Goal: Task Accomplishment & Management: Use online tool/utility

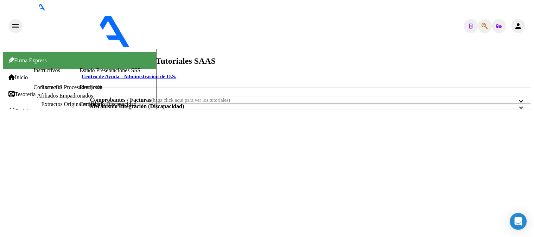
click at [26, 159] on span "Explorador de Archivos" at bounding box center [37, 162] width 59 height 6
click at [74, 160] on link "Integración" at bounding box center [87, 163] width 26 height 6
click at [105, 159] on link "DR.ENVIO" at bounding box center [118, 156] width 27 height 6
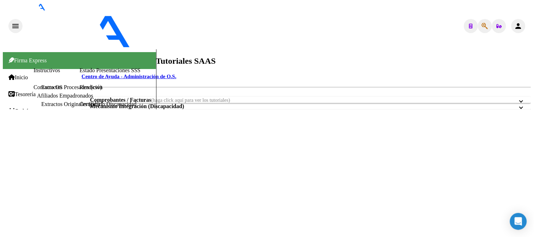
click at [105, 159] on link "DR.ENVIO" at bounding box center [118, 156] width 27 height 6
click at [105, 142] on link "DS.SUBSIDIO" at bounding box center [122, 139] width 34 height 6
click at [74, 160] on link "Integración" at bounding box center [87, 163] width 26 height 6
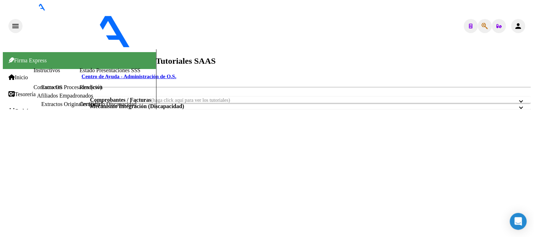
click at [39, 159] on link "Explorador de Archivos" at bounding box center [37, 162] width 59 height 6
click at [39, 159] on span "Explorador de Archivos" at bounding box center [37, 162] width 59 height 6
click at [74, 160] on link "Integración" at bounding box center [87, 163] width 26 height 6
click at [105, 159] on link "DR.ENVIO" at bounding box center [118, 156] width 27 height 6
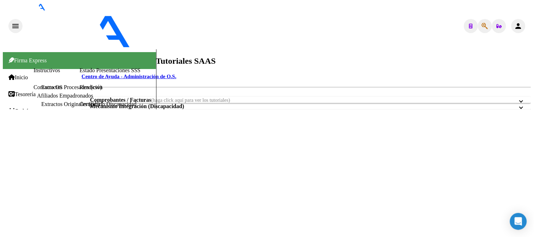
click at [105, 159] on link "DR.ENVIO" at bounding box center [118, 156] width 27 height 6
click at [42, 159] on span "Explorador de Archivos" at bounding box center [37, 162] width 59 height 6
click at [46, 142] on span "Prestadores / Proveedores" at bounding box center [39, 145] width 63 height 6
click at [77, 115] on link "Facturas - Listado/Carga" at bounding box center [105, 112] width 56 height 6
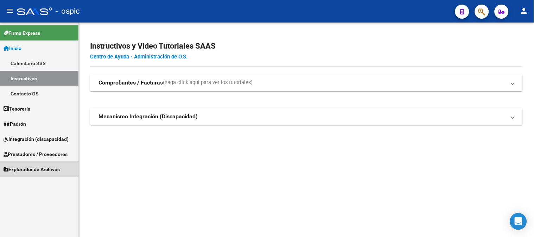
click at [32, 164] on link "Explorador de Archivos" at bounding box center [39, 168] width 78 height 15
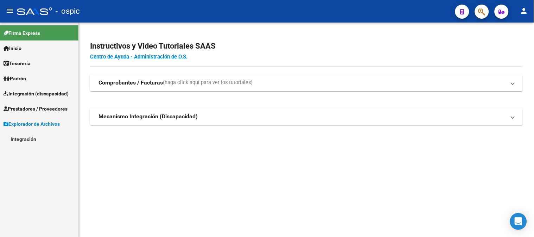
click at [29, 140] on link "Integración" at bounding box center [39, 138] width 78 height 15
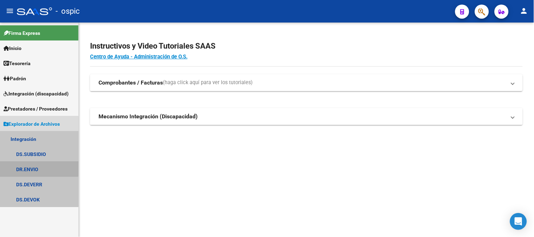
click at [34, 167] on link "DR.ENVIO" at bounding box center [39, 168] width 78 height 15
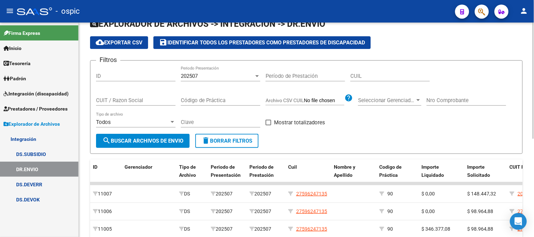
scroll to position [39, 0]
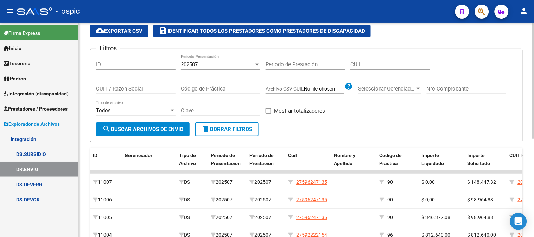
click at [385, 64] on input "CUIL" at bounding box center [389, 64] width 79 height 6
paste input "27-55407294-7"
type input "27-55407294-7"
click at [224, 65] on div "202507" at bounding box center [217, 64] width 73 height 6
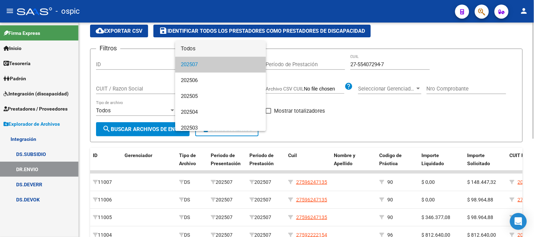
click at [198, 47] on span "Todos" at bounding box center [220, 49] width 79 height 16
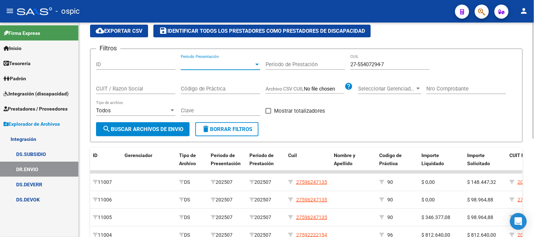
click at [151, 90] on input "CUIT / Razon Social" at bounding box center [135, 88] width 79 height 6
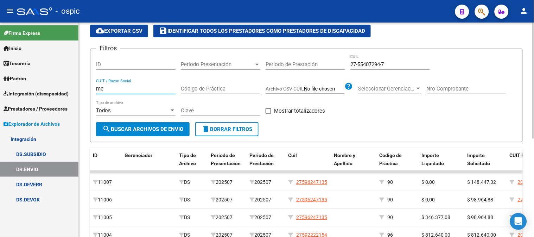
type input "m"
type input "E"
type input "MEINARDI"
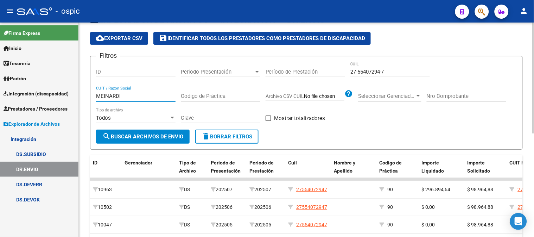
scroll to position [78, 0]
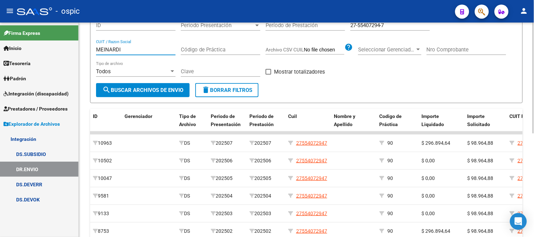
click at [31, 47] on mat-sidenav-container "Firma Express Inicio Calendario SSS Instructivos Contacto OS Tesorería Extracto…" at bounding box center [267, 130] width 534 height 214
click at [134, 86] on button "search Buscar Archivos de Envio" at bounding box center [143, 90] width 94 height 14
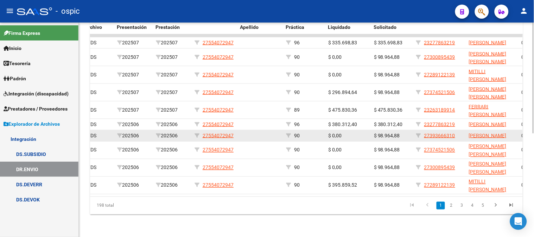
scroll to position [156, 0]
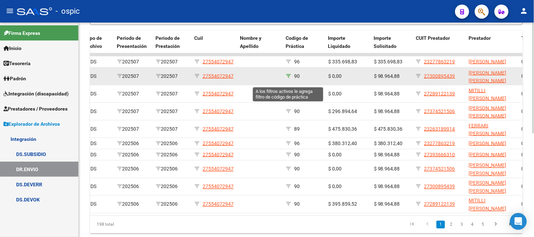
click at [288, 78] on icon at bounding box center [288, 76] width 5 height 5
type input "90"
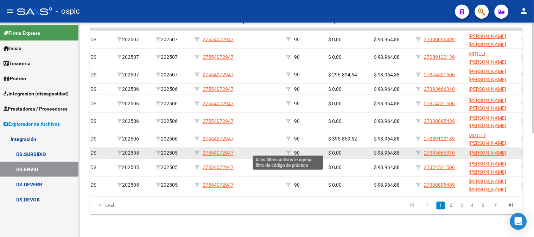
scroll to position [199, 0]
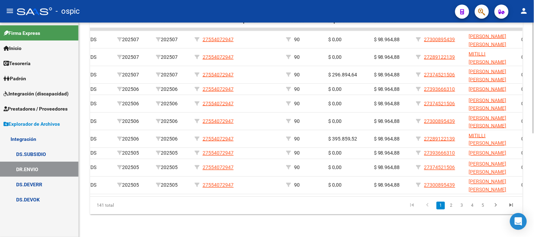
drag, startPoint x: 195, startPoint y: 189, endPoint x: 171, endPoint y: 190, distance: 23.9
click at [171, 190] on datatable-body "10965 DS 202507 202507 27554072947 90 $ 0,00 $ 98.964,88 27300895439 RAMIREZ LU…" at bounding box center [306, 112] width 433 height 168
click at [495, 208] on icon "go to next page" at bounding box center [495, 206] width 9 height 8
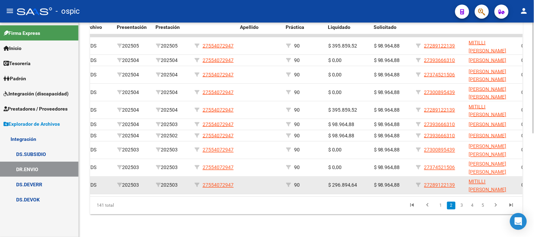
scroll to position [160, 0]
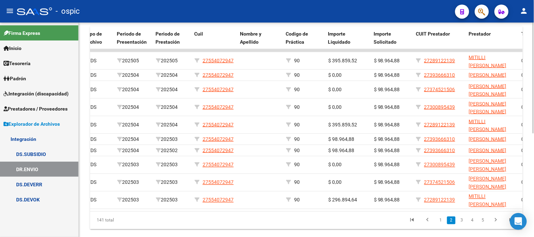
drag, startPoint x: 334, startPoint y: 236, endPoint x: 367, endPoint y: 234, distance: 33.1
click at [367, 211] on datatable-body "10045 DS 202505 202505 27554072947 90 $ 395.859,52 $ 98.964,88 27289122139 MITI…" at bounding box center [306, 130] width 433 height 162
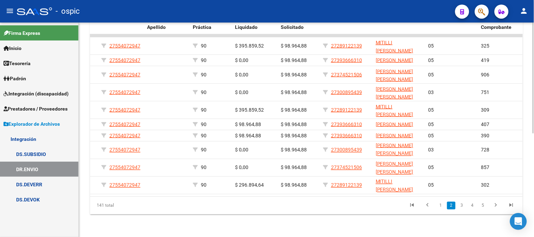
scroll to position [199, 0]
click at [431, 207] on icon "go to previous page" at bounding box center [427, 206] width 9 height 8
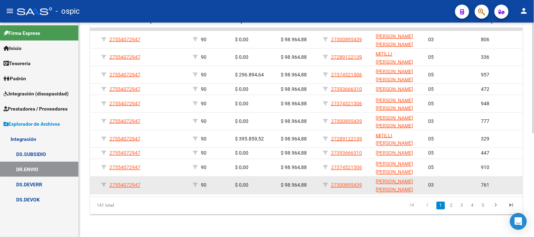
scroll to position [160, 0]
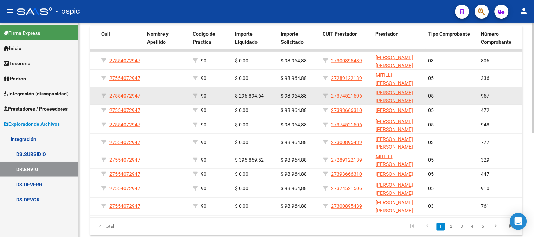
click at [326, 92] on div "27374521506" at bounding box center [346, 96] width 47 height 8
click at [325, 95] on icon at bounding box center [325, 95] width 5 height 5
type input "27374521506"
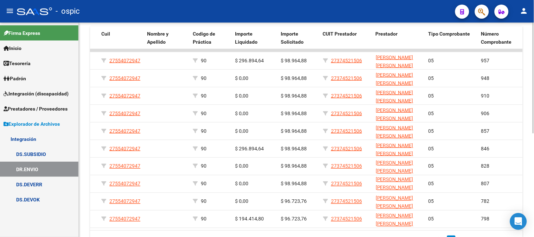
drag, startPoint x: 378, startPoint y: 229, endPoint x: 394, endPoint y: 229, distance: 16.5
click at [394, 229] on datatable-body "10963 DS 202507 202507 27554072947 90 $ 296.894,64 $ 98.964,88 27374521506 MEIN…" at bounding box center [306, 139] width 433 height 181
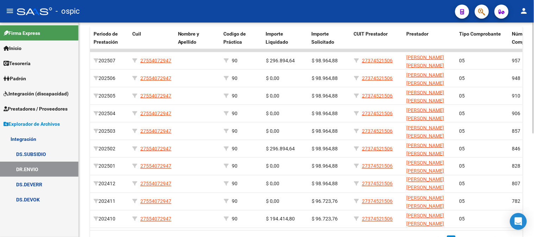
scroll to position [0, 174]
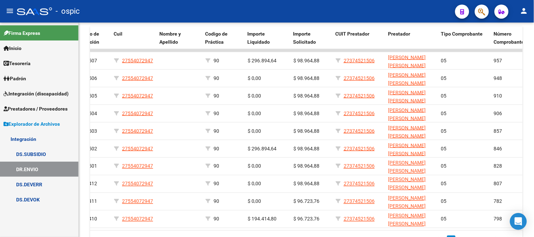
click at [44, 28] on link "Firma Express" at bounding box center [39, 32] width 78 height 15
click at [39, 94] on span "Integración (discapacidad)" at bounding box center [36, 94] width 65 height 8
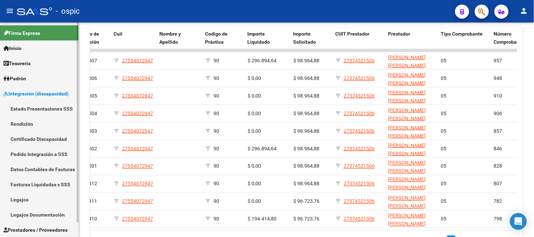
click at [32, 192] on link "Legajos" at bounding box center [39, 199] width 78 height 15
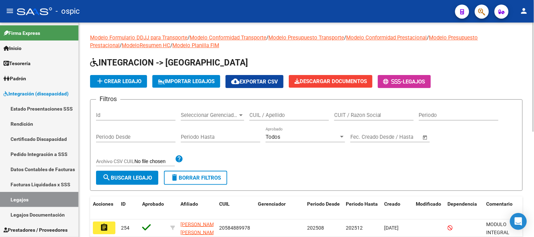
click at [363, 113] on input "CUIT / Razon Social" at bounding box center [373, 115] width 79 height 6
click at [299, 116] on input "CUIL / Apellido" at bounding box center [288, 115] width 79 height 6
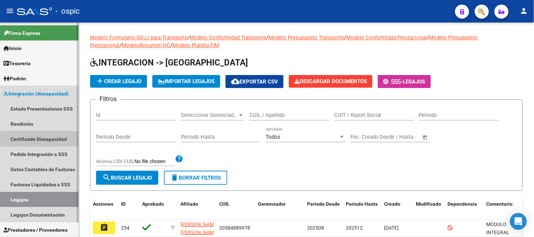
click at [52, 142] on link "Certificado Discapacidad" at bounding box center [39, 138] width 78 height 15
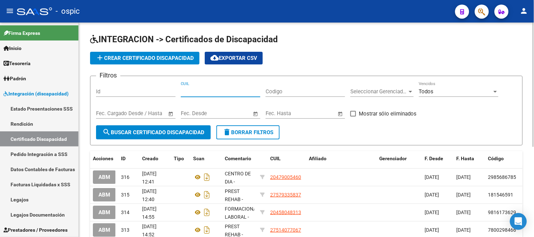
click at [213, 93] on input "CUIL" at bounding box center [220, 91] width 79 height 6
type input "20-57137532-0"
click at [175, 125] on div "Fecha inicio – Fecha fin Fec. Cargado Desde / Hasta" at bounding box center [135, 114] width 79 height 22
click at [174, 129] on span "search Buscar Certificado Discapacidad" at bounding box center [153, 132] width 102 height 6
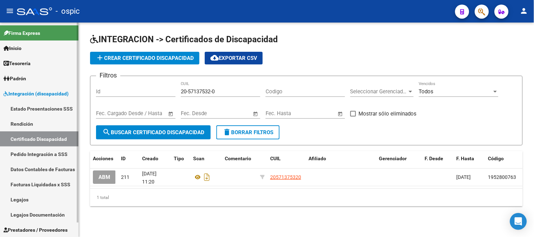
click at [28, 196] on link "Legajos" at bounding box center [39, 199] width 78 height 15
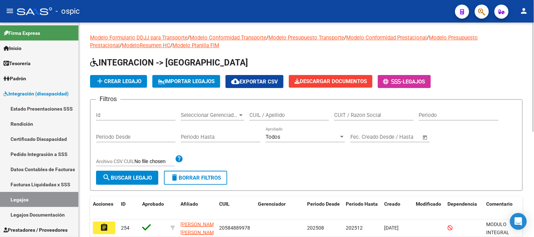
click at [125, 79] on span "add Crear Legajo" at bounding box center [119, 81] width 46 height 6
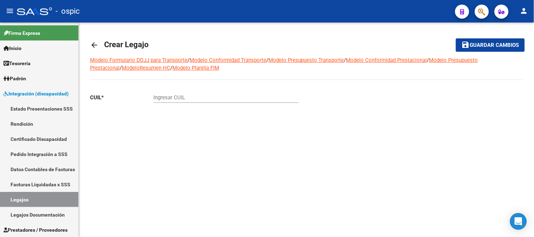
click at [195, 95] on input "Ingresar CUIL" at bounding box center [225, 97] width 145 height 6
type input "20-57137532-0"
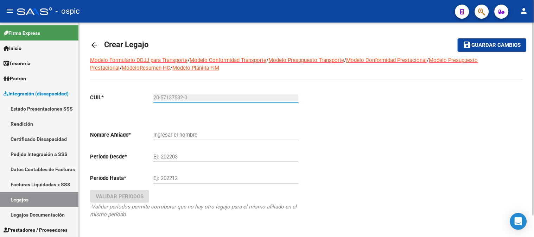
type input "ZARATE NOAH ESTEBAN"
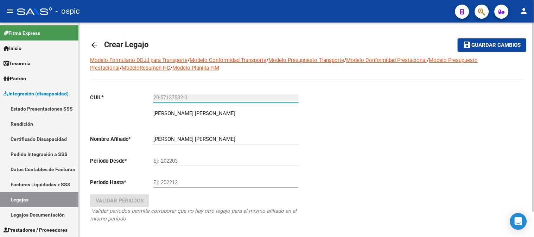
type input "20-57137532-0"
click at [187, 164] on input "Ej: 202203" at bounding box center [225, 161] width 145 height 6
type input "202509"
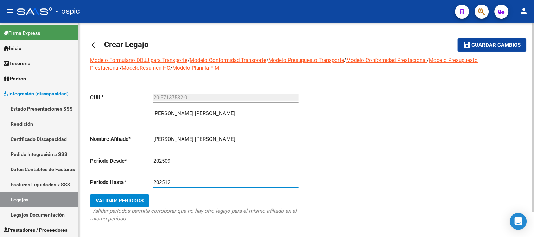
type input "202512"
click at [134, 201] on span "Validar Periodos" at bounding box center [120, 200] width 48 height 6
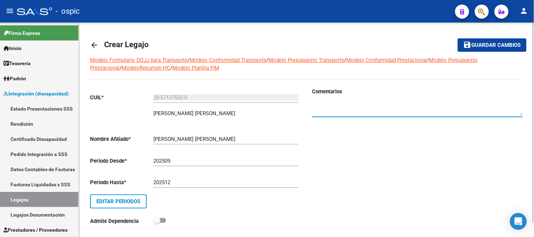
click at [349, 104] on textarea at bounding box center [417, 108] width 211 height 14
type textarea "PSICO - FONO - PSP"
click at [494, 45] on span "Guardar cambios" at bounding box center [496, 45] width 49 height 6
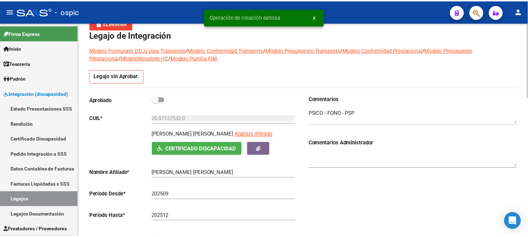
scroll to position [117, 0]
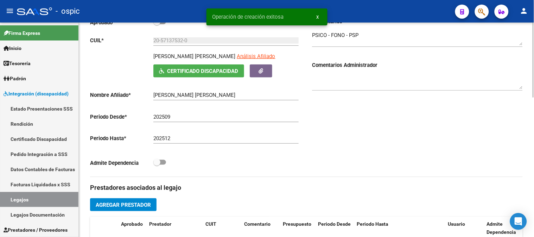
click at [120, 204] on span "Agregar Prestador" at bounding box center [123, 205] width 55 height 6
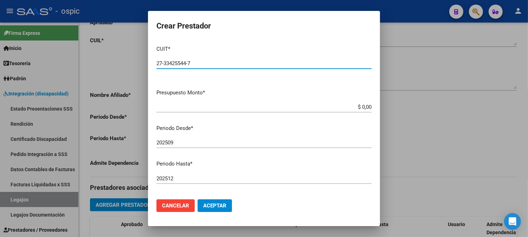
type input "27-33425544-7"
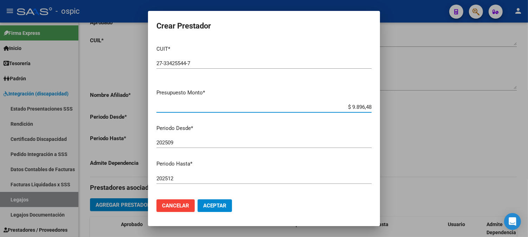
type input "$ 98.964,88"
click at [214, 143] on input "202509" at bounding box center [264, 142] width 215 height 6
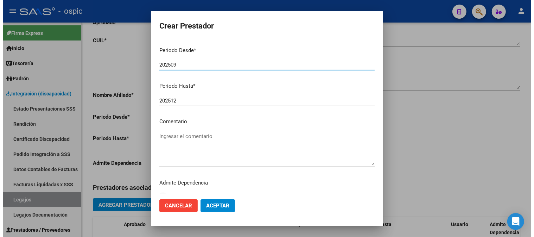
scroll to position [78, 0]
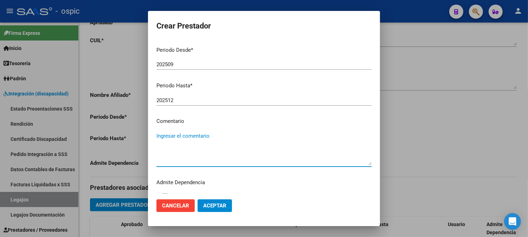
click at [193, 152] on textarea "Ingresar el comentario" at bounding box center [264, 148] width 215 height 33
type textarea "PSICOLOGIA 8 SESIONES MENSUALES - MII"
click at [216, 203] on span "Aceptar" at bounding box center [214, 205] width 23 height 6
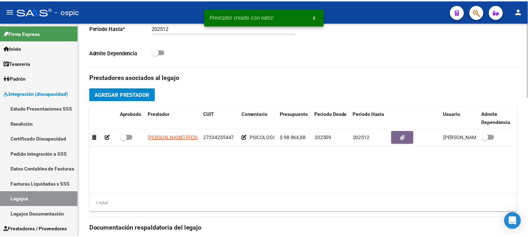
scroll to position [234, 0]
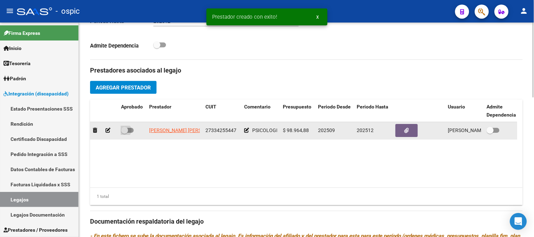
click at [125, 129] on span at bounding box center [124, 130] width 7 height 7
click at [125, 133] on input "checkbox" at bounding box center [124, 133] width 0 height 0
checkbox input "true"
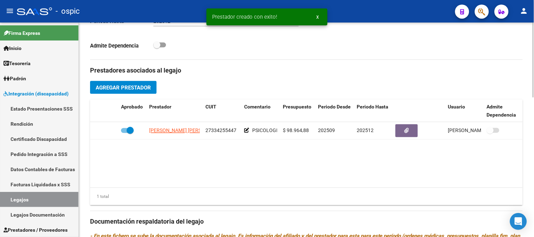
click at [136, 90] on span "Agregar Prestador" at bounding box center [123, 87] width 55 height 6
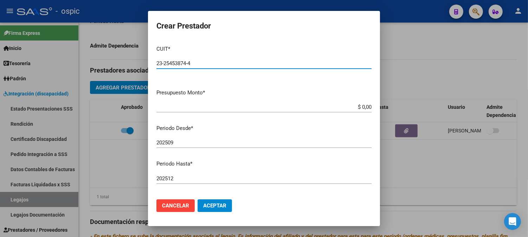
type input "23-25453874-4"
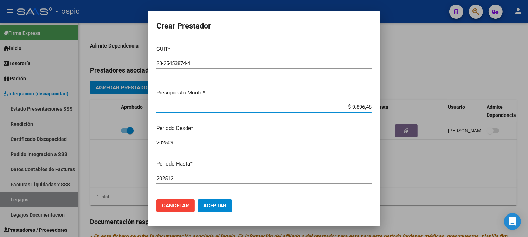
type input "$ 98.964,88"
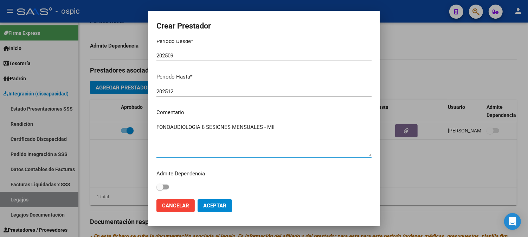
type textarea "FONOAUDIOLOGIA 8 SESIONES MENSUALES - MII"
click at [223, 204] on span "Aceptar" at bounding box center [214, 205] width 23 height 6
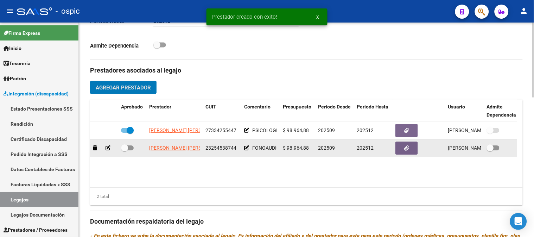
click at [127, 146] on span at bounding box center [124, 148] width 7 height 7
click at [125, 151] on input "checkbox" at bounding box center [124, 151] width 0 height 0
checkbox input "true"
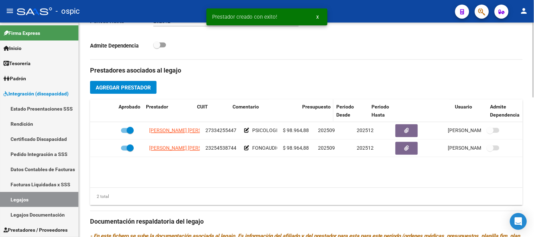
drag, startPoint x: 278, startPoint y: 110, endPoint x: 320, endPoint y: 109, distance: 42.6
click at [320, 109] on div "Aprobado Prestador CUIT Comentario Presupuesto Periodo Desde Periodo Hasta Usua…" at bounding box center [306, 111] width 433 height 23
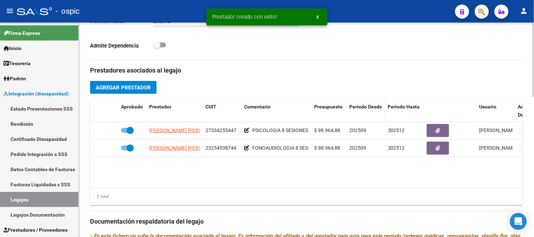
drag, startPoint x: 310, startPoint y: 115, endPoint x: 368, endPoint y: 111, distance: 58.2
click at [368, 111] on div "Aprobado Prestador CUIT Comentario Presupuesto Periodo Desde Periodo Hasta Usua…" at bounding box center [322, 111] width 464 height 23
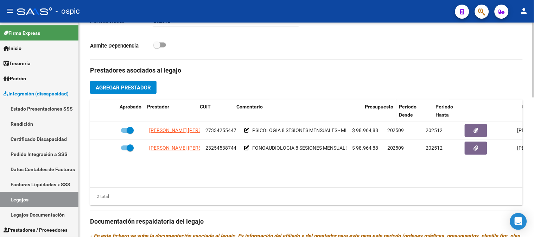
drag, startPoint x: 353, startPoint y: 114, endPoint x: 388, endPoint y: 114, distance: 35.2
click at [388, 114] on div "Aprobado Prestador CUIT Comentario Presupuesto Periodo Desde Periodo Hasta Usua…" at bounding box center [341, 111] width 502 height 23
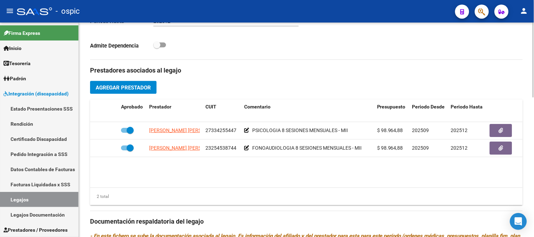
click at [117, 90] on span "Agregar Prestador" at bounding box center [123, 87] width 55 height 6
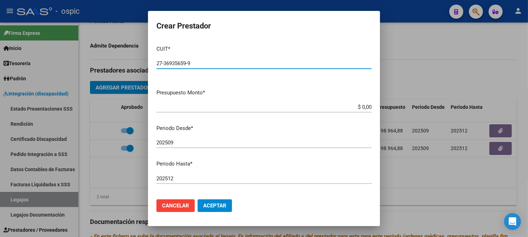
type input "27-36935659-9"
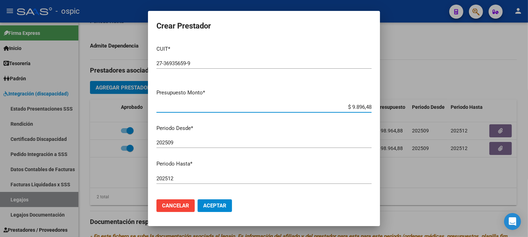
type input "$ 98.964,88"
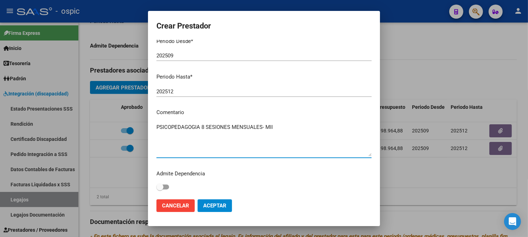
type textarea "PSICOPEDAGOGIA 8 SESIONES MENSUALES- MII"
click at [212, 203] on span "Aceptar" at bounding box center [214, 205] width 23 height 6
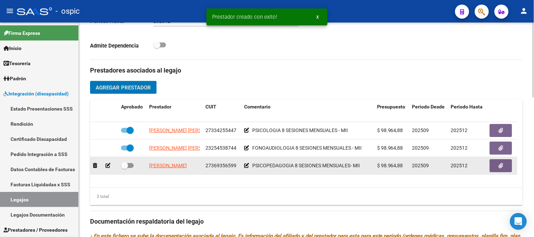
click at [124, 167] on span at bounding box center [124, 165] width 7 height 7
click at [124, 168] on input "checkbox" at bounding box center [124, 168] width 0 height 0
checkbox input "true"
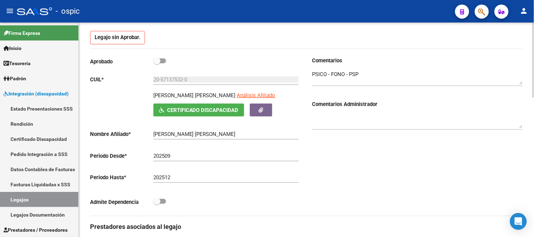
scroll to position [72, 0]
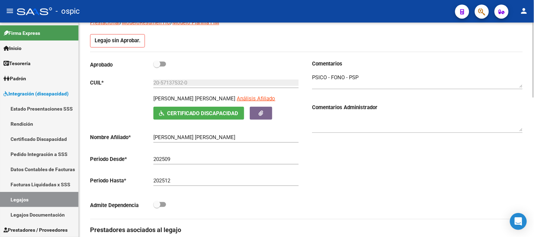
drag, startPoint x: 156, startPoint y: 64, endPoint x: 170, endPoint y: 62, distance: 14.1
click at [157, 63] on span at bounding box center [156, 64] width 7 height 7
click at [157, 66] on input "checkbox" at bounding box center [157, 66] width 0 height 0
checkbox input "true"
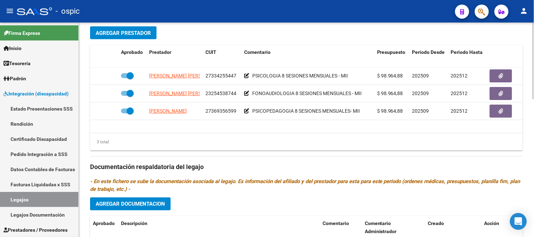
click at [533, 120] on div at bounding box center [534, 130] width 2 height 214
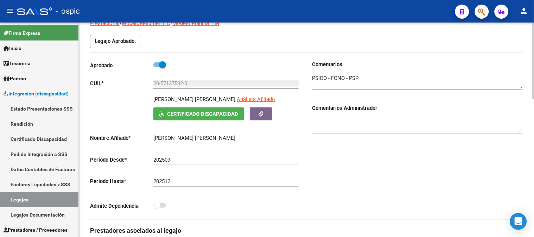
click at [533, 154] on div at bounding box center [534, 130] width 2 height 214
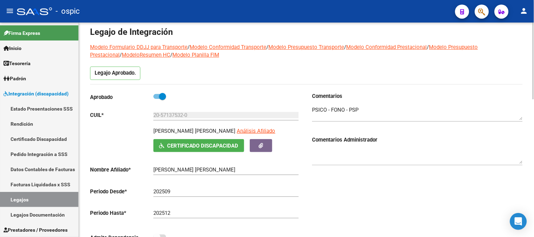
scroll to position [0, 0]
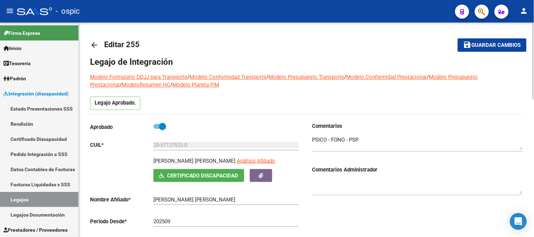
click at [533, 79] on div at bounding box center [534, 61] width 2 height 77
click at [482, 50] on button "save Guardar cambios" at bounding box center [492, 44] width 69 height 13
click at [97, 47] on mat-icon "arrow_back" at bounding box center [94, 45] width 8 height 8
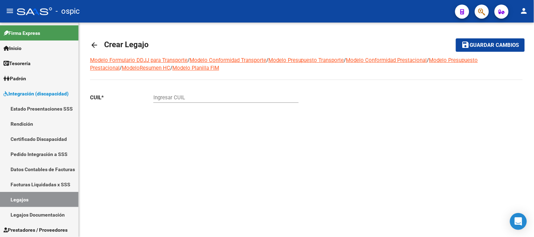
click at [97, 44] on mat-icon "arrow_back" at bounding box center [94, 45] width 8 height 8
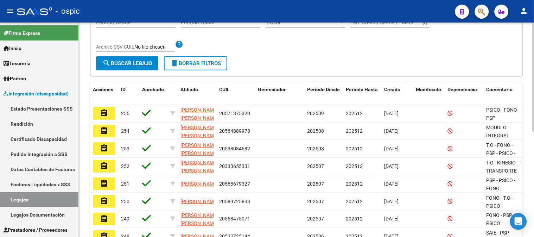
scroll to position [117, 0]
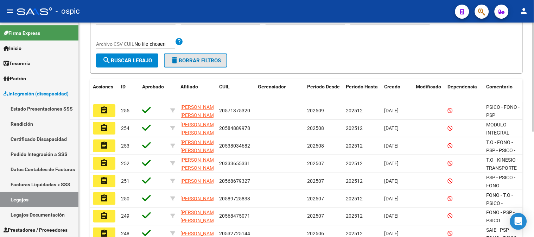
click at [211, 55] on button "delete Borrar Filtros" at bounding box center [195, 60] width 63 height 14
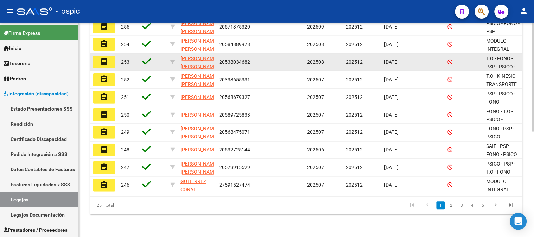
scroll to position [167, 0]
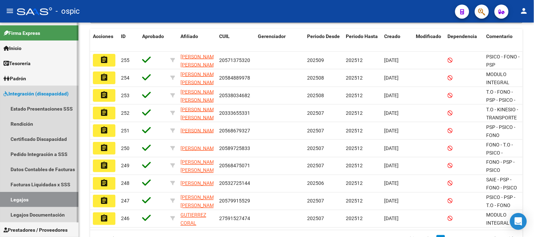
click at [49, 92] on span "Integración (discapacidad)" at bounding box center [36, 94] width 65 height 8
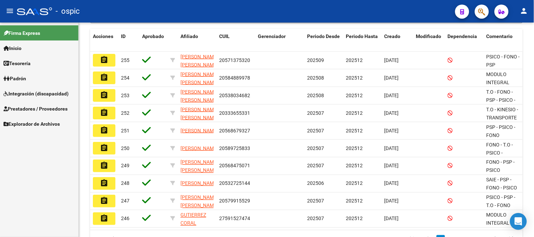
click at [44, 106] on span "Prestadores / Proveedores" at bounding box center [36, 109] width 64 height 8
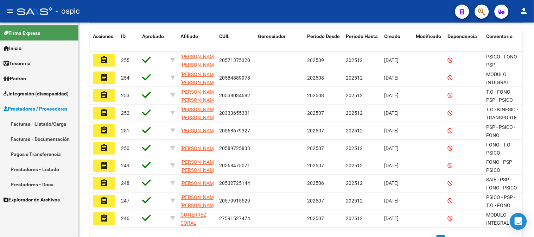
click at [44, 120] on link "Facturas - Listado/Carga" at bounding box center [39, 123] width 78 height 15
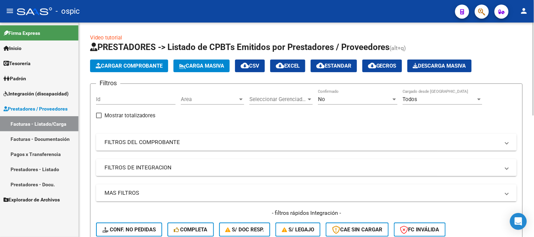
click at [205, 99] on span "Area" at bounding box center [209, 99] width 57 height 6
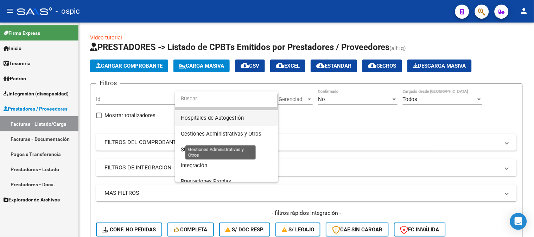
scroll to position [6, 0]
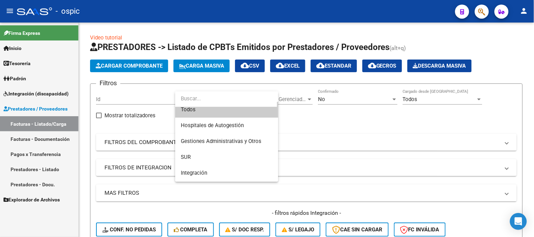
click at [204, 110] on span "Todos" at bounding box center [227, 110] width 92 height 16
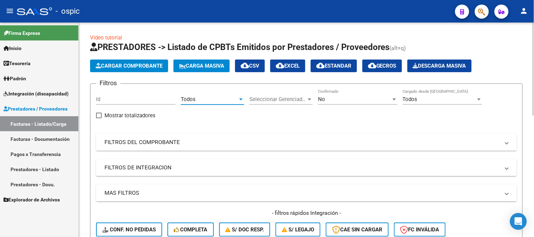
click at [162, 139] on mat-panel-title "FILTROS DEL COMPROBANTE" at bounding box center [301, 142] width 395 height 8
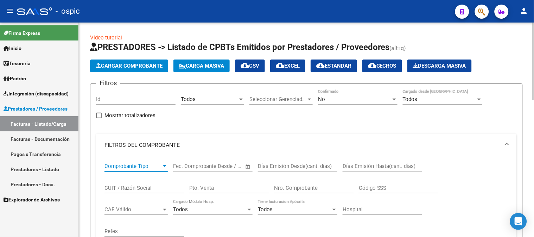
click at [153, 164] on span "Comprobante Tipo" at bounding box center [132, 166] width 57 height 6
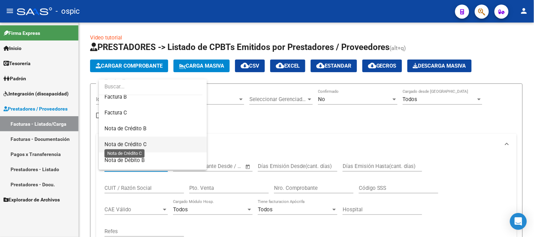
scroll to position [39, 0]
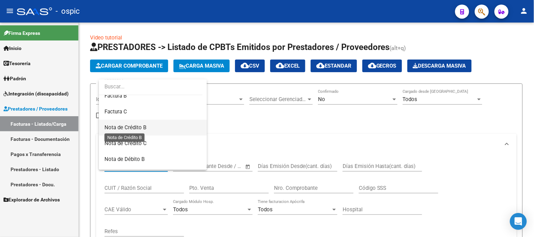
click at [134, 124] on span "Nota de Crédito B" at bounding box center [125, 127] width 42 height 6
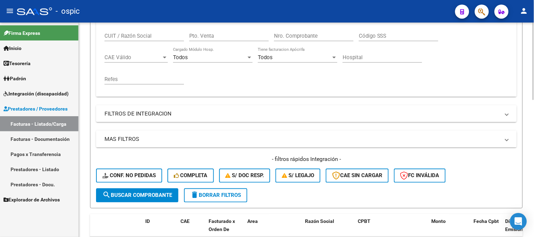
scroll to position [156, 0]
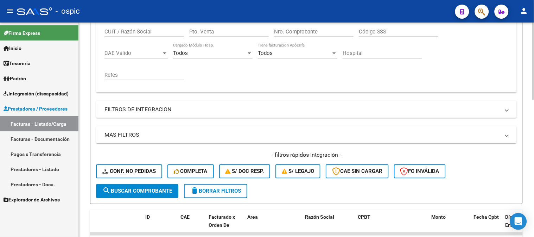
click at [132, 188] on span "search Buscar Comprobante" at bounding box center [137, 191] width 70 height 6
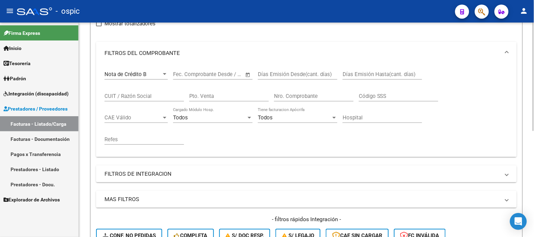
scroll to position [91, 0]
click at [153, 76] on div "Nota de Crédito B" at bounding box center [132, 74] width 57 height 6
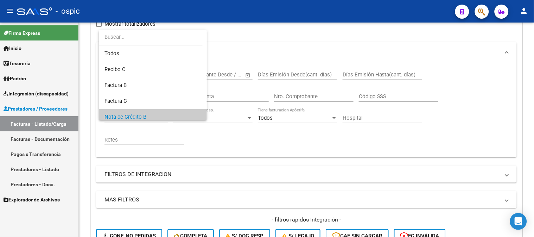
scroll to position [42, 0]
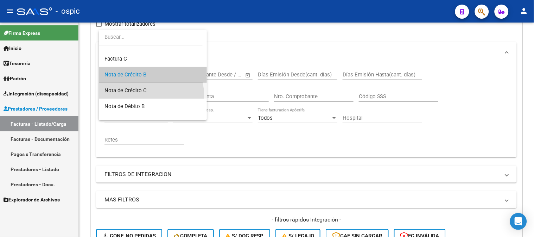
click at [151, 94] on span "Nota de Crédito C" at bounding box center [152, 91] width 97 height 16
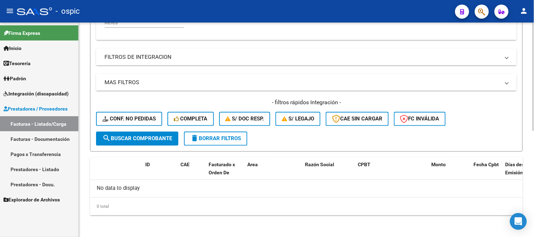
click at [149, 136] on span "search Buscar Comprobante" at bounding box center [137, 138] width 70 height 6
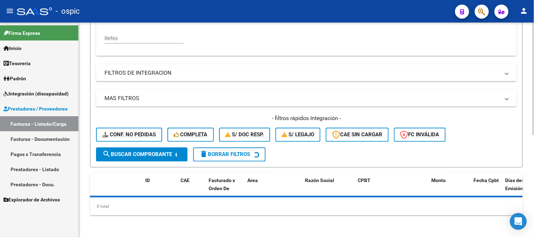
scroll to position [209, 0]
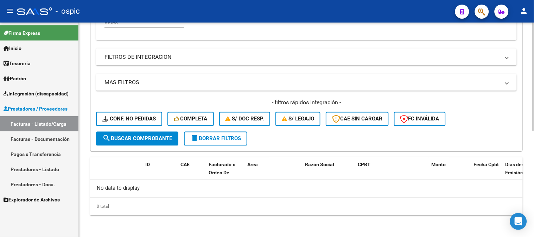
click at [206, 134] on button "delete Borrar Filtros" at bounding box center [215, 139] width 63 height 14
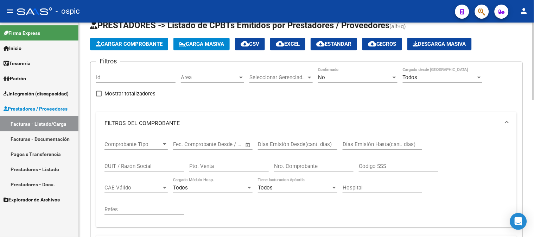
scroll to position [39, 0]
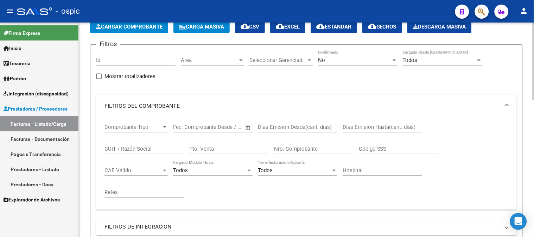
click at [154, 101] on mat-expansion-panel-header "FILTROS DEL COMPROBANTE" at bounding box center [306, 106] width 421 height 23
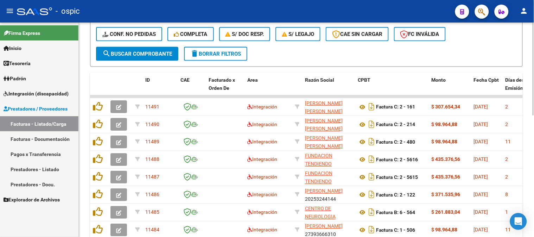
click at [209, 56] on button "delete Borrar Filtros" at bounding box center [215, 54] width 63 height 14
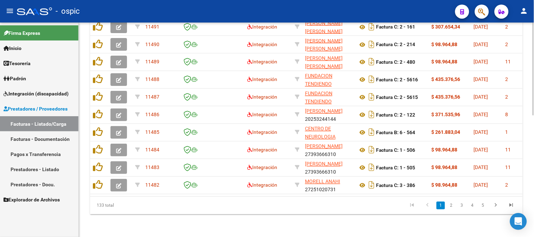
scroll to position [241, 0]
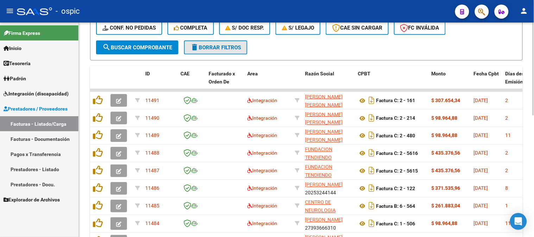
click at [230, 48] on span "delete Borrar Filtros" at bounding box center [215, 47] width 51 height 6
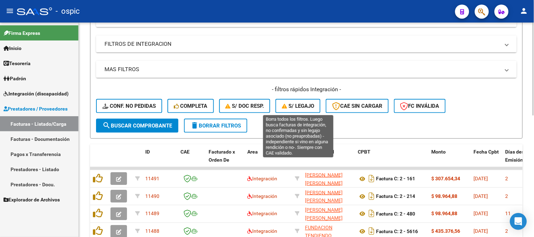
click at [304, 106] on span "S/ legajo" at bounding box center [298, 106] width 32 height 6
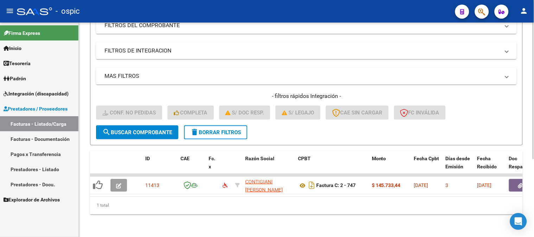
scroll to position [122, 0]
click at [230, 129] on span "delete Borrar Filtros" at bounding box center [215, 132] width 51 height 6
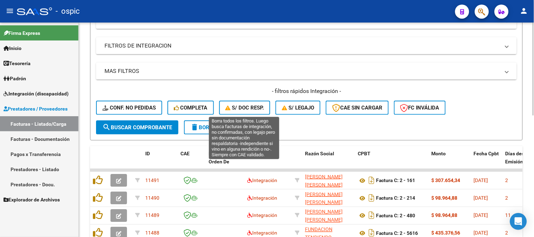
click at [238, 107] on span "S/ Doc Resp." at bounding box center [244, 107] width 39 height 6
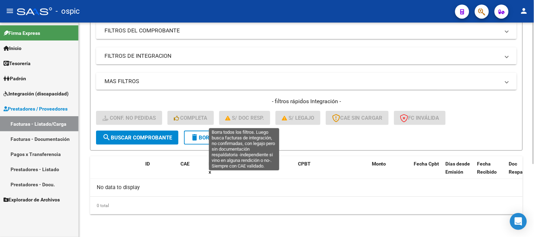
scroll to position [110, 0]
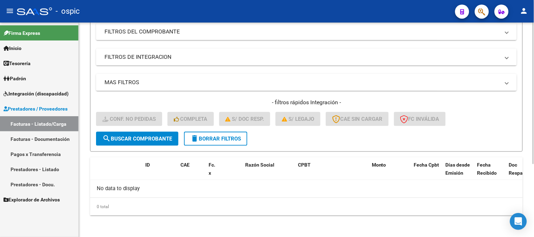
click at [199, 136] on span "delete Borrar Filtros" at bounding box center [215, 138] width 51 height 6
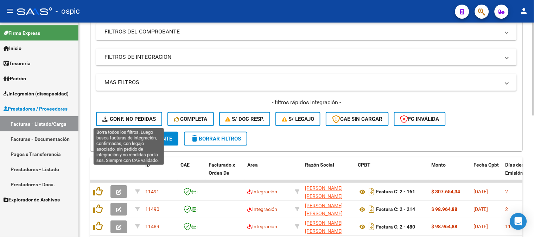
click at [150, 119] on span "Conf. no pedidas" at bounding box center [128, 119] width 53 height 6
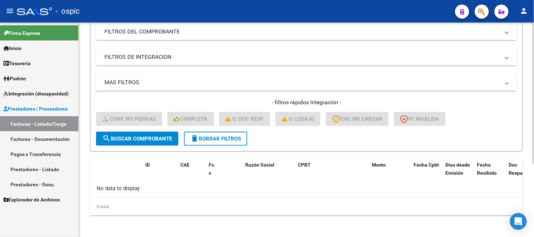
click at [236, 137] on span "delete Borrar Filtros" at bounding box center [215, 138] width 51 height 6
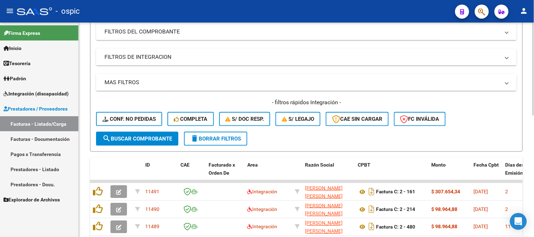
click at [424, 121] on span "FC Inválida" at bounding box center [419, 119] width 39 height 6
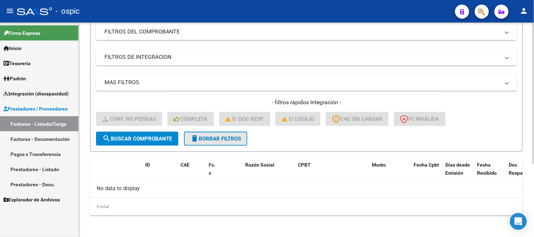
drag, startPoint x: 226, startPoint y: 136, endPoint x: 304, endPoint y: 128, distance: 78.2
click at [228, 135] on span "delete Borrar Filtros" at bounding box center [215, 138] width 51 height 6
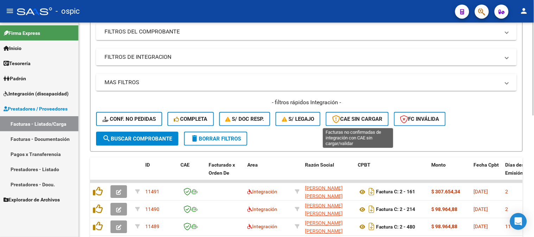
click at [359, 117] on span "CAE SIN CARGAR" at bounding box center [357, 119] width 50 height 6
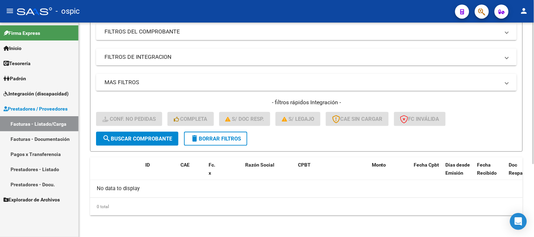
click at [235, 138] on span "delete Borrar Filtros" at bounding box center [215, 138] width 51 height 6
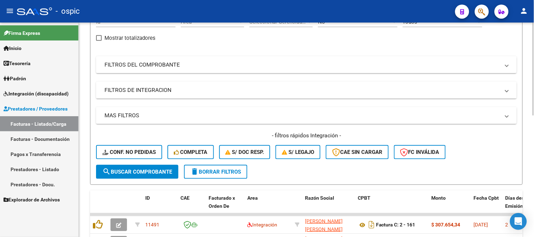
scroll to position [71, 0]
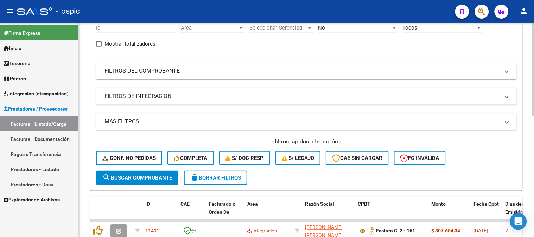
click at [223, 178] on span "delete Borrar Filtros" at bounding box center [215, 177] width 51 height 6
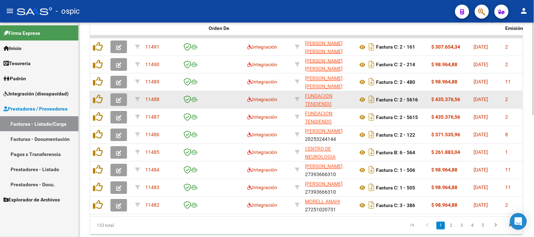
scroll to position [267, 0]
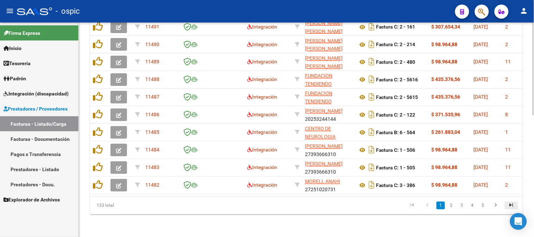
click at [512, 208] on icon "go to last page" at bounding box center [511, 206] width 9 height 8
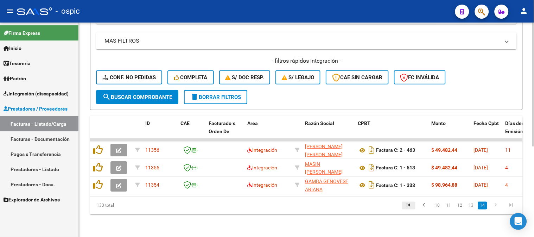
click at [409, 204] on icon "go to first page" at bounding box center [408, 206] width 9 height 8
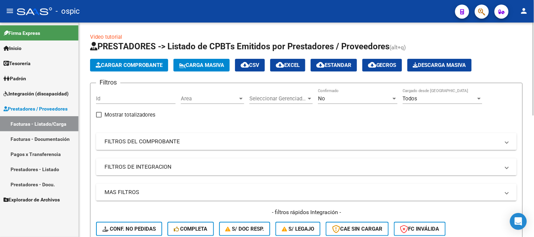
scroll to position [0, 0]
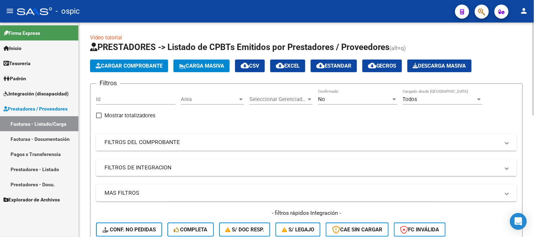
click at [141, 142] on mat-panel-title "FILTROS DEL COMPROBANTE" at bounding box center [301, 142] width 395 height 8
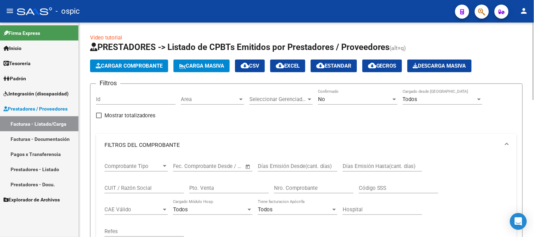
click at [137, 185] on input "CUIT / Razón Social" at bounding box center [143, 188] width 79 height 6
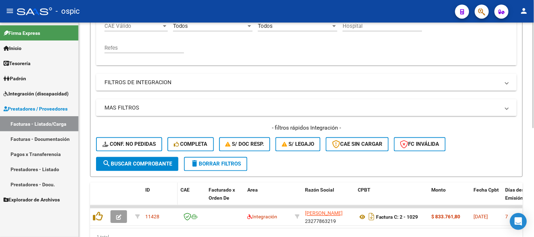
scroll to position [220, 0]
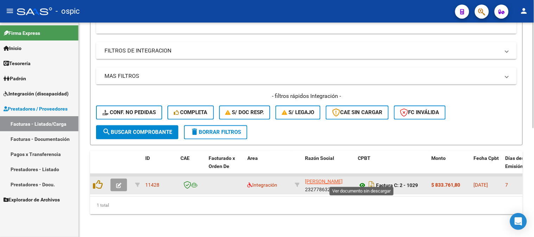
click at [363, 181] on icon at bounding box center [362, 185] width 9 height 8
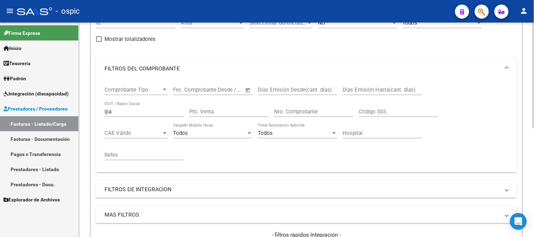
scroll to position [64, 0]
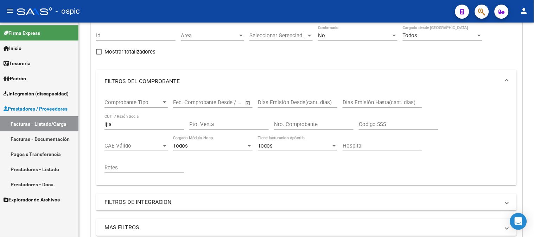
drag, startPoint x: 60, startPoint y: 121, endPoint x: 59, endPoint y: 117, distance: 3.9
click at [51, 121] on mat-sidenav-container "Firma Express Inicio Calendario SSS Instructivos Contacto OS Tesorería Extracto…" at bounding box center [267, 130] width 534 height 214
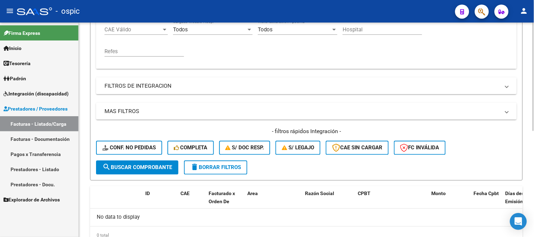
scroll to position [181, 0]
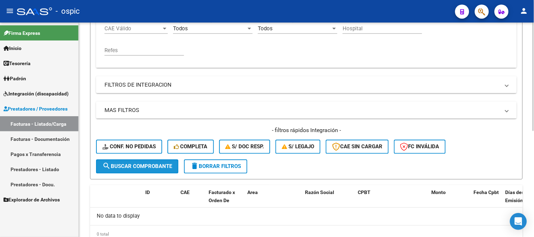
click at [164, 163] on span "search Buscar Comprobante" at bounding box center [137, 166] width 70 height 6
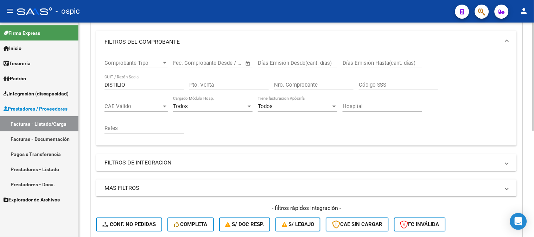
scroll to position [103, 0]
drag, startPoint x: 115, startPoint y: 86, endPoint x: 34, endPoint y: 83, distance: 80.3
click at [22, 85] on mat-sidenav-container "Firma Express Inicio Calendario SSS Instructivos Contacto OS Tesorería Extracto…" at bounding box center [267, 130] width 534 height 214
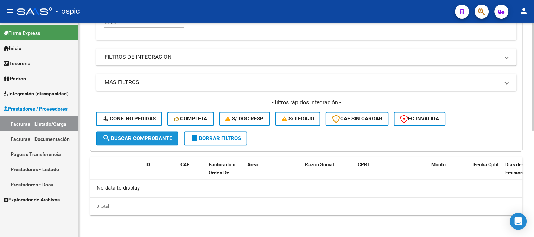
click at [154, 142] on button "search Buscar Comprobante" at bounding box center [137, 139] width 82 height 14
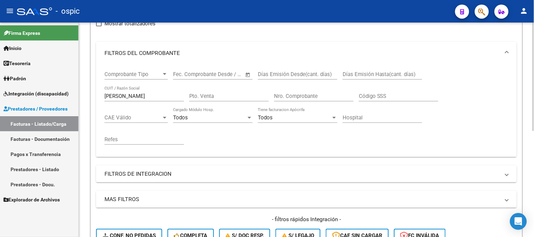
scroll to position [91, 0]
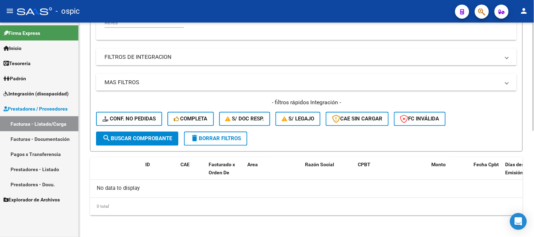
click at [143, 139] on span "search Buscar Comprobante" at bounding box center [137, 138] width 70 height 6
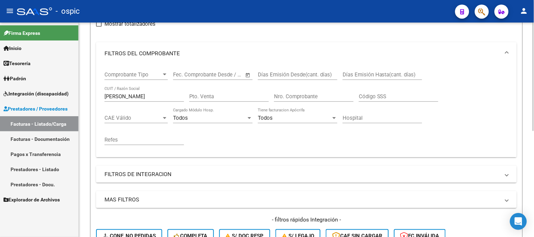
drag, startPoint x: 130, startPoint y: 96, endPoint x: 97, endPoint y: 93, distance: 33.2
click at [81, 96] on div "Video tutorial PRESTADORES -> Listado de CPBTs Emitidos por Prestadores / Prove…" at bounding box center [306, 143] width 455 height 424
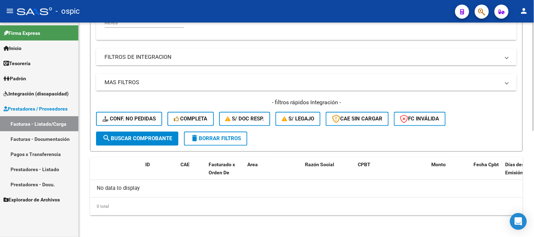
click at [154, 135] on span "search Buscar Comprobante" at bounding box center [137, 138] width 70 height 6
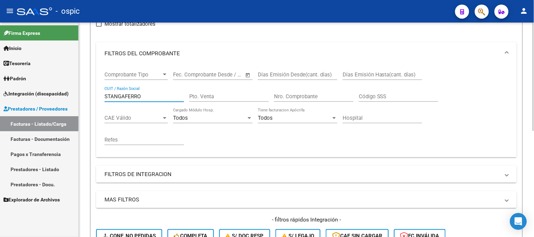
drag, startPoint x: 136, startPoint y: 97, endPoint x: 93, endPoint y: 97, distance: 43.3
click at [93, 97] on form "Filtros Id Area Area Seleccionar Gerenciador Seleccionar Gerenciador No Confirm…" at bounding box center [306, 130] width 433 height 277
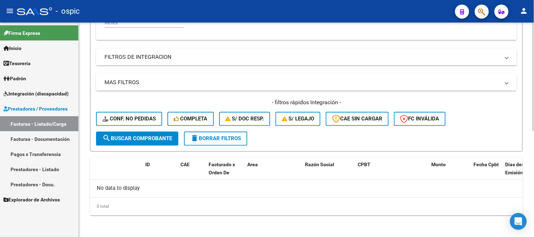
type input "MIGLIOZZI"
click at [148, 132] on button "search Buscar Comprobante" at bounding box center [137, 139] width 82 height 14
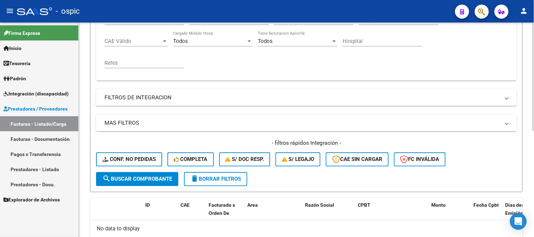
scroll to position [170, 0]
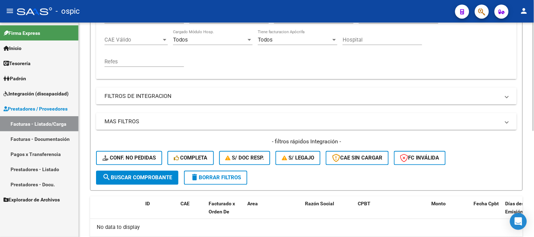
click at [152, 174] on span "search Buscar Comprobante" at bounding box center [137, 177] width 70 height 6
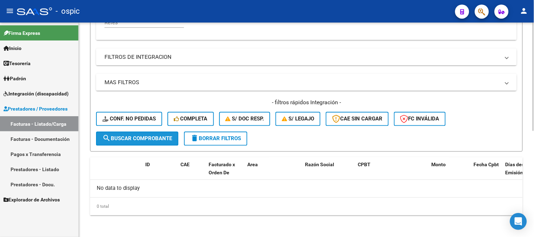
click at [156, 144] on button "search Buscar Comprobante" at bounding box center [137, 139] width 82 height 14
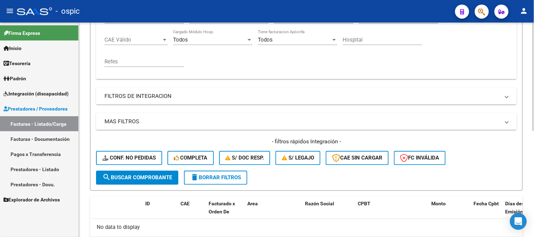
click at [158, 180] on span "search Buscar Comprobante" at bounding box center [137, 177] width 70 height 6
click at [237, 178] on span "delete Borrar Filtros" at bounding box center [215, 177] width 51 height 6
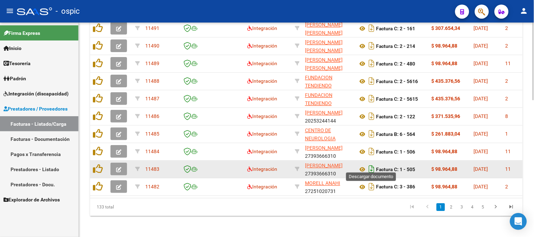
scroll to position [378, 0]
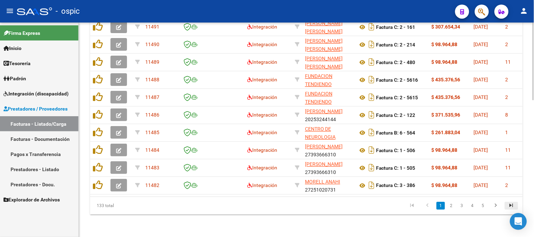
click at [510, 204] on icon "go to last page" at bounding box center [511, 206] width 9 height 8
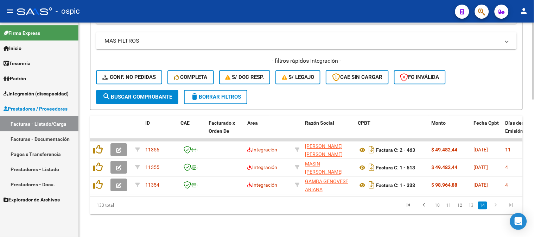
scroll to position [255, 0]
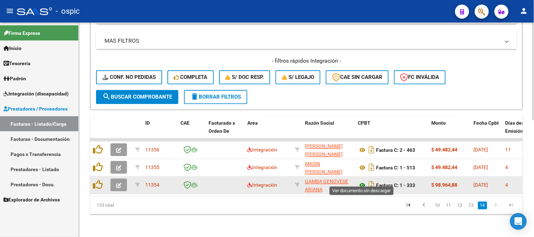
click at [363, 181] on icon at bounding box center [362, 185] width 9 height 8
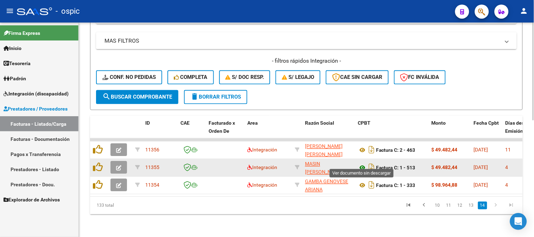
click at [363, 164] on icon at bounding box center [362, 168] width 9 height 8
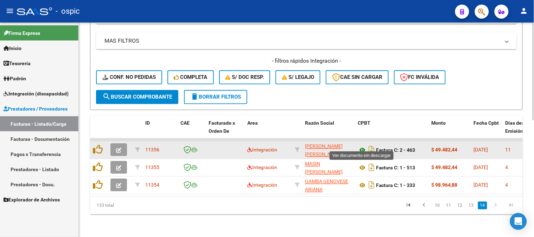
click at [362, 146] on icon at bounding box center [362, 150] width 9 height 8
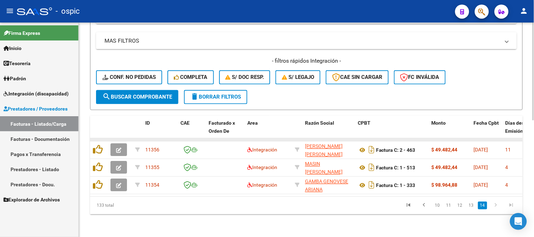
scroll to position [255, 0]
click at [425, 203] on icon "go to previous page" at bounding box center [424, 206] width 9 height 8
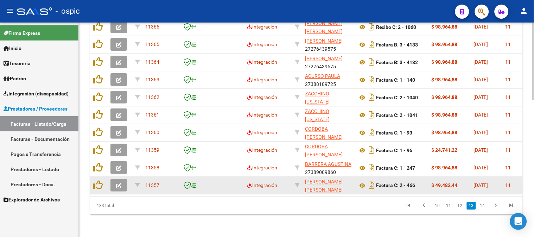
scroll to position [378, 0]
click at [362, 181] on icon at bounding box center [362, 185] width 9 height 8
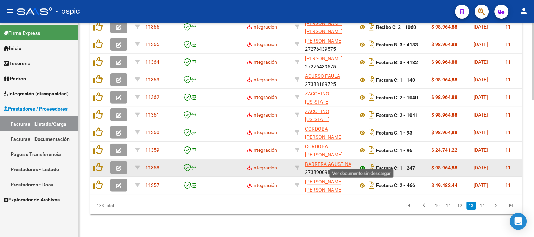
click at [364, 164] on icon at bounding box center [362, 168] width 9 height 8
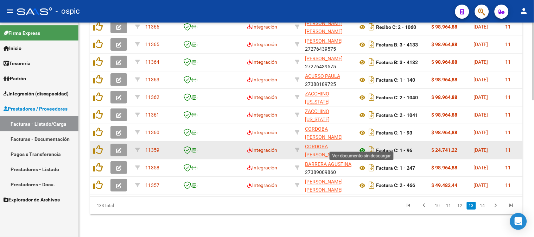
click at [361, 146] on icon at bounding box center [362, 150] width 9 height 8
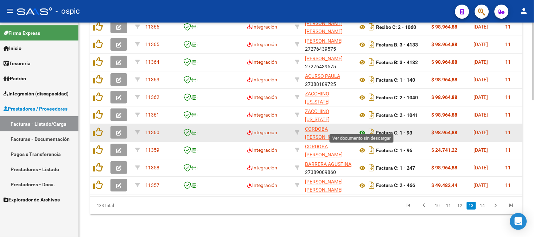
click at [362, 128] on icon at bounding box center [362, 132] width 9 height 8
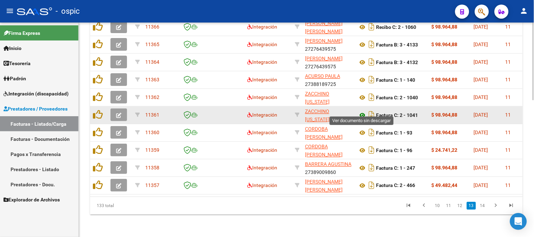
click at [361, 111] on icon at bounding box center [362, 115] width 9 height 8
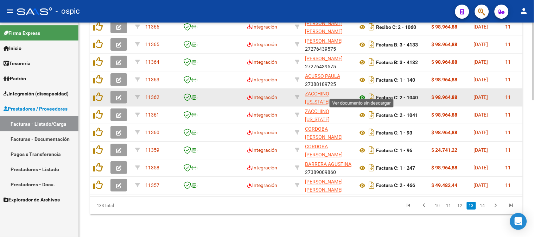
click at [364, 93] on icon at bounding box center [362, 97] width 9 height 8
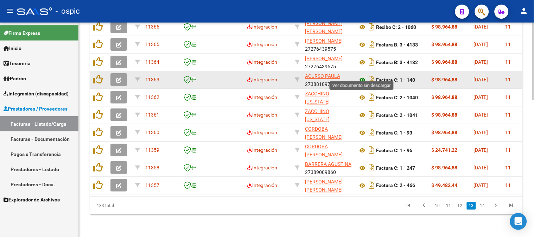
click at [364, 76] on icon at bounding box center [362, 80] width 9 height 8
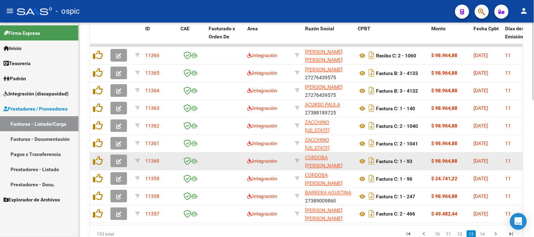
scroll to position [300, 0]
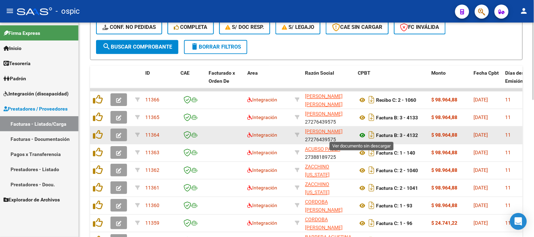
click at [363, 135] on icon at bounding box center [362, 135] width 9 height 8
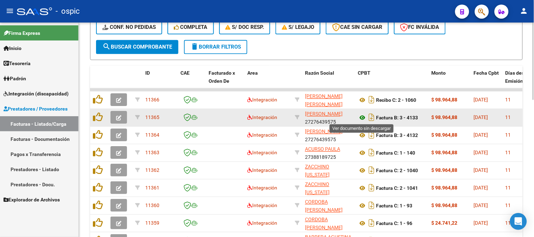
click at [363, 116] on icon at bounding box center [362, 118] width 9 height 8
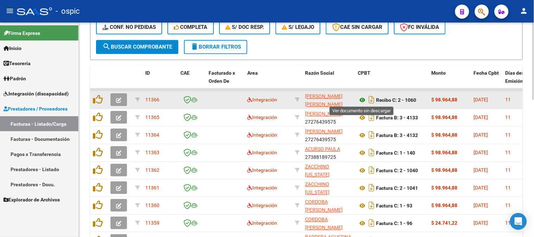
click at [361, 99] on icon at bounding box center [362, 100] width 9 height 8
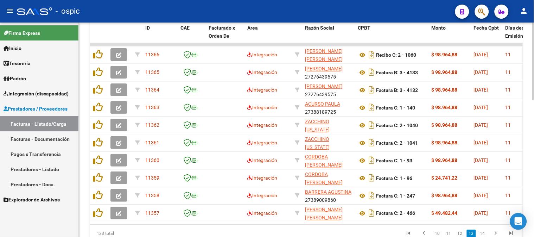
scroll to position [378, 0]
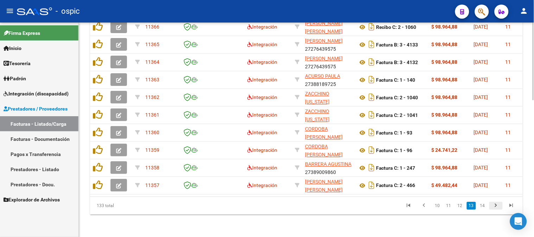
click at [494, 204] on icon "go to next page" at bounding box center [495, 206] width 9 height 8
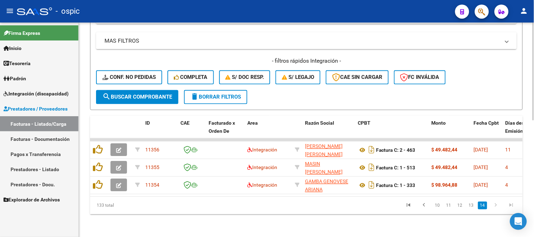
scroll to position [255, 0]
click at [424, 204] on icon "go to previous page" at bounding box center [424, 206] width 9 height 8
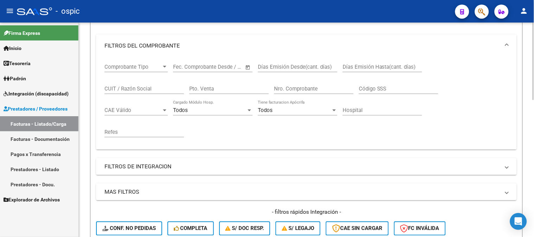
scroll to position [60, 0]
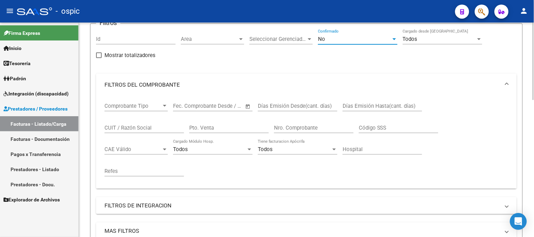
click at [338, 41] on div "No" at bounding box center [354, 39] width 73 height 6
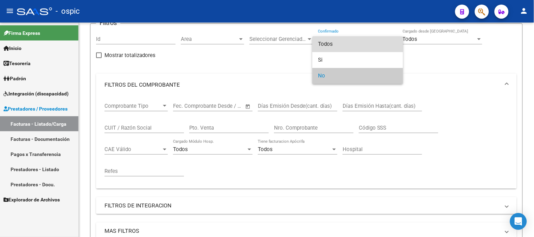
drag, startPoint x: 322, startPoint y: 43, endPoint x: 306, endPoint y: 57, distance: 21.4
click at [322, 43] on span "Todos" at bounding box center [357, 44] width 79 height 16
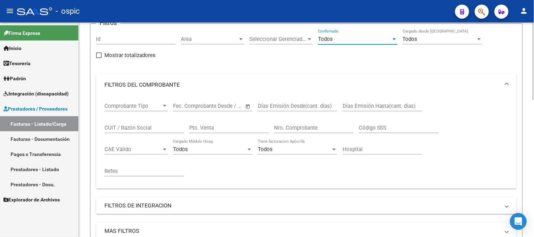
click at [220, 130] on input "Pto. Venta" at bounding box center [228, 128] width 79 height 6
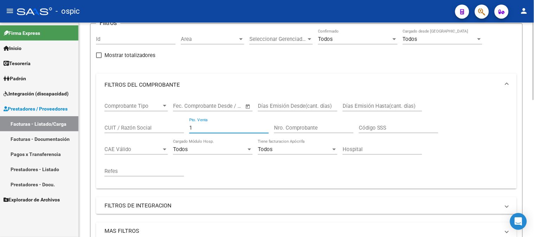
type input "1"
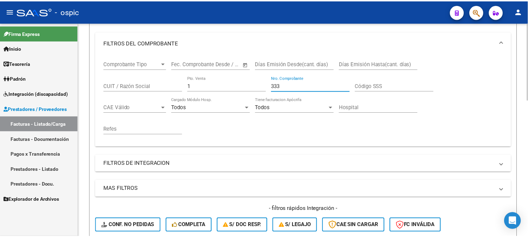
scroll to position [216, 0]
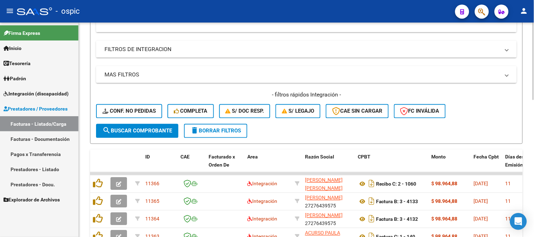
type input "333"
click at [163, 132] on span "search Buscar Comprobante" at bounding box center [137, 131] width 70 height 6
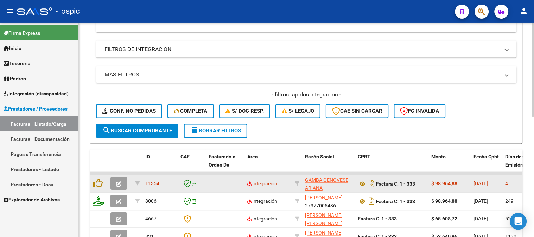
click at [118, 182] on icon "button" at bounding box center [118, 184] width 5 height 5
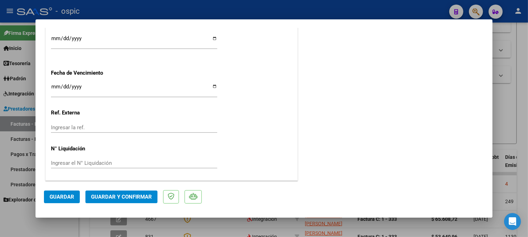
scroll to position [0, 0]
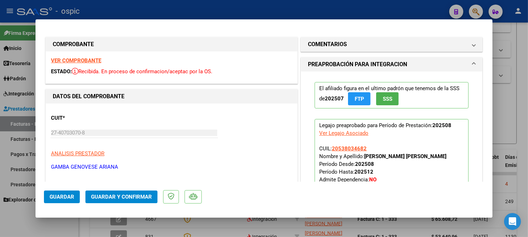
drag, startPoint x: 377, startPoint y: 46, endPoint x: 377, endPoint y: 111, distance: 65.4
click at [377, 46] on mat-panel-title "COMENTARIOS" at bounding box center [387, 44] width 159 height 8
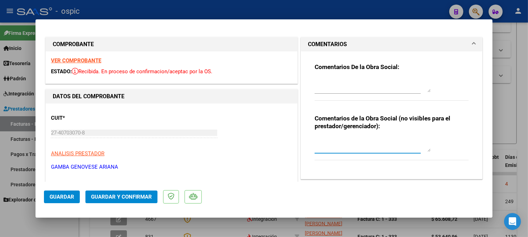
drag, startPoint x: 368, startPoint y: 138, endPoint x: 533, endPoint y: 149, distance: 165.0
click at [371, 138] on textarea at bounding box center [373, 145] width 116 height 14
type textarea "FONO 8 SESIONES"
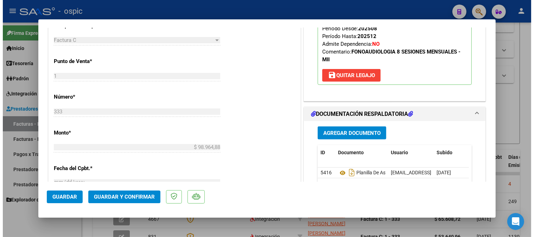
scroll to position [265, 0]
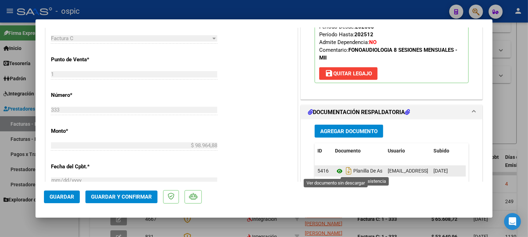
click at [335, 169] on icon at bounding box center [339, 171] width 9 height 8
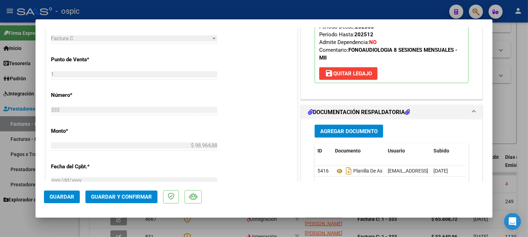
click at [136, 195] on span "Guardar y Confirmar" at bounding box center [121, 196] width 61 height 6
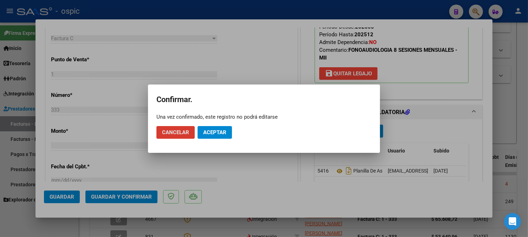
click at [228, 134] on button "Aceptar" at bounding box center [215, 132] width 34 height 13
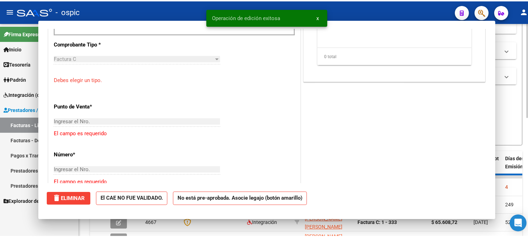
scroll to position [0, 0]
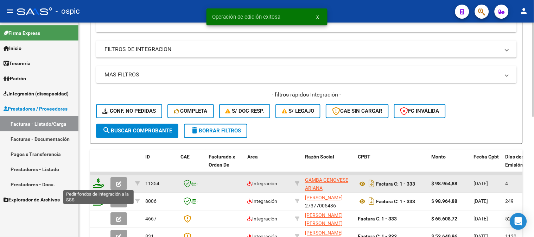
click at [100, 183] on icon at bounding box center [98, 183] width 11 height 10
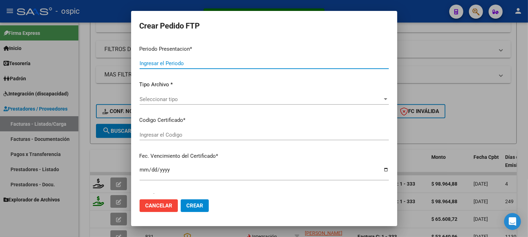
type input "202508"
type input "$ 98.964,88"
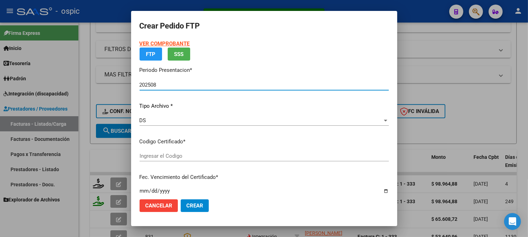
type input "4493508881"
type input "2035-03-31"
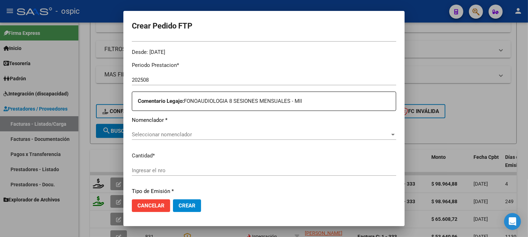
scroll to position [216, 0]
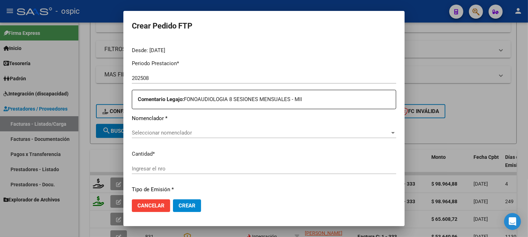
click at [326, 134] on span "Seleccionar nomenclador" at bounding box center [261, 132] width 258 height 6
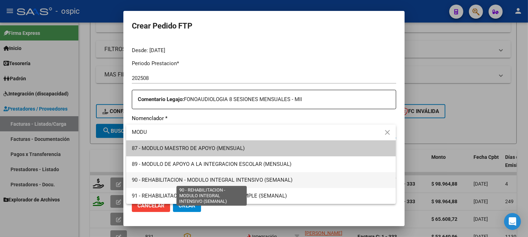
type input "MODU"
click at [269, 181] on span "90 - REHABILITACION - MODULO INTEGRAL INTENSIVO (SEMANAL)" at bounding box center [212, 180] width 161 height 6
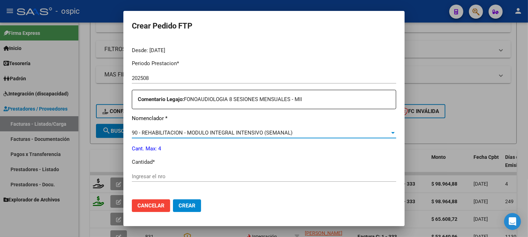
click at [243, 180] on div "Ingresar el nro" at bounding box center [264, 176] width 265 height 11
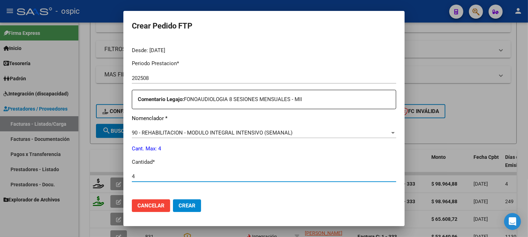
type input "4"
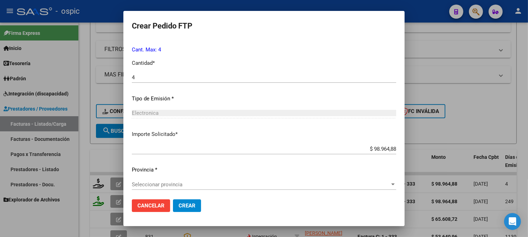
scroll to position [316, 0]
click at [184, 203] on span "Crear" at bounding box center [187, 205] width 17 height 6
click at [187, 182] on span "Seleccionar provincia" at bounding box center [261, 183] width 258 height 6
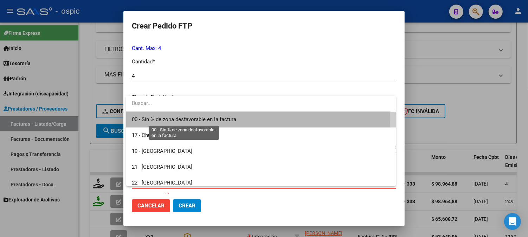
click at [189, 117] on span "00 - Sin % de zona desfavorable en la factura" at bounding box center [184, 119] width 104 height 6
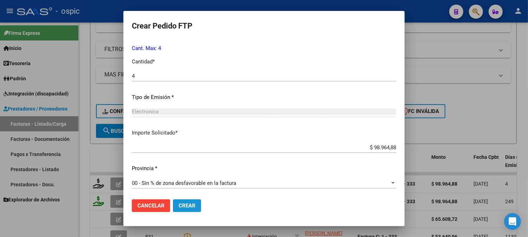
click at [184, 206] on span "Crear" at bounding box center [187, 205] width 17 height 6
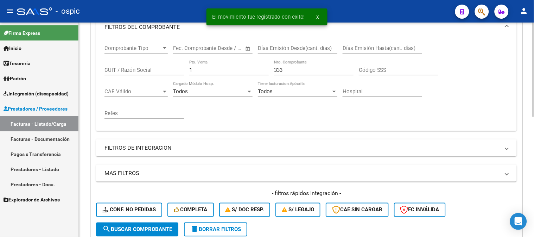
scroll to position [99, 0]
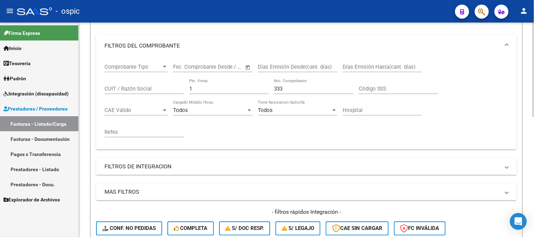
drag, startPoint x: 208, startPoint y: 87, endPoint x: 148, endPoint y: 87, distance: 59.4
click at [148, 87] on div "Comprobante Tipo Comprobante Tipo Fecha inicio – Fecha fin Fec. Comprobante Des…" at bounding box center [306, 100] width 404 height 87
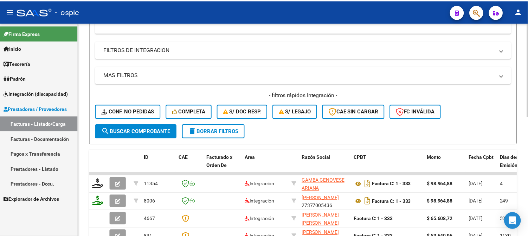
scroll to position [216, 0]
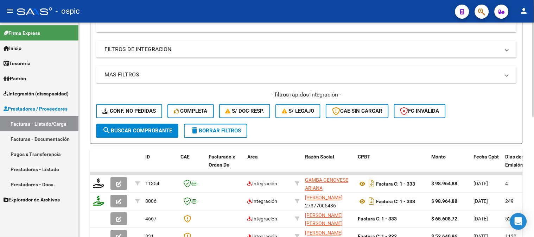
type input "513"
click at [142, 132] on span "search Buscar Comprobante" at bounding box center [137, 131] width 70 height 6
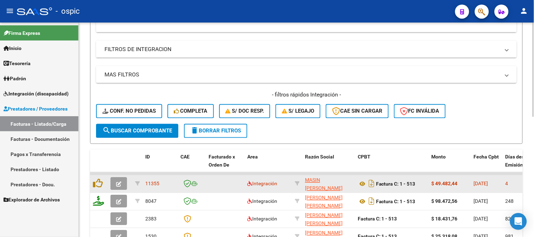
click at [122, 180] on button "button" at bounding box center [118, 183] width 17 height 13
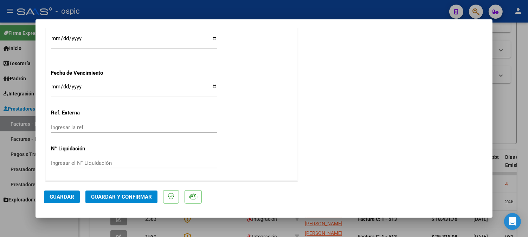
scroll to position [0, 0]
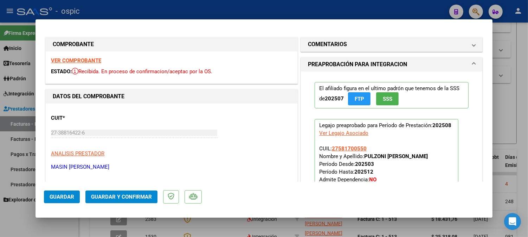
drag, startPoint x: 324, startPoint y: 45, endPoint x: 333, endPoint y: 70, distance: 26.5
click at [324, 47] on h1 "COMENTARIOS" at bounding box center [327, 44] width 39 height 8
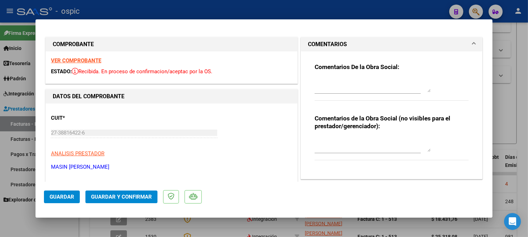
click at [360, 143] on textarea at bounding box center [373, 145] width 116 height 14
type textarea "PSICO 4 SESIONES"
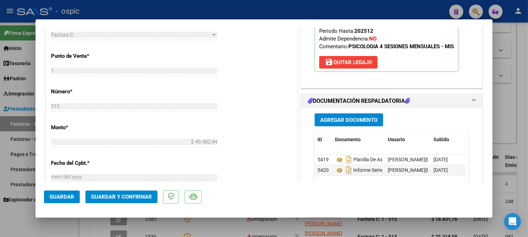
scroll to position [270, 0]
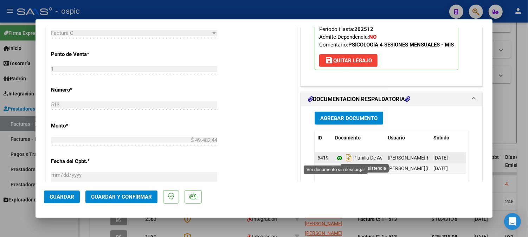
click at [336, 157] on icon at bounding box center [339, 158] width 9 height 8
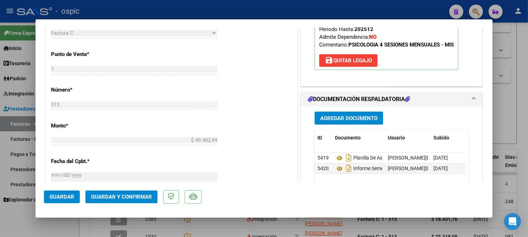
click at [142, 195] on span "Guardar y Confirmar" at bounding box center [121, 196] width 61 height 6
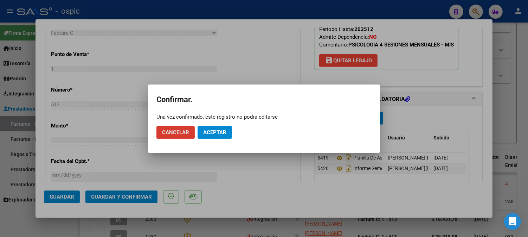
click at [221, 133] on span "Aceptar" at bounding box center [214, 132] width 23 height 6
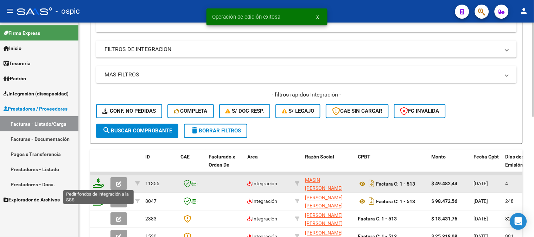
click at [99, 181] on icon at bounding box center [98, 183] width 11 height 10
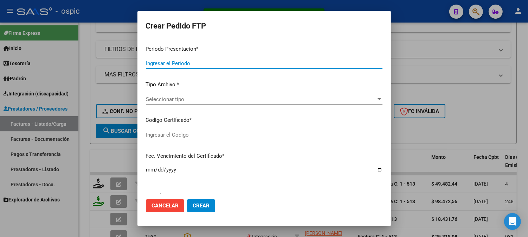
type input "202508"
type input "$ 49.482,44"
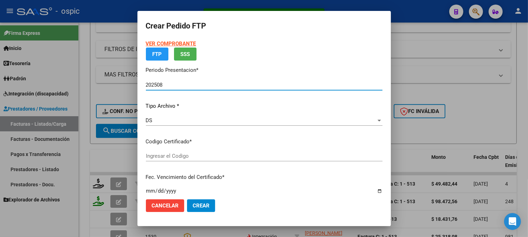
type input "1474416430"
type input "2029-04-30"
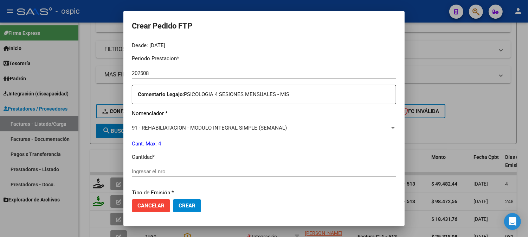
scroll to position [222, 0]
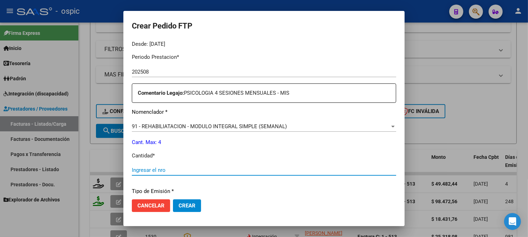
click at [255, 172] on input "Ingresar el nro" at bounding box center [264, 170] width 265 height 6
type input "4"
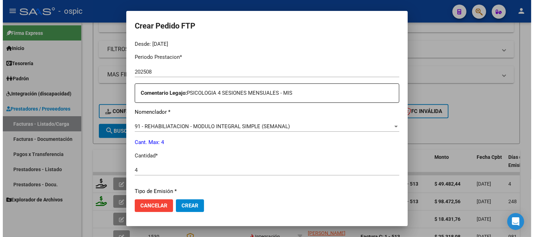
scroll to position [317, 0]
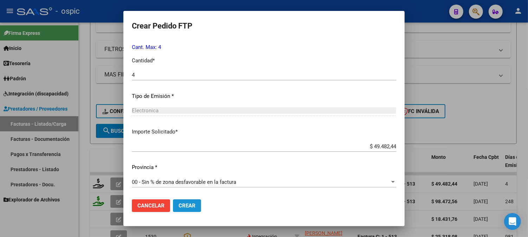
click at [196, 208] on button "Crear" at bounding box center [187, 205] width 28 height 13
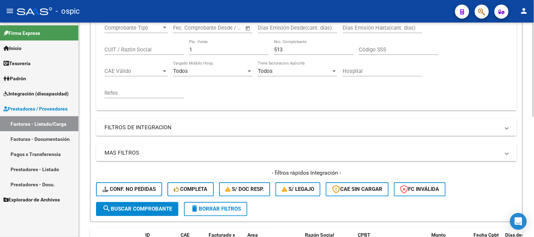
scroll to position [99, 0]
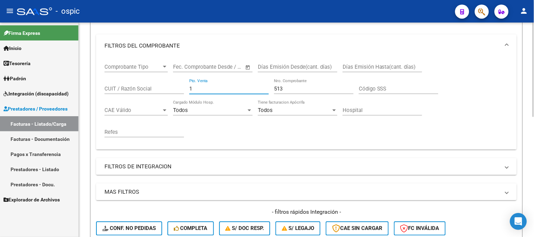
drag, startPoint x: 198, startPoint y: 90, endPoint x: 169, endPoint y: 87, distance: 29.4
click at [170, 88] on div "Comprobante Tipo Comprobante Tipo Fecha inicio – Fecha fin Fec. Comprobante Des…" at bounding box center [306, 100] width 404 height 87
type input "2"
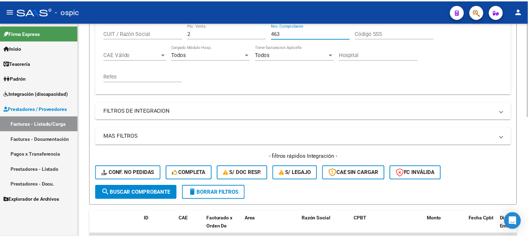
scroll to position [255, 0]
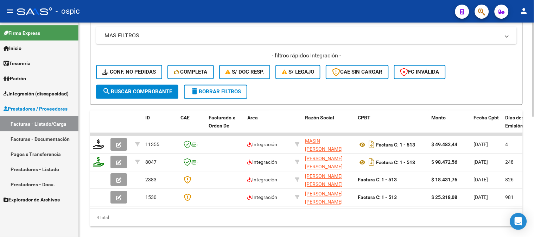
type input "463"
click at [169, 89] on span "search Buscar Comprobante" at bounding box center [137, 92] width 70 height 6
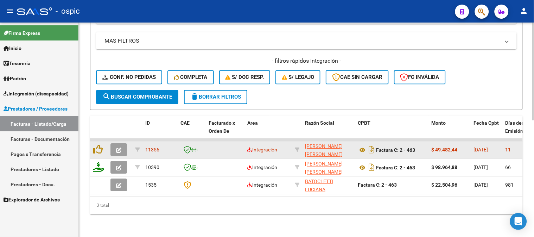
click at [118, 148] on icon "button" at bounding box center [118, 150] width 5 height 5
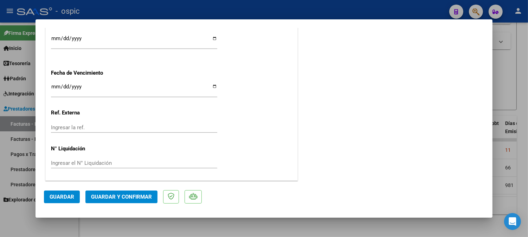
scroll to position [0, 0]
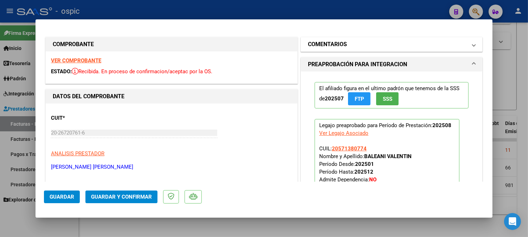
drag, startPoint x: 349, startPoint y: 47, endPoint x: 350, endPoint y: 110, distance: 63.3
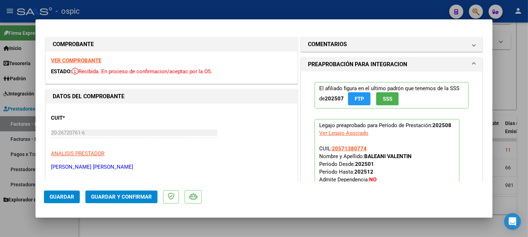
click at [349, 47] on mat-panel-title "COMENTARIOS" at bounding box center [387, 44] width 159 height 8
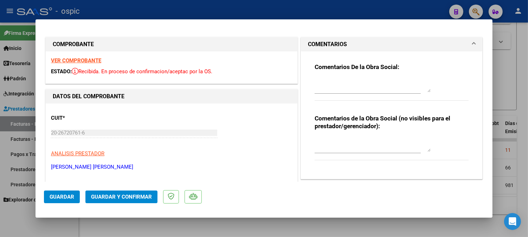
drag, startPoint x: 352, startPoint y: 138, endPoint x: 379, endPoint y: 143, distance: 26.9
click at [352, 139] on textarea at bounding box center [373, 145] width 116 height 14
type textarea "MUSICOT 4 SESIONES"
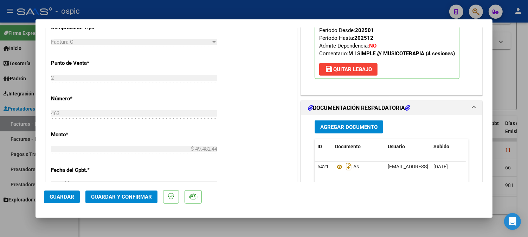
scroll to position [297, 0]
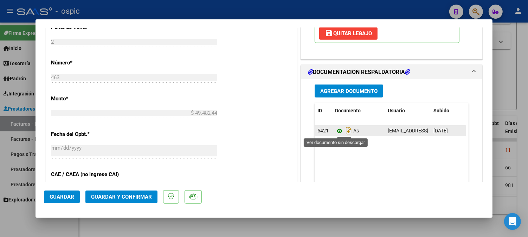
click at [336, 129] on icon at bounding box center [339, 131] width 9 height 8
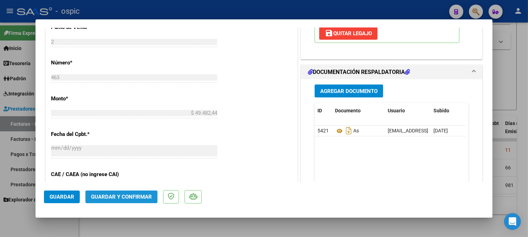
click at [137, 196] on span "Guardar y Confirmar" at bounding box center [121, 196] width 61 height 6
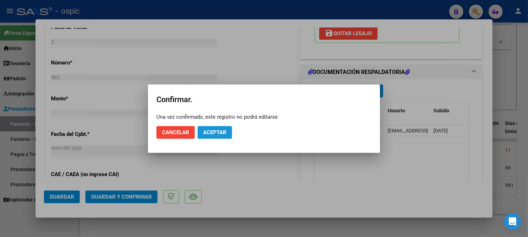
click at [218, 131] on span "Aceptar" at bounding box center [214, 132] width 23 height 6
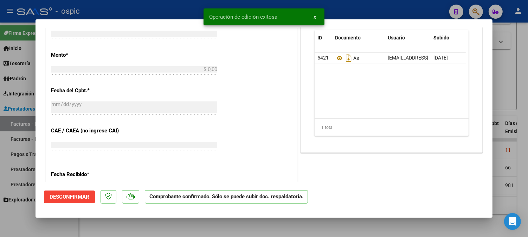
scroll to position [0, 0]
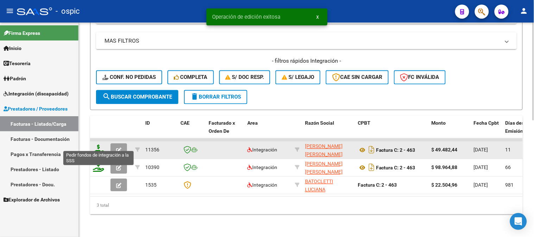
click at [99, 145] on icon at bounding box center [98, 150] width 11 height 10
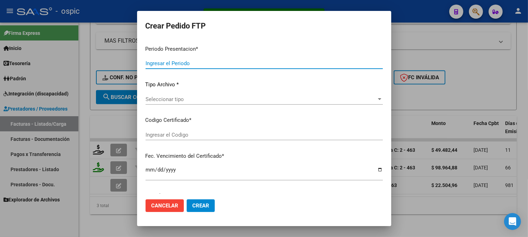
type input "202508"
type input "$ 49.482,44"
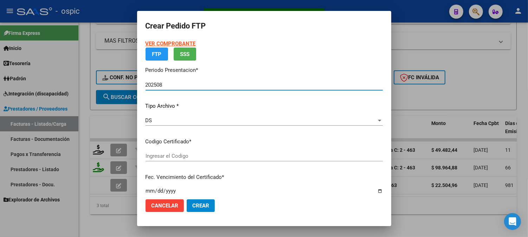
type input "3944010671"
type input "2030-06-30"
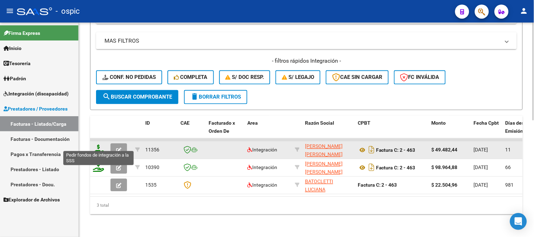
click at [99, 145] on icon at bounding box center [98, 150] width 11 height 10
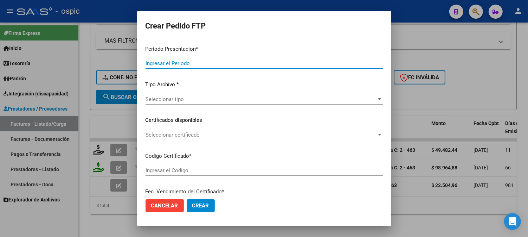
type input "202508"
type input "$ 49.482,44"
type input "3944010671"
type input "2030-06-30"
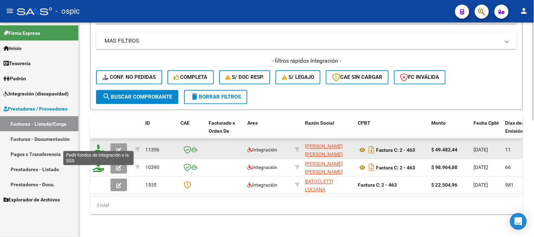
click at [98, 145] on icon at bounding box center [98, 150] width 11 height 10
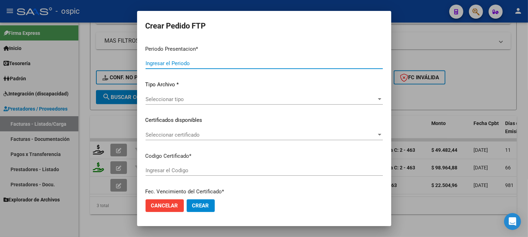
type input "202508"
type input "$ 49.482,44"
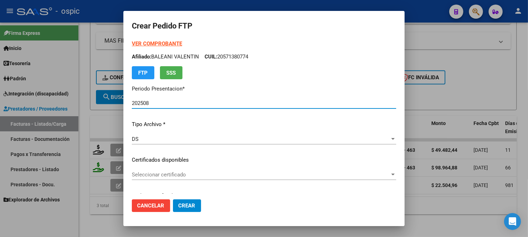
type input "3944010671"
type input "2030-06-30"
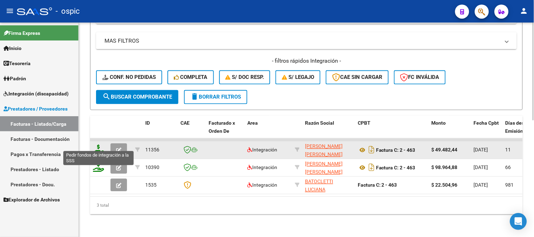
click at [98, 145] on icon at bounding box center [98, 150] width 11 height 10
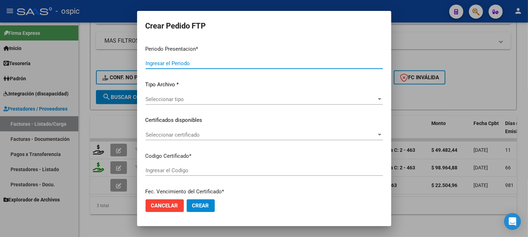
type input "202508"
type input "$ 49.482,44"
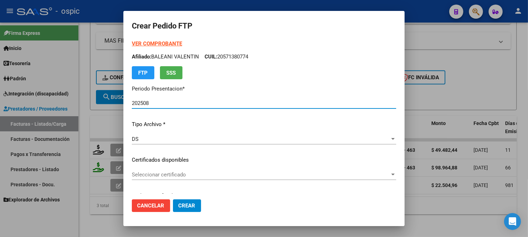
type input "3944010671"
type input "2030-06-30"
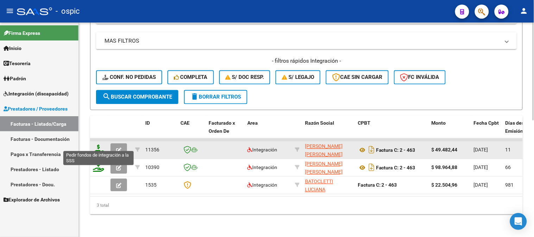
click at [99, 145] on icon at bounding box center [98, 150] width 11 height 10
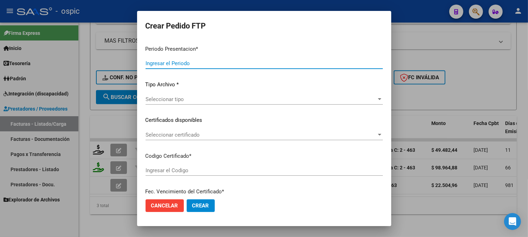
type input "202508"
type input "$ 49.482,44"
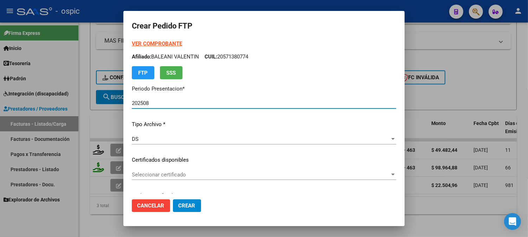
type input "3944010671"
type input "2030-06-30"
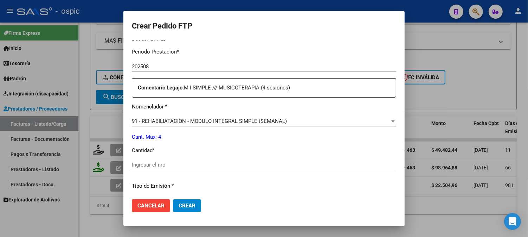
scroll to position [229, 0]
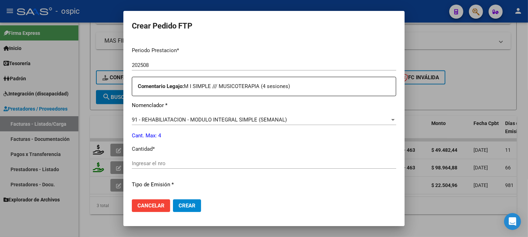
click at [258, 163] on input "Ingresar el nro" at bounding box center [264, 163] width 265 height 6
type input "4"
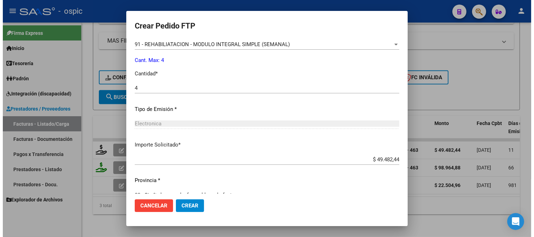
scroll to position [317, 0]
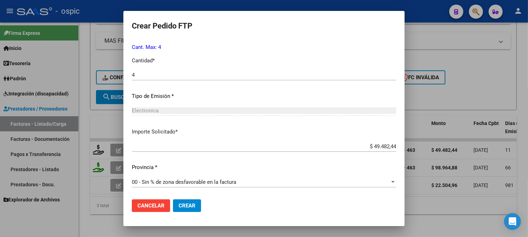
click at [198, 202] on button "Crear" at bounding box center [187, 205] width 28 height 13
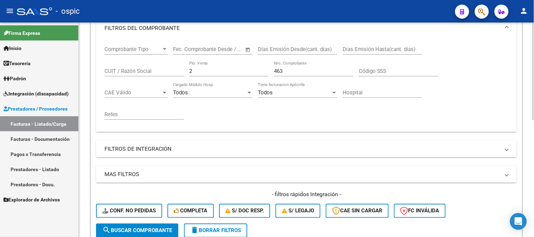
scroll to position [99, 0]
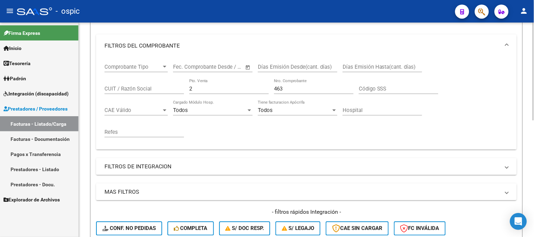
click at [166, 83] on div "Comprobante Tipo Comprobante Tipo Fecha inicio – Fecha fin Fec. Comprobante Des…" at bounding box center [306, 100] width 404 height 87
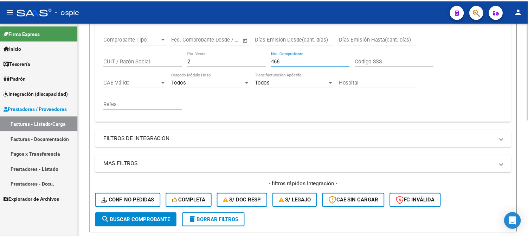
scroll to position [255, 0]
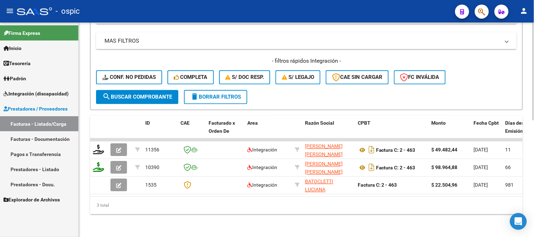
type input "466"
click at [166, 90] on button "search Buscar Comprobante" at bounding box center [137, 97] width 82 height 14
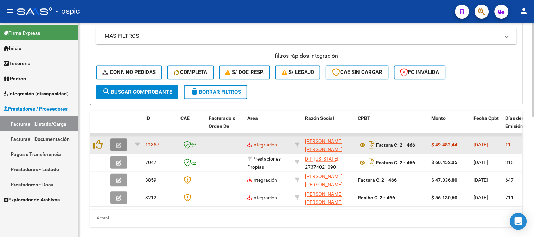
click at [117, 139] on button "button" at bounding box center [118, 145] width 17 height 13
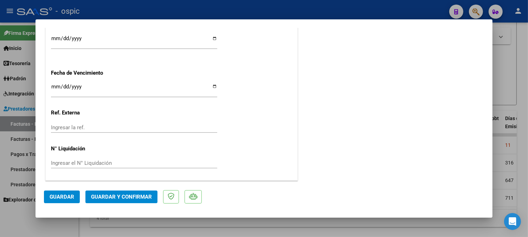
scroll to position [0, 0]
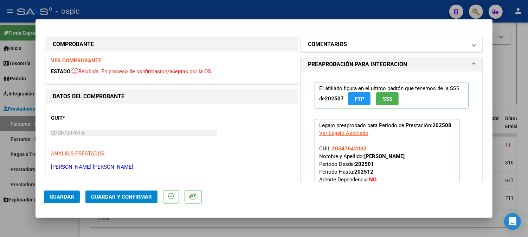
click at [343, 43] on h1 "COMENTARIOS" at bounding box center [327, 44] width 39 height 8
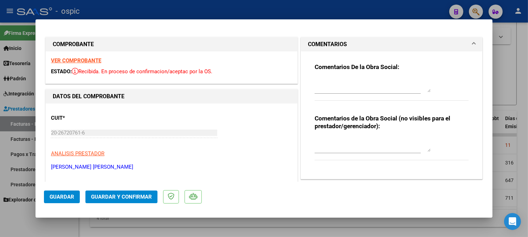
click at [364, 145] on textarea at bounding box center [373, 145] width 116 height 14
click at [342, 139] on textarea "MUSICOT 4 SESIONES" at bounding box center [373, 145] width 116 height 14
type textarea "MUSICOT 4 SESIONES"
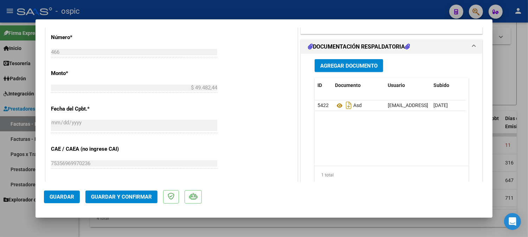
scroll to position [327, 0]
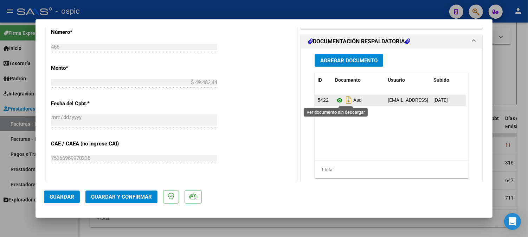
click at [337, 101] on icon at bounding box center [339, 100] width 9 height 8
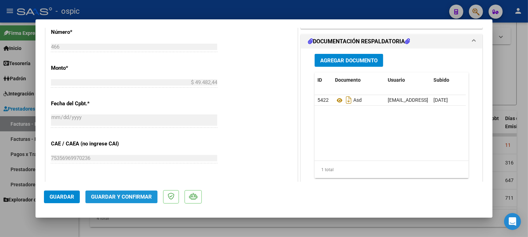
click at [125, 193] on button "Guardar y Confirmar" at bounding box center [121, 196] width 72 height 13
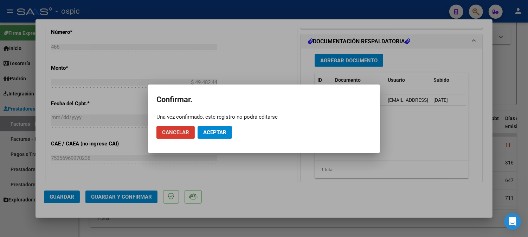
click at [206, 129] on span "Aceptar" at bounding box center [214, 132] width 23 height 6
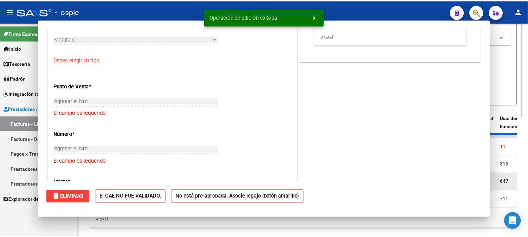
scroll to position [0, 0]
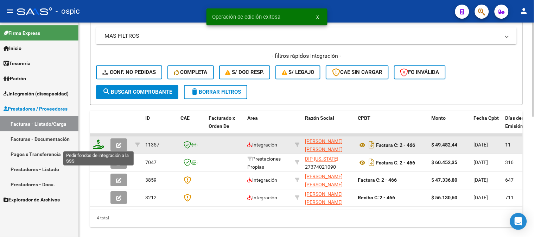
click at [98, 144] on icon at bounding box center [98, 145] width 11 height 10
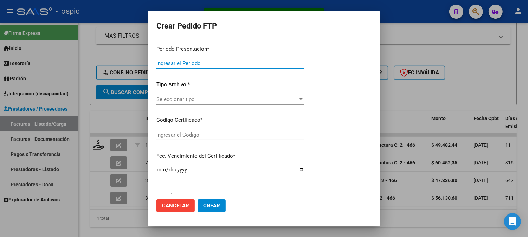
type input "202508"
type input "$ 49.482,44"
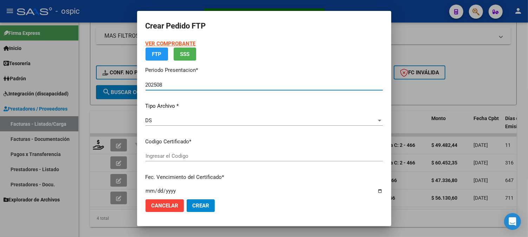
type input "0000000000000000000000000000002022496428"
type input "2026-05-04"
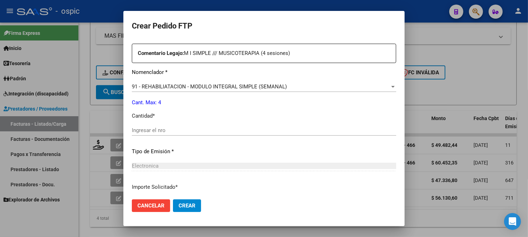
scroll to position [263, 0]
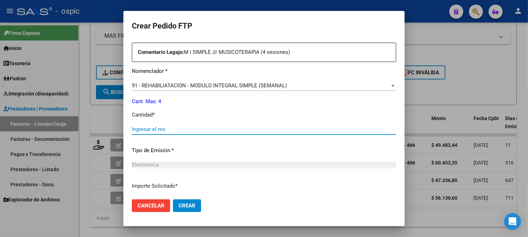
click at [279, 129] on input "Ingresar el nro" at bounding box center [264, 129] width 265 height 6
type input "4"
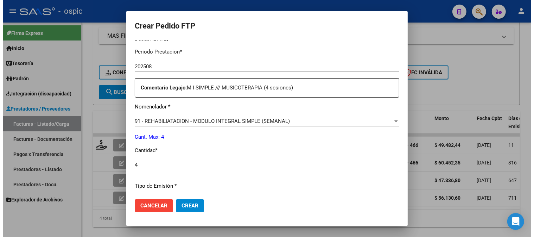
scroll to position [317, 0]
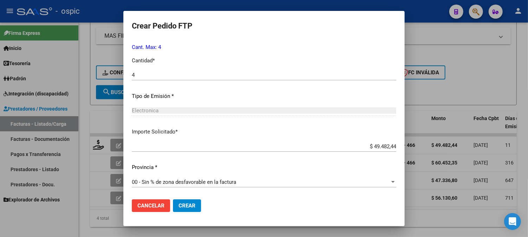
click at [180, 203] on span "Crear" at bounding box center [187, 205] width 17 height 6
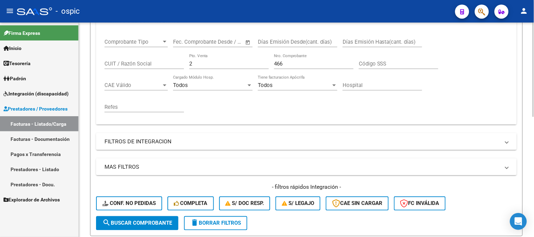
scroll to position [99, 0]
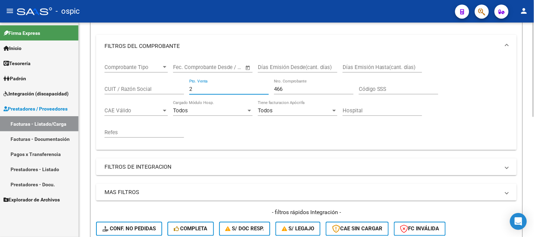
drag, startPoint x: 203, startPoint y: 87, endPoint x: 170, endPoint y: 90, distance: 32.8
click at [171, 89] on div "Comprobante Tipo Comprobante Tipo Fecha inicio – Fecha fin Fec. Comprobante Des…" at bounding box center [306, 100] width 404 height 87
type input "1"
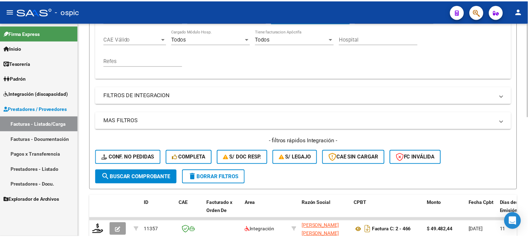
scroll to position [216, 0]
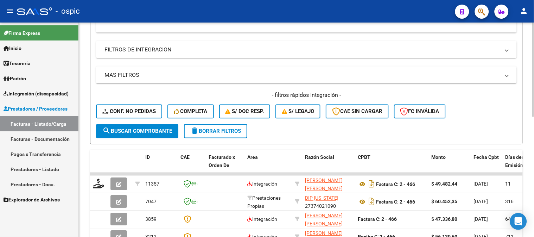
type input "247"
click at [156, 127] on button "search Buscar Comprobante" at bounding box center [137, 131] width 82 height 14
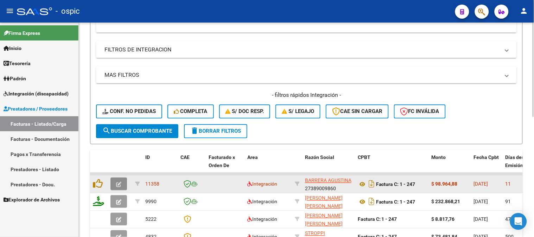
click at [117, 182] on icon "button" at bounding box center [118, 184] width 5 height 5
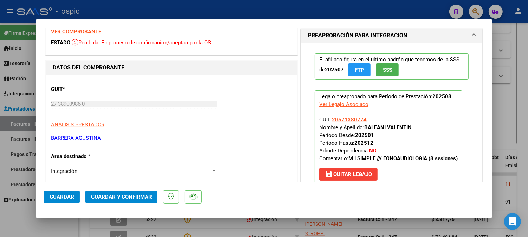
scroll to position [0, 0]
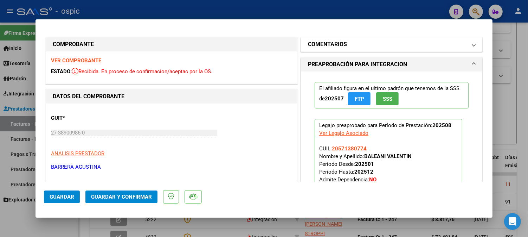
click at [356, 39] on mat-expansion-panel-header "COMENTARIOS" at bounding box center [392, 44] width 182 height 14
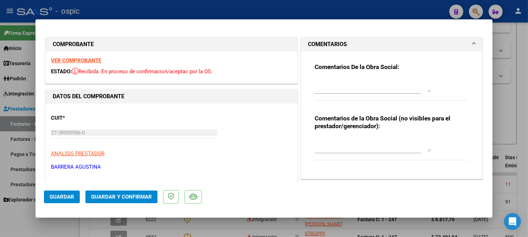
click at [350, 140] on textarea at bounding box center [373, 145] width 116 height 14
type textarea "FONO 8 SESIONES"
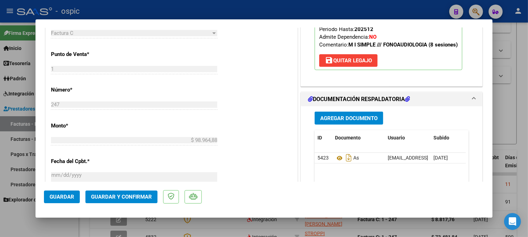
scroll to position [273, 0]
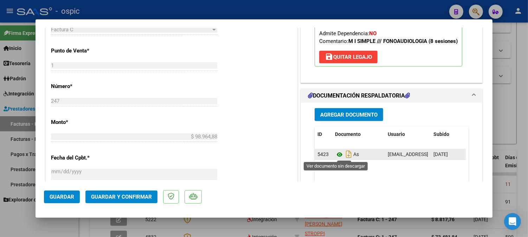
click at [336, 154] on icon at bounding box center [339, 154] width 9 height 8
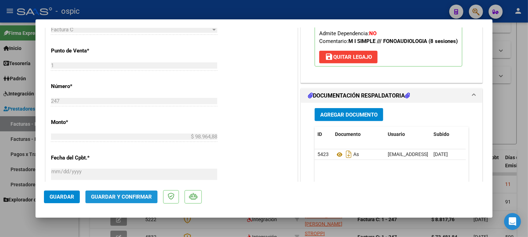
click at [125, 196] on span "Guardar y Confirmar" at bounding box center [121, 196] width 61 height 6
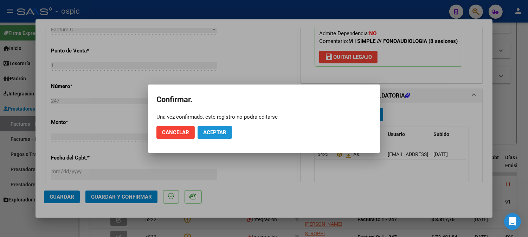
click at [212, 134] on span "Aceptar" at bounding box center [214, 132] width 23 height 6
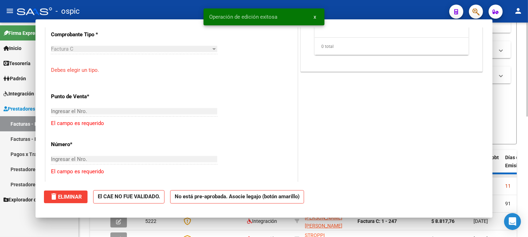
scroll to position [0, 0]
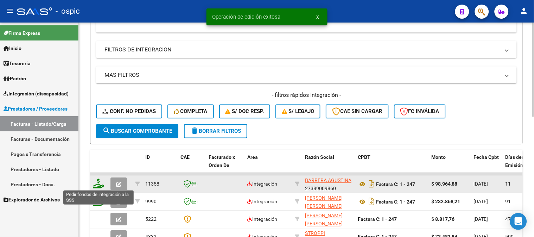
click at [97, 180] on icon at bounding box center [98, 184] width 11 height 10
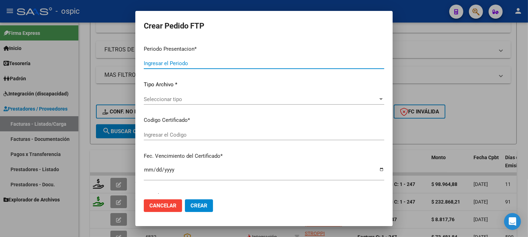
type input "202508"
type input "$ 98.964,88"
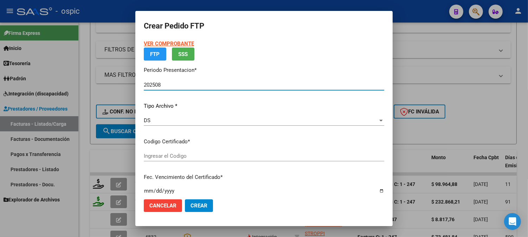
type input "3944010671"
type input "2030-06-30"
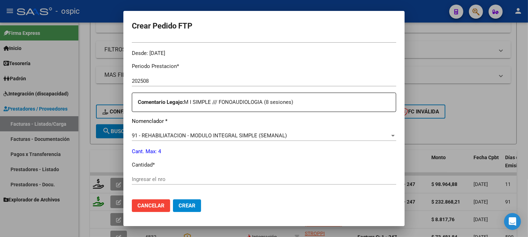
scroll to position [214, 0]
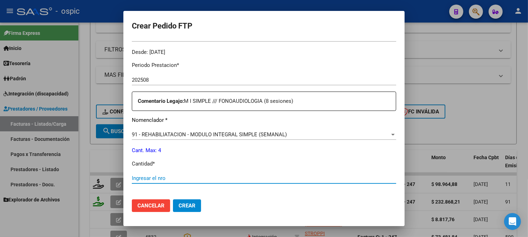
click at [244, 179] on input "Ingresar el nro" at bounding box center [264, 178] width 265 height 6
type input "4"
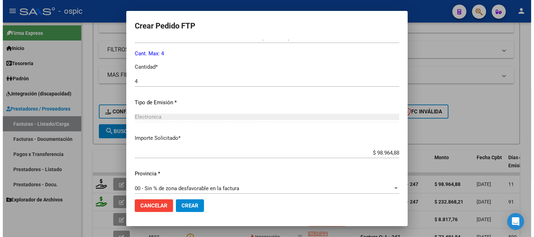
scroll to position [317, 0]
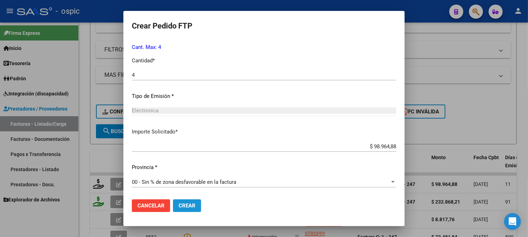
drag, startPoint x: 188, startPoint y: 203, endPoint x: 389, endPoint y: 114, distance: 219.5
click at [189, 203] on span "Crear" at bounding box center [187, 205] width 17 height 6
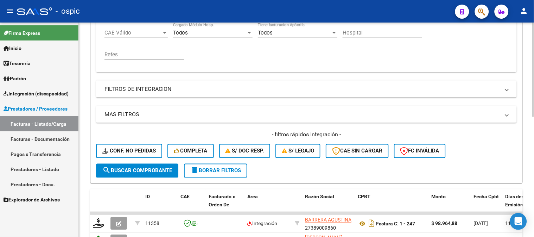
scroll to position [99, 0]
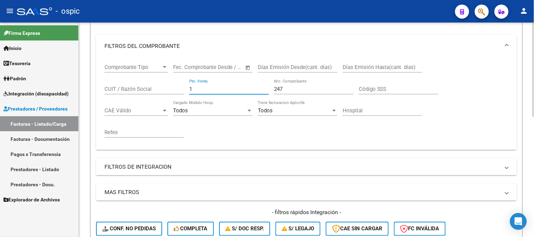
drag, startPoint x: 215, startPoint y: 88, endPoint x: 126, endPoint y: 89, distance: 89.7
click at [143, 89] on div "Comprobante Tipo Comprobante Tipo Fecha inicio – Fecha fin Fec. Comprobante Des…" at bounding box center [306, 100] width 404 height 87
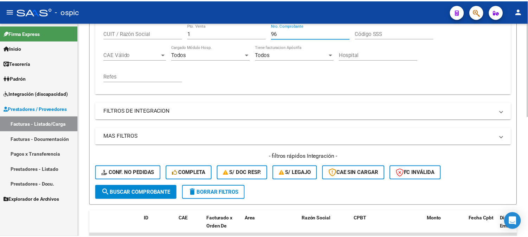
scroll to position [273, 0]
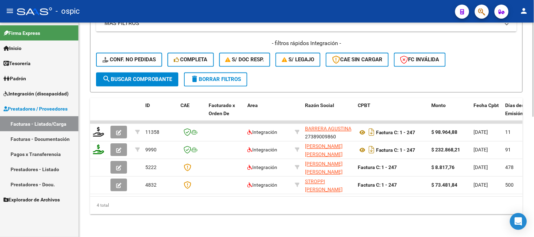
type input "96"
click at [143, 76] on span "search Buscar Comprobante" at bounding box center [137, 79] width 70 height 6
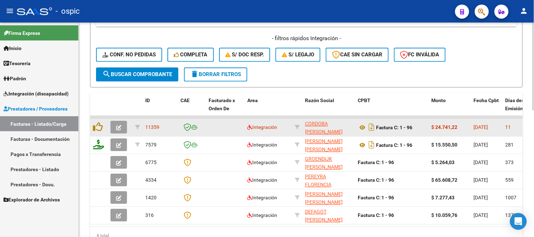
click at [121, 123] on button "button" at bounding box center [118, 127] width 17 height 13
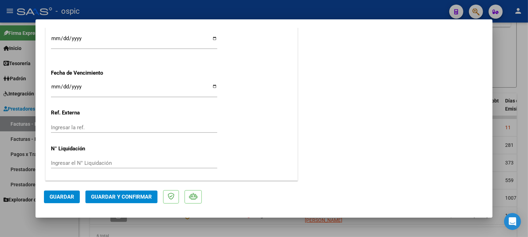
scroll to position [0, 0]
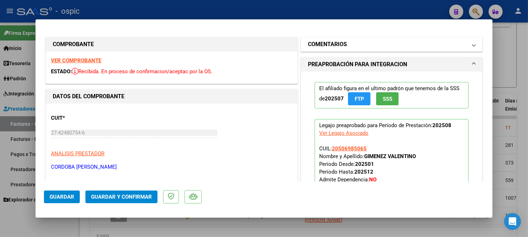
drag, startPoint x: 346, startPoint y: 46, endPoint x: 359, endPoint y: 125, distance: 80.5
click at [346, 46] on mat-panel-title "COMENTARIOS" at bounding box center [387, 44] width 159 height 8
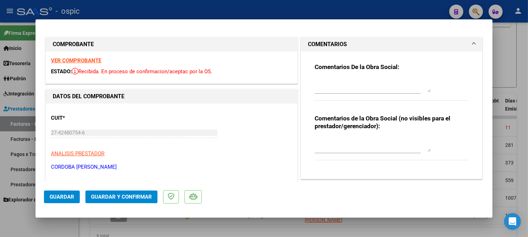
click at [363, 141] on textarea at bounding box center [373, 145] width 116 height 14
type textarea "PSP 2 SESIONES"
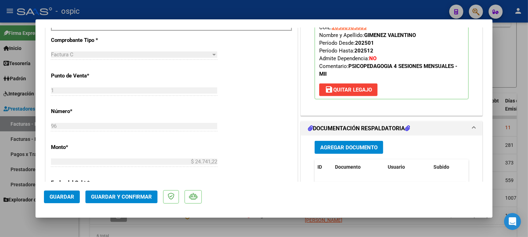
scroll to position [304, 0]
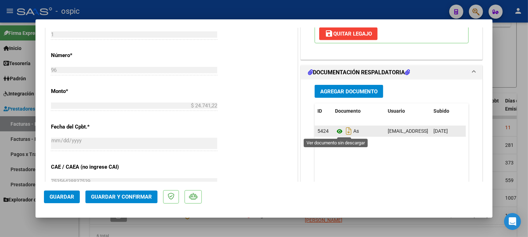
click at [335, 131] on icon at bounding box center [339, 131] width 9 height 8
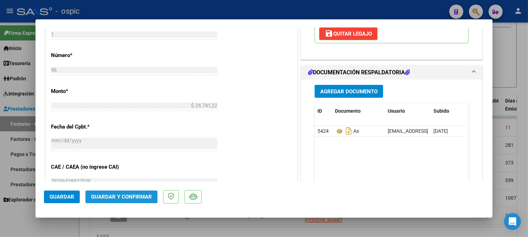
click at [134, 199] on span "Guardar y Confirmar" at bounding box center [121, 196] width 61 height 6
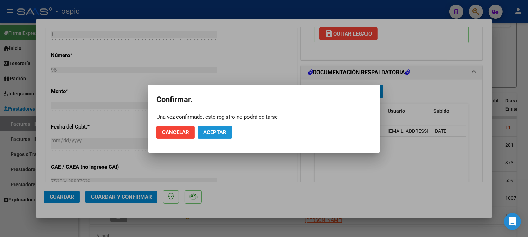
click at [213, 134] on span "Aceptar" at bounding box center [214, 132] width 23 height 6
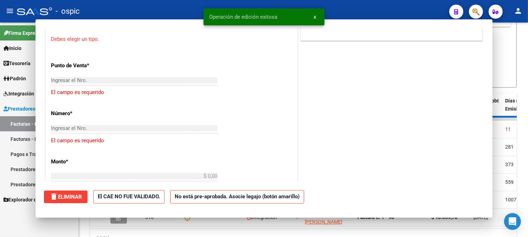
scroll to position [0, 0]
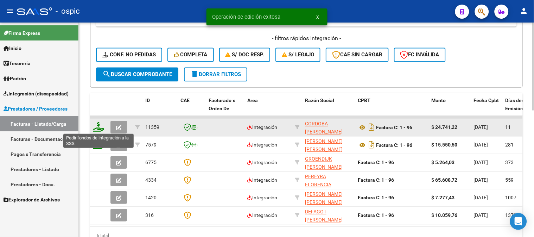
click at [97, 125] on icon at bounding box center [98, 127] width 11 height 10
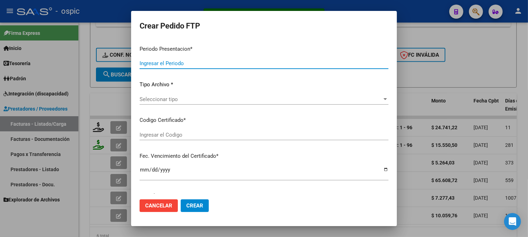
type input "202508"
type input "$ 24.741,22"
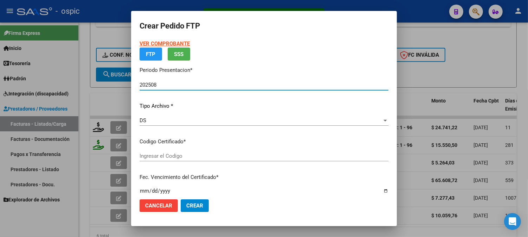
type input "2913143089"
type input "2030-04-30"
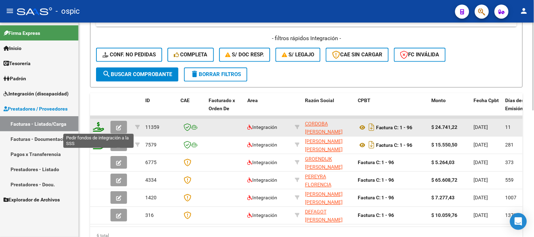
click at [98, 125] on icon at bounding box center [98, 127] width 11 height 10
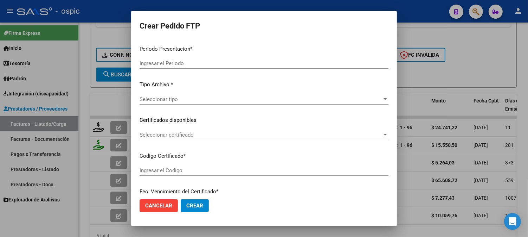
type input "202508"
type input "$ 24.741,22"
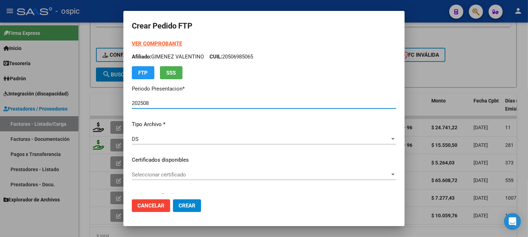
type input "2913143089"
type input "2030-04-30"
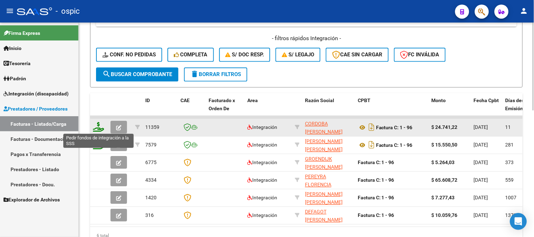
click at [97, 125] on icon at bounding box center [98, 127] width 11 height 10
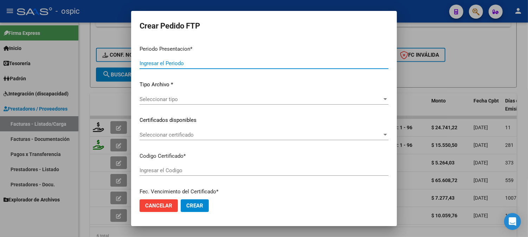
type input "202508"
type input "$ 24.741,22"
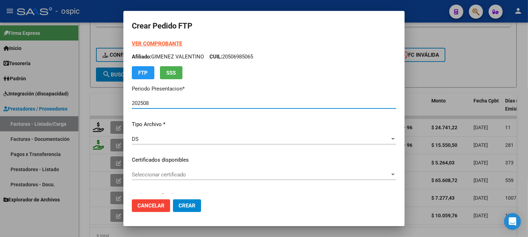
type input "2913143089"
type input "2030-04-30"
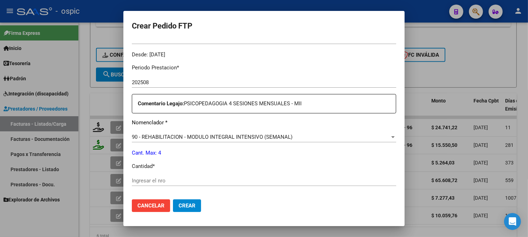
scroll to position [224, 0]
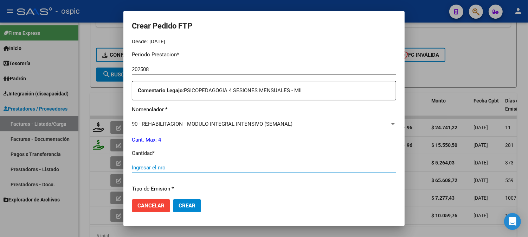
click at [273, 166] on input "Ingresar el nro" at bounding box center [264, 167] width 265 height 6
type input "4"
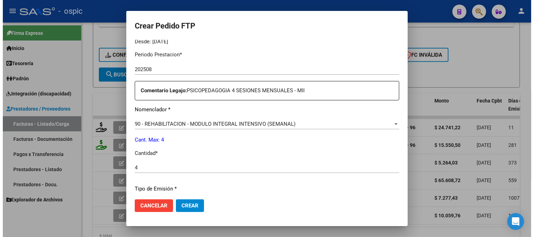
scroll to position [317, 0]
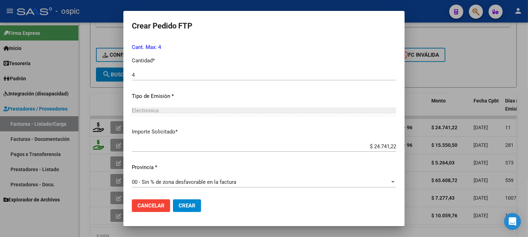
click at [193, 203] on span "Crear" at bounding box center [187, 205] width 17 height 6
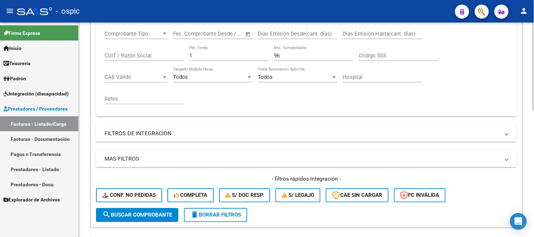
scroll to position [77, 0]
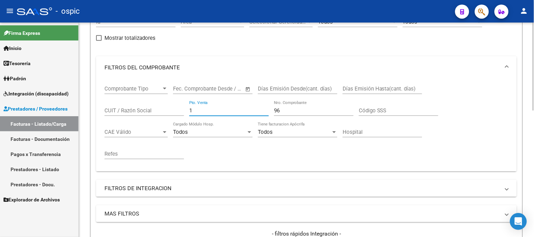
drag, startPoint x: 143, startPoint y: 110, endPoint x: 120, endPoint y: 108, distance: 22.9
click at [120, 108] on div "Comprobante Tipo Comprobante Tipo Fecha inicio – Fecha fin Fec. Comprobante Des…" at bounding box center [306, 122] width 404 height 87
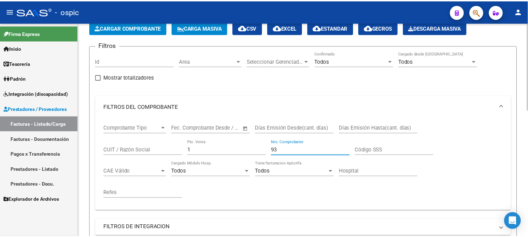
scroll to position [234, 0]
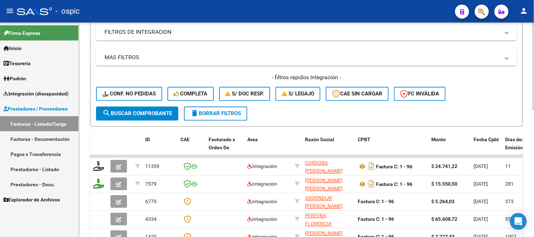
type input "93"
click at [137, 111] on span "search Buscar Comprobante" at bounding box center [137, 113] width 70 height 6
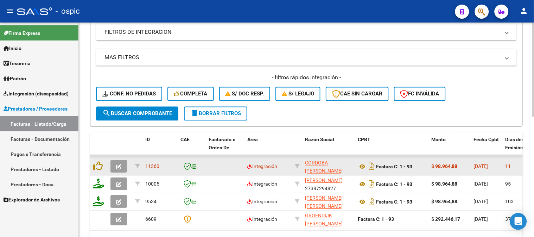
click at [116, 163] on span "button" at bounding box center [118, 166] width 5 height 6
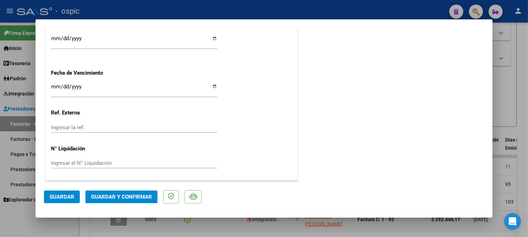
scroll to position [0, 0]
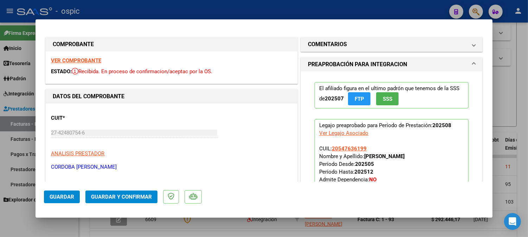
drag, startPoint x: 352, startPoint y: 39, endPoint x: 359, endPoint y: 122, distance: 83.3
click at [353, 43] on mat-expansion-panel-header "COMENTARIOS" at bounding box center [392, 44] width 182 height 14
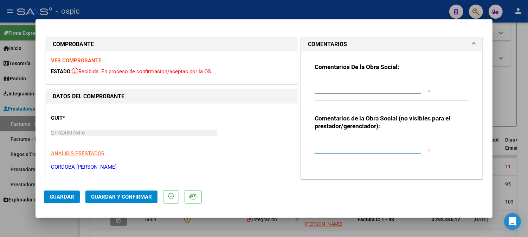
click at [354, 139] on textarea at bounding box center [373, 145] width 116 height 14
type textarea "PSP 8 SESIONES"
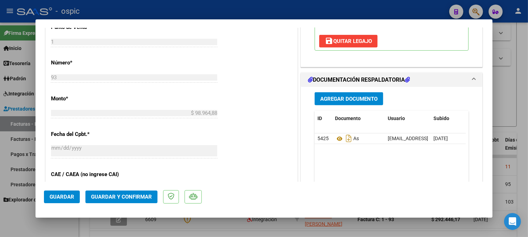
scroll to position [308, 0]
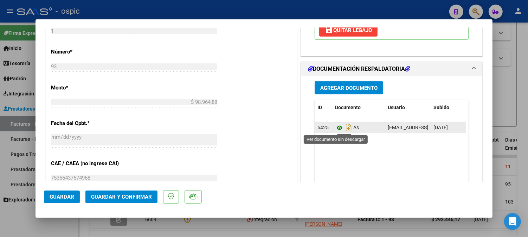
click at [336, 126] on icon at bounding box center [339, 127] width 9 height 8
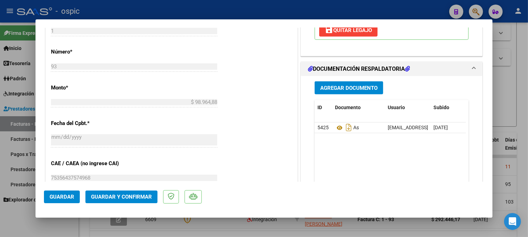
click at [134, 195] on span "Guardar y Confirmar" at bounding box center [121, 196] width 61 height 6
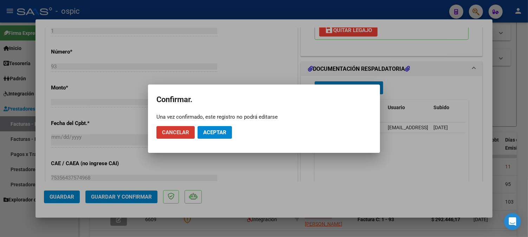
click at [221, 129] on span "Aceptar" at bounding box center [214, 132] width 23 height 6
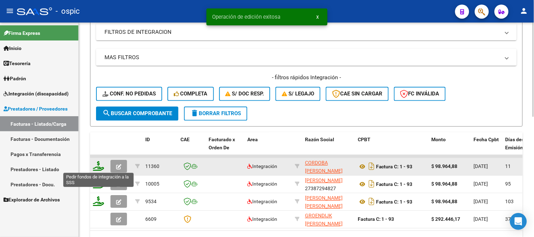
click at [98, 163] on icon at bounding box center [98, 166] width 11 height 10
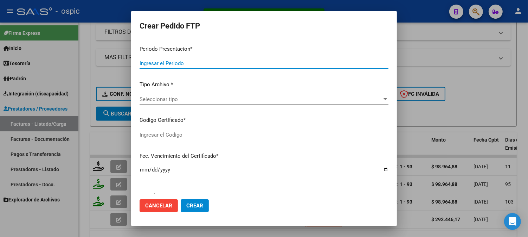
type input "202508"
type input "$ 98.964,88"
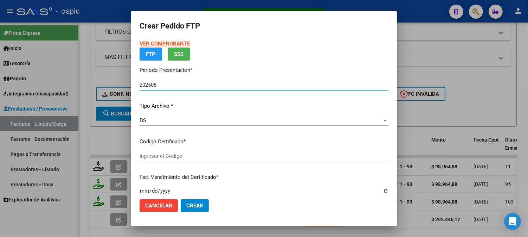
type input "5901614371"
type input "2028-02-28"
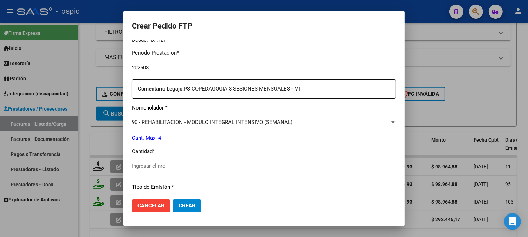
scroll to position [227, 0]
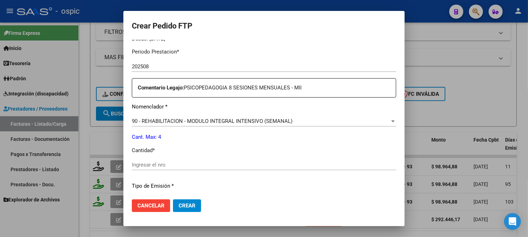
click at [272, 165] on input "Ingresar el nro" at bounding box center [264, 164] width 265 height 6
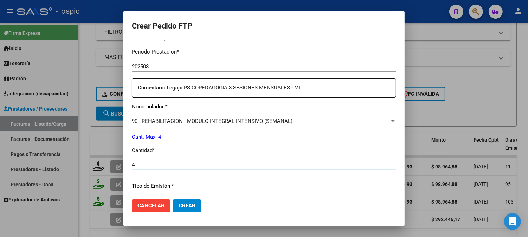
type input "4"
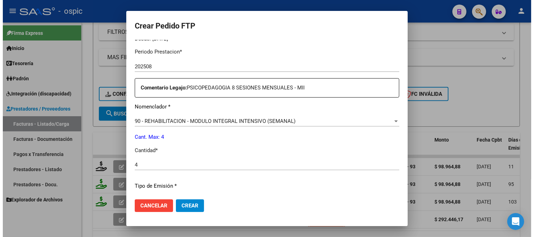
scroll to position [317, 0]
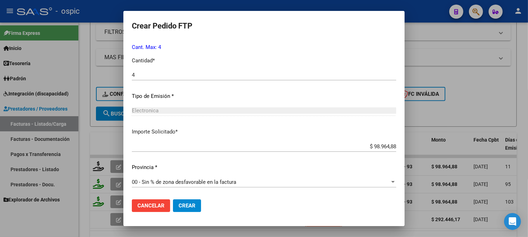
click at [185, 206] on span "Crear" at bounding box center [187, 205] width 17 height 6
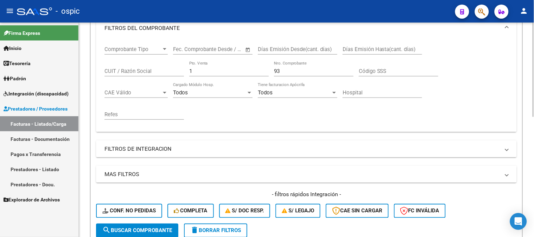
scroll to position [116, 0]
click at [160, 72] on div "Comprobante Tipo Comprobante Tipo Fecha inicio – Fecha fin Fec. Comprobante Des…" at bounding box center [306, 83] width 404 height 87
type input "2"
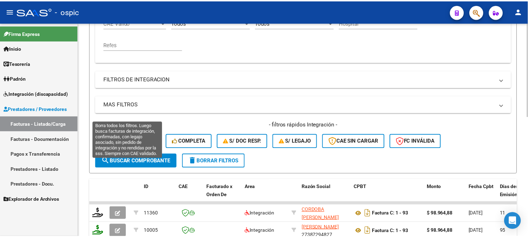
scroll to position [234, 0]
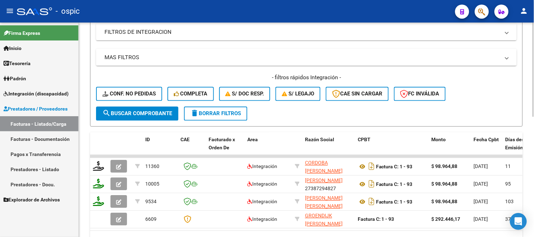
type input "1041"
click at [149, 107] on button "search Buscar Comprobante" at bounding box center [137, 114] width 82 height 14
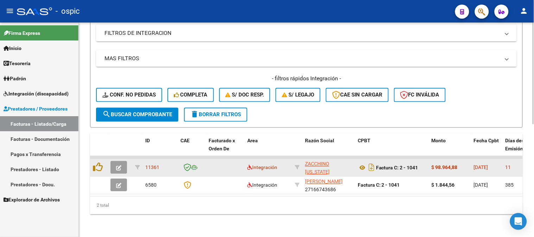
click at [119, 165] on icon "button" at bounding box center [118, 167] width 5 height 5
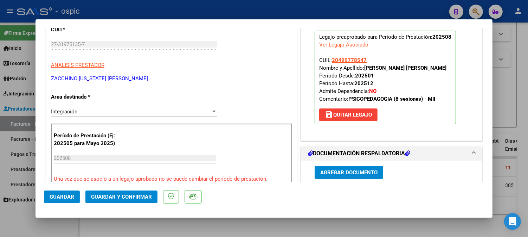
scroll to position [0, 0]
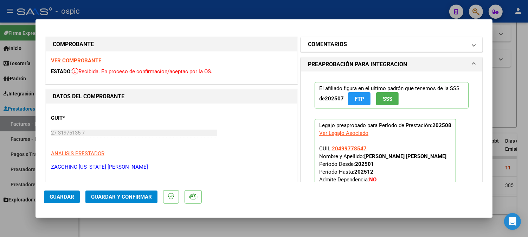
click at [375, 40] on mat-panel-title "COMENTARIOS" at bounding box center [387, 44] width 159 height 8
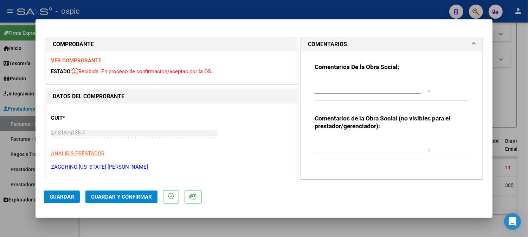
click at [357, 144] on textarea at bounding box center [373, 145] width 116 height 14
type textarea "PSP 8 SESIONES"
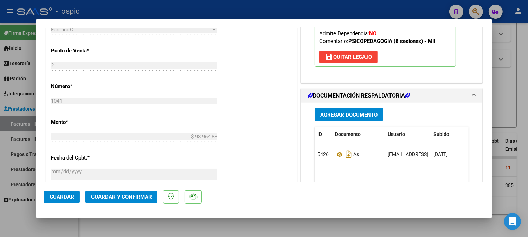
scroll to position [288, 0]
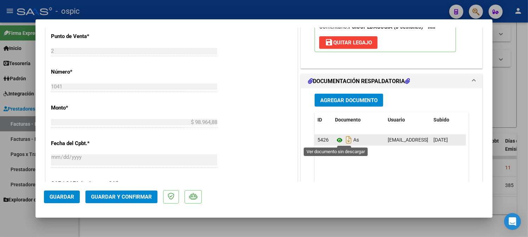
click at [336, 138] on icon at bounding box center [339, 140] width 9 height 8
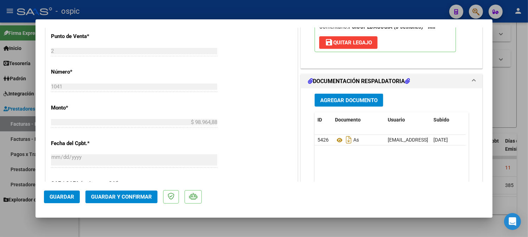
scroll to position [148, 0]
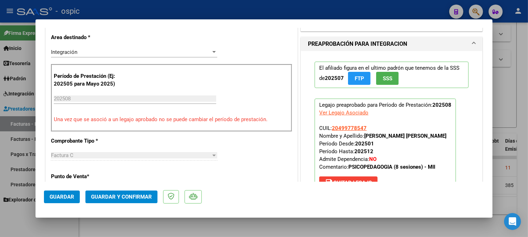
click at [120, 193] on button "Guardar y Confirmar" at bounding box center [121, 196] width 72 height 13
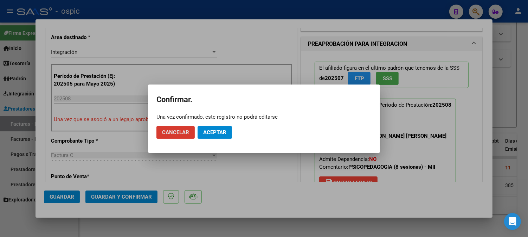
click at [218, 128] on button "Aceptar" at bounding box center [215, 132] width 34 height 13
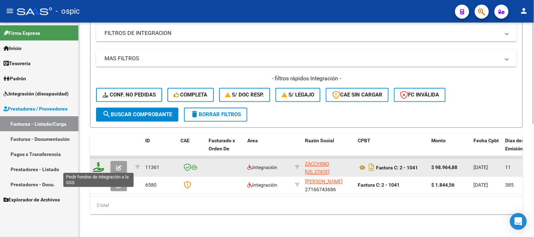
click at [100, 164] on icon at bounding box center [98, 167] width 11 height 10
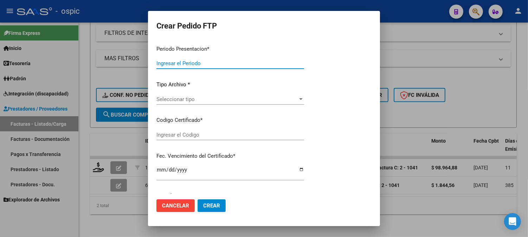
type input "202508"
type input "$ 98.964,88"
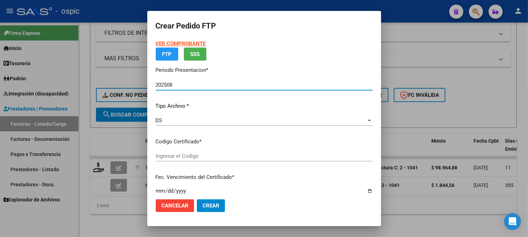
type input "0000000000000000000000000000007796601647"
type input "2025-11-08"
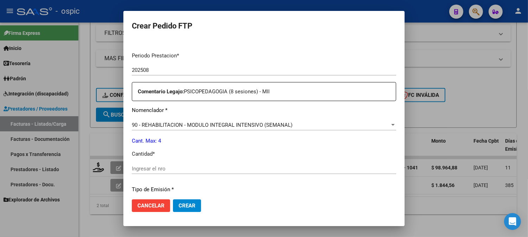
scroll to position [233, 0]
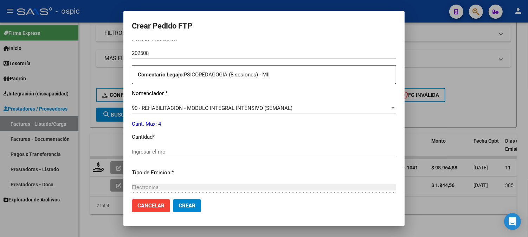
click at [270, 149] on input "Ingresar el nro" at bounding box center [264, 151] width 265 height 6
type input "4"
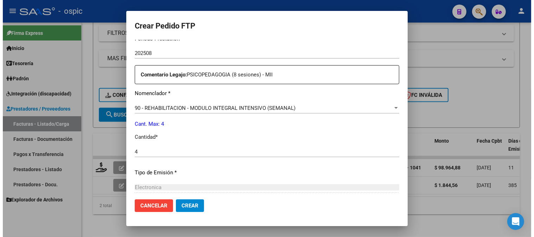
scroll to position [309, 0]
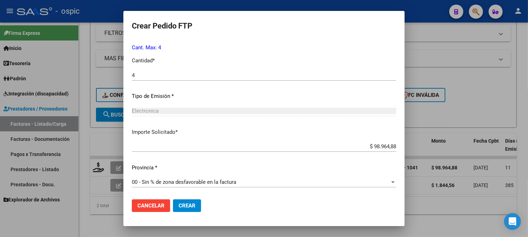
click at [193, 208] on span "Crear" at bounding box center [187, 205] width 17 height 6
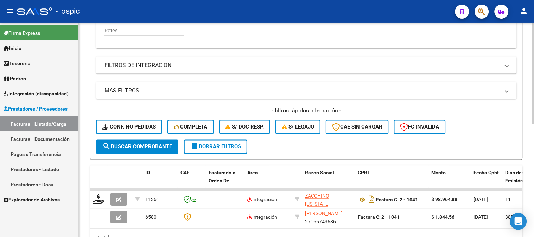
scroll to position [116, 0]
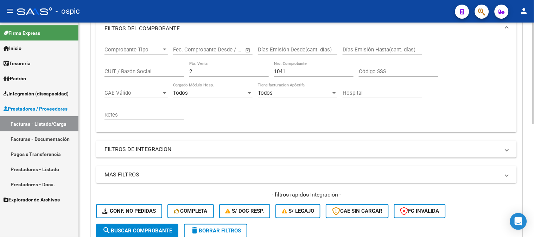
drag, startPoint x: 209, startPoint y: 71, endPoint x: 131, endPoint y: 69, distance: 78.1
click at [132, 70] on div "Comprobante Tipo Comprobante Tipo Fecha inicio – Fecha fin Fec. Comprobante Des…" at bounding box center [306, 83] width 404 height 87
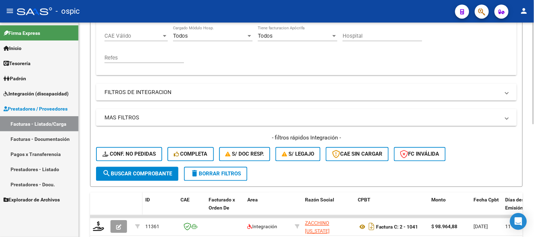
scroll to position [234, 0]
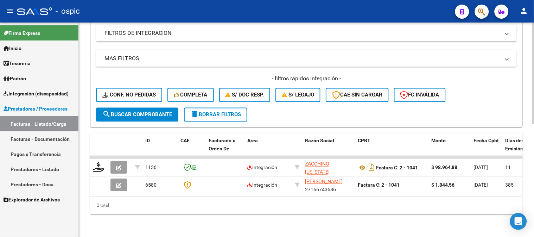
type input "1040"
click at [137, 112] on span "search Buscar Comprobante" at bounding box center [137, 115] width 70 height 6
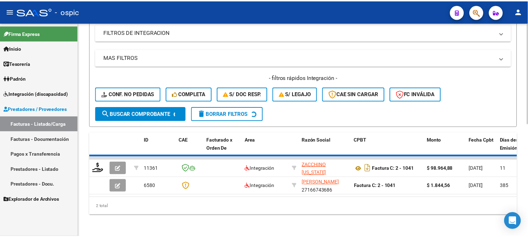
scroll to position [220, 0]
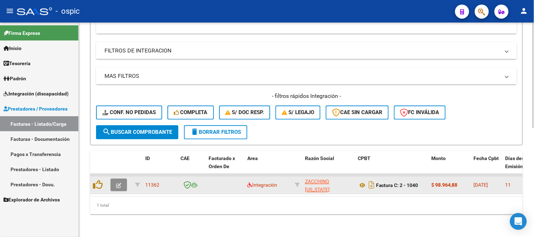
click at [116, 183] on icon "button" at bounding box center [118, 185] width 5 height 5
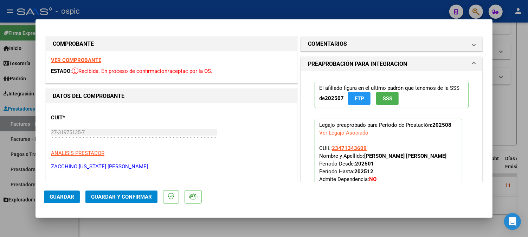
scroll to position [0, 0]
click at [342, 43] on h1 "COMENTARIOS" at bounding box center [327, 44] width 39 height 8
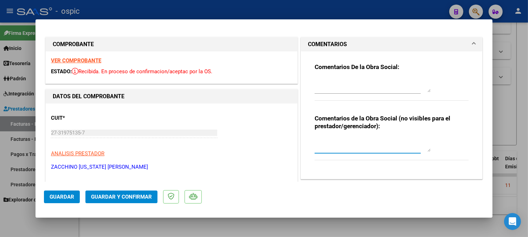
click at [348, 142] on textarea at bounding box center [373, 145] width 116 height 14
type textarea "PSP 8 SESIONES"
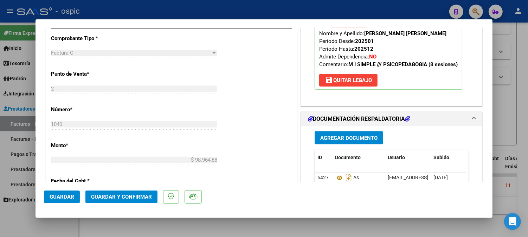
scroll to position [265, 0]
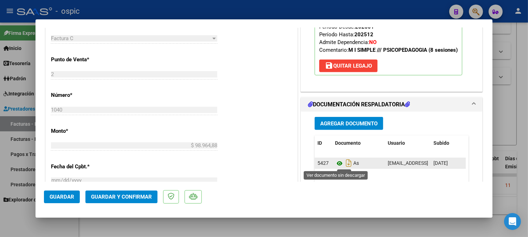
click at [336, 161] on icon at bounding box center [339, 163] width 9 height 8
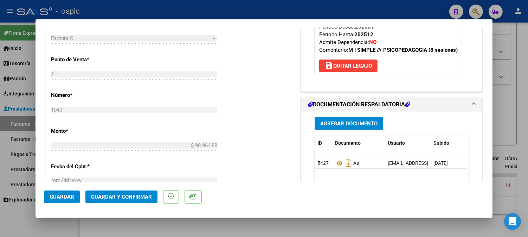
click at [126, 199] on span "Guardar y Confirmar" at bounding box center [121, 196] width 61 height 6
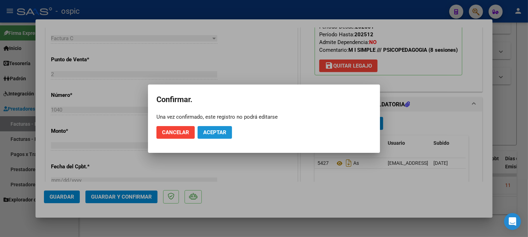
click at [206, 131] on span "Aceptar" at bounding box center [214, 132] width 23 height 6
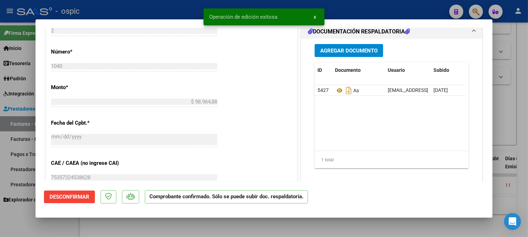
type input "$ 0,00"
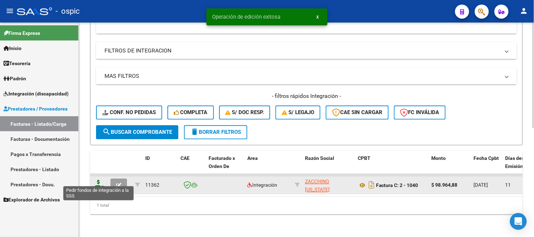
click at [99, 180] on icon at bounding box center [98, 185] width 11 height 10
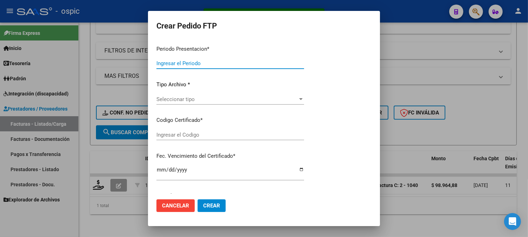
type input "202508"
type input "$ 98.964,88"
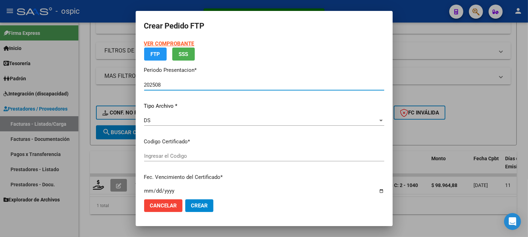
type input "0000000000000000000000000000000808125659"
type input "2026-08-03"
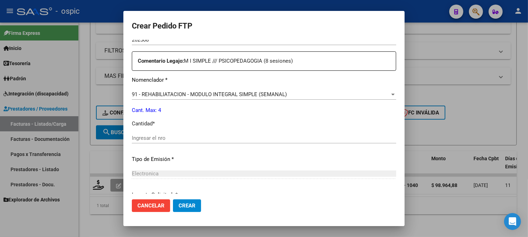
scroll to position [258, 0]
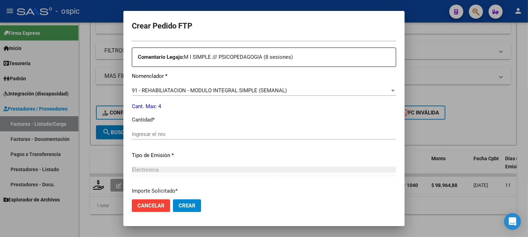
click at [287, 135] on input "Ingresar el nro" at bounding box center [264, 134] width 265 height 6
type input "4"
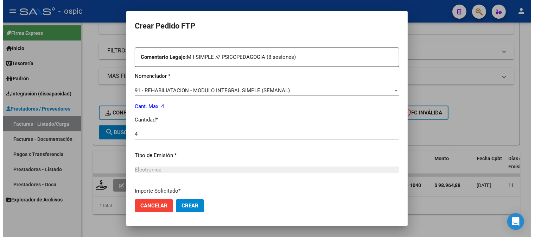
scroll to position [317, 0]
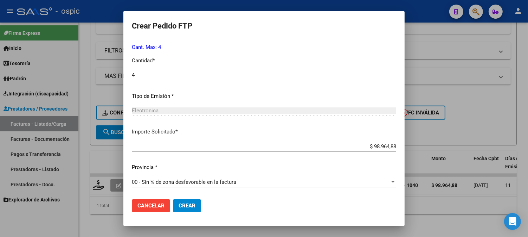
click at [186, 206] on span "Crear" at bounding box center [187, 205] width 17 height 6
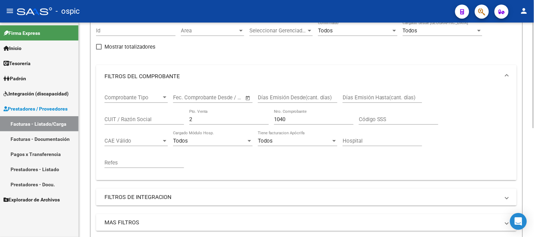
scroll to position [64, 0]
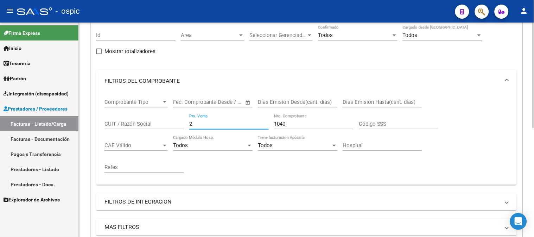
drag, startPoint x: 191, startPoint y: 124, endPoint x: 166, endPoint y: 121, distance: 25.1
click at [166, 121] on div "Comprobante Tipo Comprobante Tipo Fecha inicio – Fecha fin Fec. Comprobante Des…" at bounding box center [306, 135] width 404 height 87
type input "1"
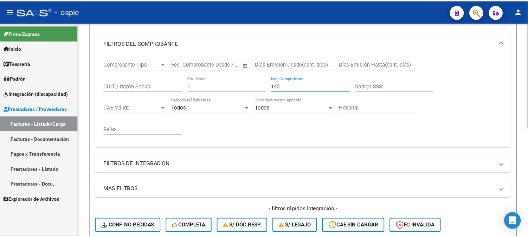
scroll to position [220, 0]
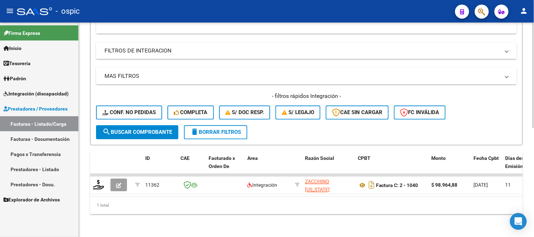
type input "140"
drag, startPoint x: 159, startPoint y: 126, endPoint x: 160, endPoint y: 105, distance: 21.1
click at [158, 129] on span "search Buscar Comprobante" at bounding box center [137, 132] width 70 height 6
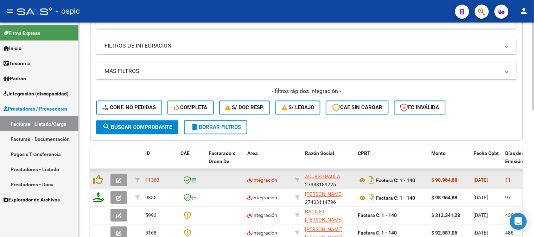
click at [117, 180] on icon "button" at bounding box center [118, 180] width 5 height 5
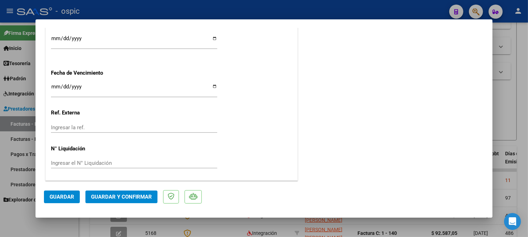
scroll to position [0, 0]
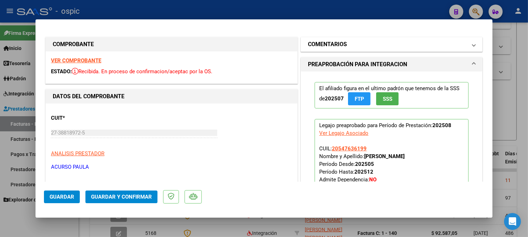
click at [345, 46] on mat-panel-title "COMENTARIOS" at bounding box center [387, 44] width 159 height 8
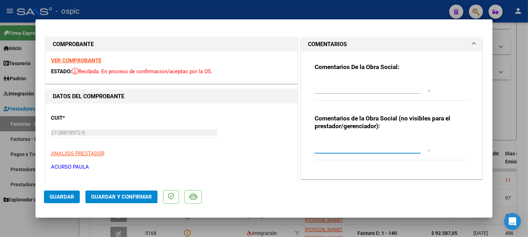
click at [342, 148] on textarea at bounding box center [373, 145] width 116 height 14
type textarea "FONO 8 SESIONES"
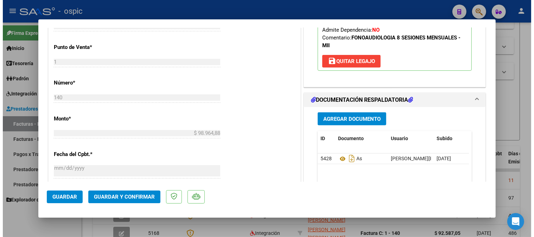
scroll to position [284, 0]
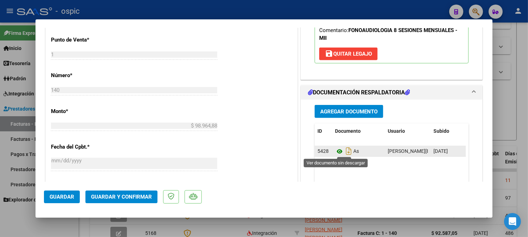
click at [335, 150] on icon at bounding box center [339, 151] width 9 height 8
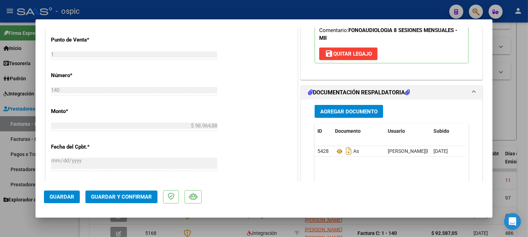
click at [126, 196] on span "Guardar y Confirmar" at bounding box center [121, 196] width 61 height 6
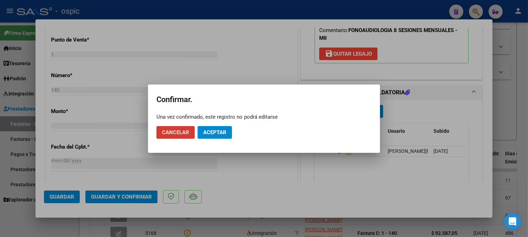
click at [219, 135] on button "Aceptar" at bounding box center [215, 132] width 34 height 13
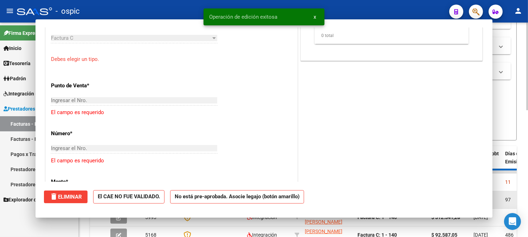
scroll to position [0, 0]
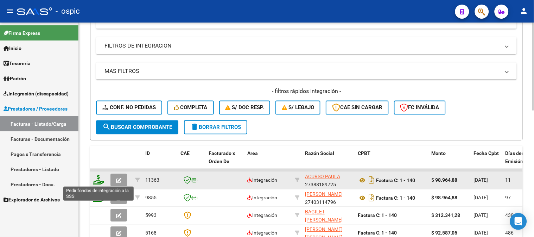
click at [99, 177] on icon at bounding box center [98, 180] width 11 height 10
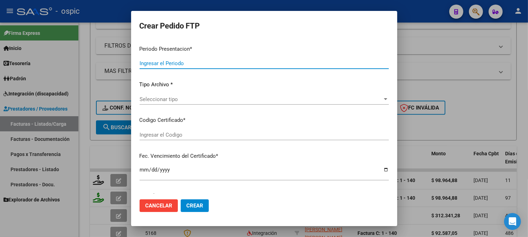
type input "202508"
type input "$ 98.964,88"
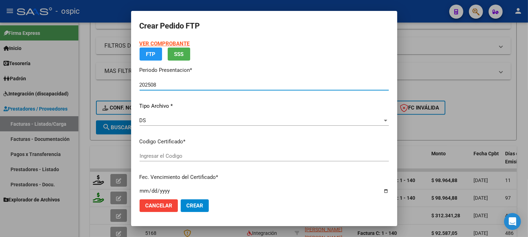
type input "5901614371"
type input "2028-02-28"
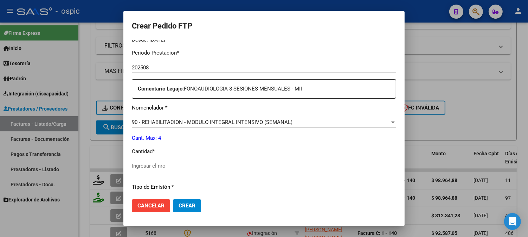
scroll to position [241, 0]
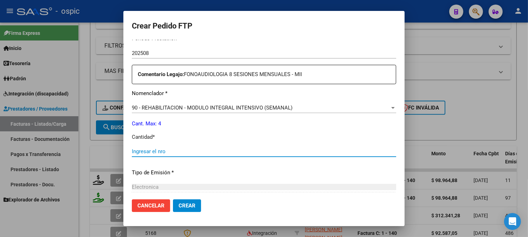
click at [238, 151] on input "Ingresar el nro" at bounding box center [264, 151] width 265 height 6
type input "4"
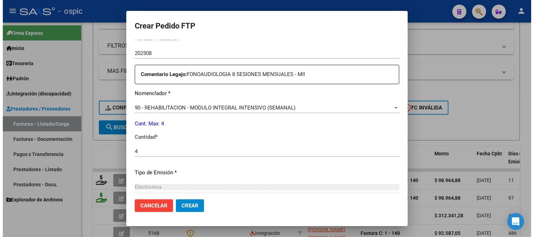
scroll to position [317, 0]
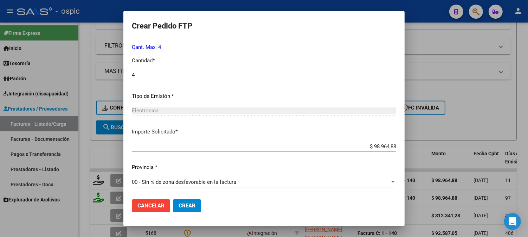
click at [185, 205] on span "Crear" at bounding box center [187, 205] width 17 height 6
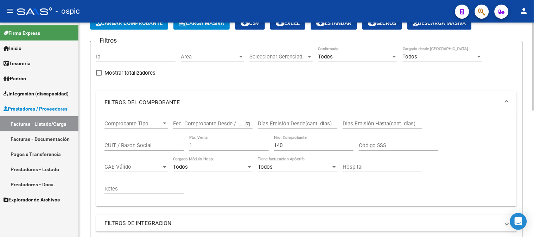
scroll to position [25, 0]
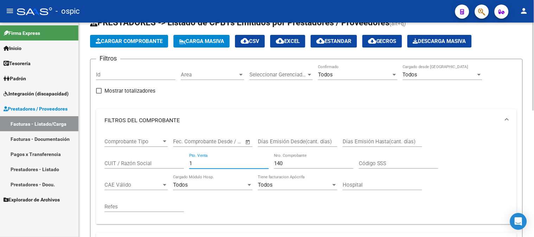
drag, startPoint x: 203, startPoint y: 164, endPoint x: 153, endPoint y: 163, distance: 50.0
click at [153, 163] on div "Comprobante Tipo Comprobante Tipo Fecha inicio – Fecha fin Fec. Comprobante Des…" at bounding box center [306, 175] width 404 height 87
type input "3"
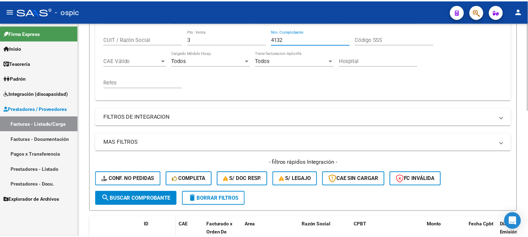
scroll to position [220, 0]
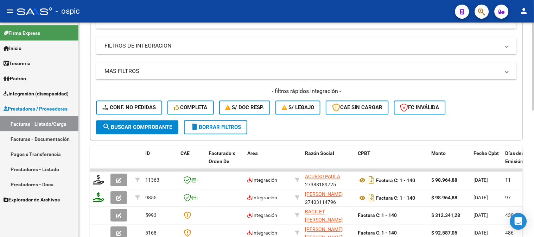
type input "4132"
click at [162, 127] on span "search Buscar Comprobante" at bounding box center [137, 127] width 70 height 6
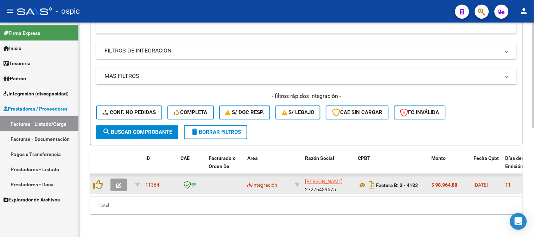
click at [121, 183] on icon "button" at bounding box center [118, 185] width 5 height 5
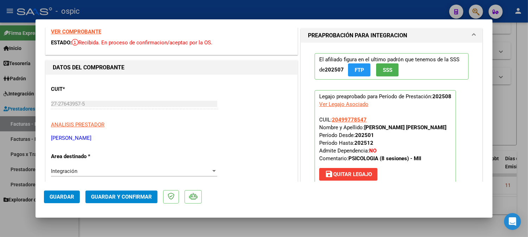
scroll to position [0, 0]
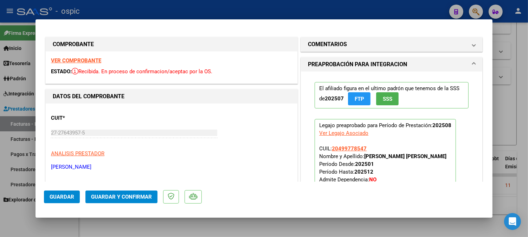
click at [332, 43] on h1 "COMENTARIOS" at bounding box center [327, 44] width 39 height 8
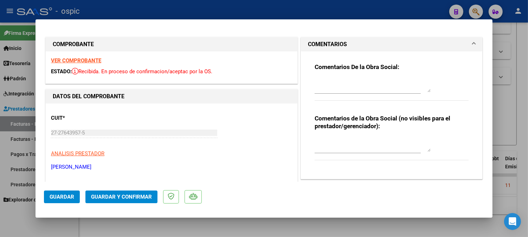
click at [350, 142] on textarea at bounding box center [373, 145] width 116 height 14
type textarea "PSICO 8 SESIONES"
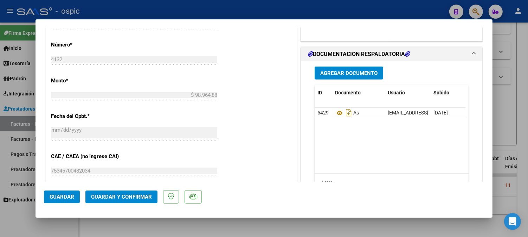
scroll to position [318, 0]
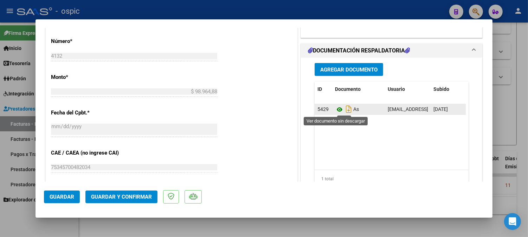
click at [336, 108] on icon at bounding box center [339, 109] width 9 height 8
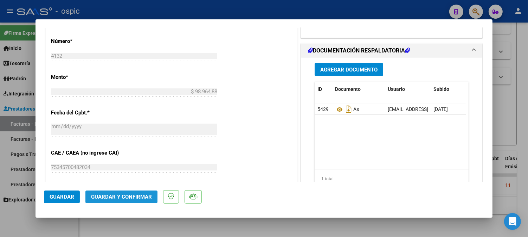
click at [120, 198] on span "Guardar y Confirmar" at bounding box center [121, 196] width 61 height 6
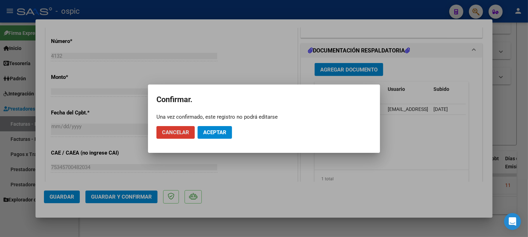
click at [218, 130] on span "Aceptar" at bounding box center [214, 132] width 23 height 6
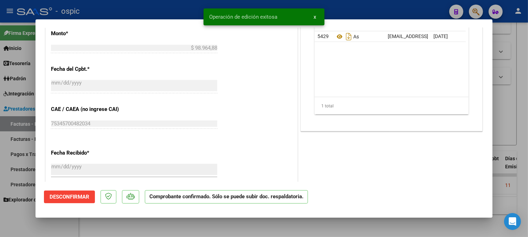
type input "$ 0,00"
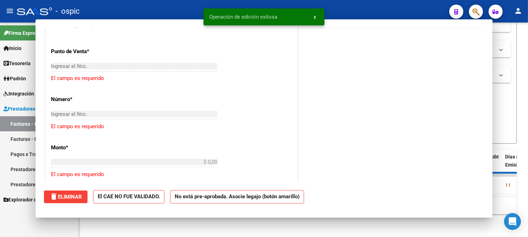
scroll to position [331, 0]
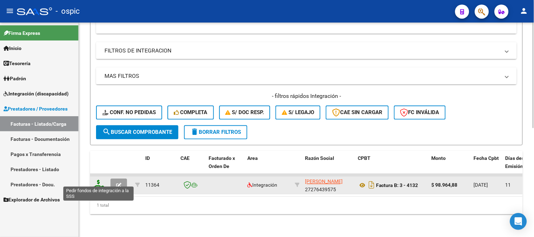
click at [100, 180] on icon at bounding box center [98, 185] width 11 height 10
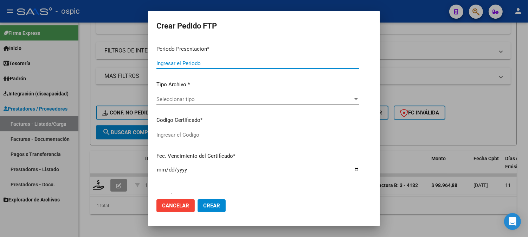
type input "202508"
type input "$ 98.964,88"
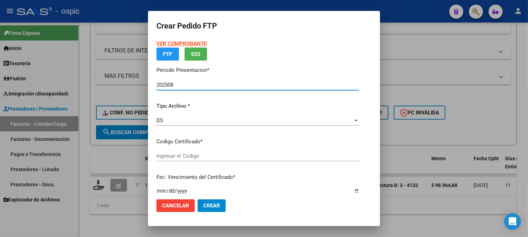
type input "0000000000000000000000000000007796601647"
type input "2025-11-08"
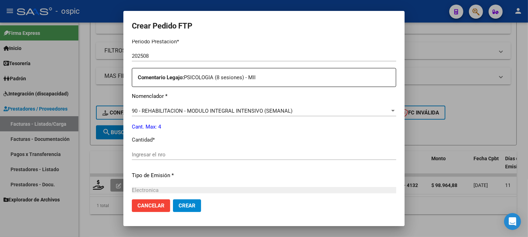
scroll to position [237, 0]
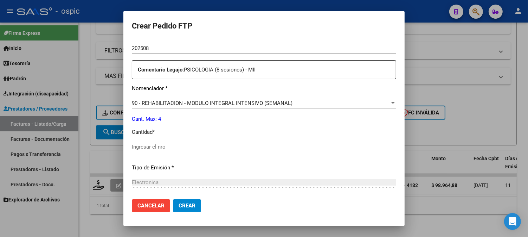
click at [292, 145] on input "Ingresar el nro" at bounding box center [264, 147] width 265 height 6
type input "4"
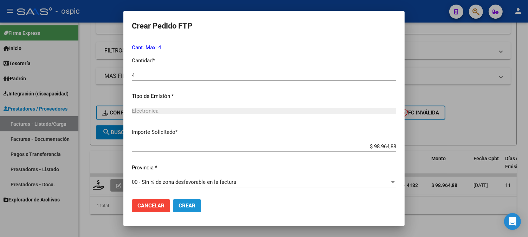
drag, startPoint x: 180, startPoint y: 202, endPoint x: 421, endPoint y: 138, distance: 250.1
click at [180, 202] on span "Crear" at bounding box center [187, 205] width 17 height 6
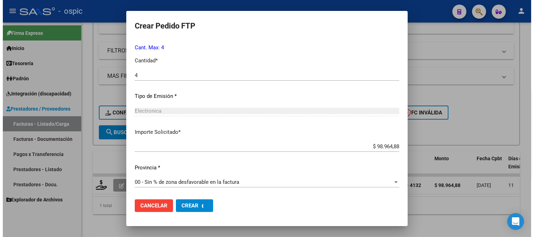
scroll to position [0, 0]
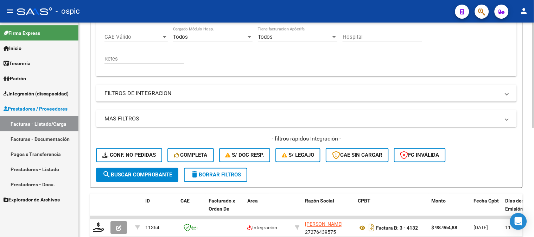
scroll to position [103, 0]
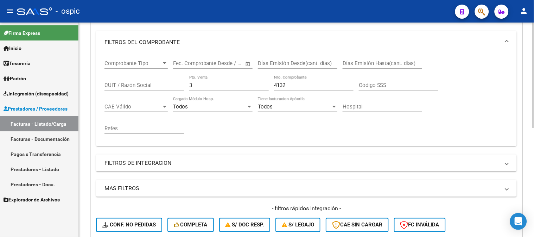
click at [298, 81] on div "4132 Nro. Comprobante" at bounding box center [313, 82] width 79 height 15
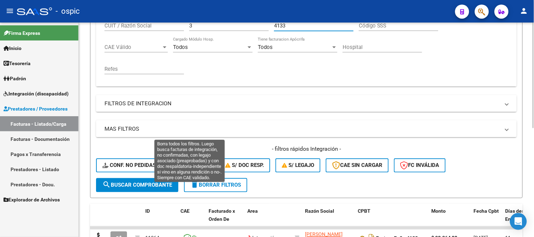
scroll to position [220, 0]
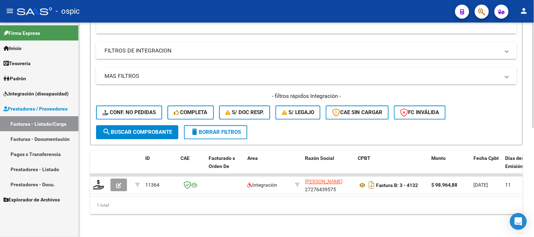
type input "4133"
click at [149, 129] on span "search Buscar Comprobante" at bounding box center [137, 132] width 70 height 6
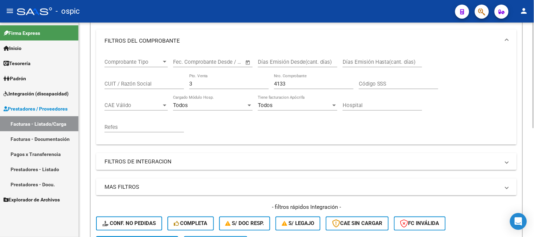
scroll to position [181, 0]
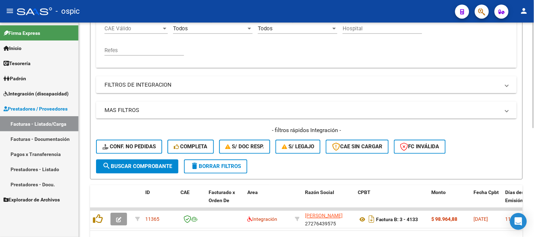
click at [128, 166] on span "search Buscar Comprobante" at bounding box center [137, 166] width 70 height 6
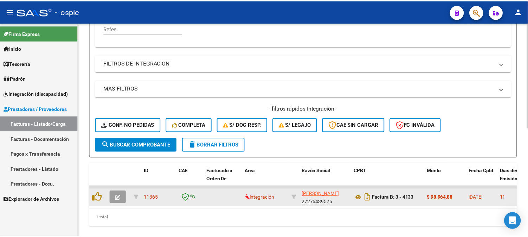
scroll to position [220, 0]
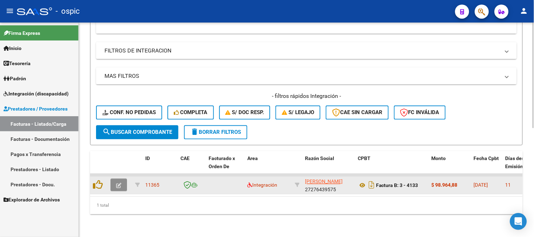
click at [123, 179] on button "button" at bounding box center [118, 185] width 17 height 13
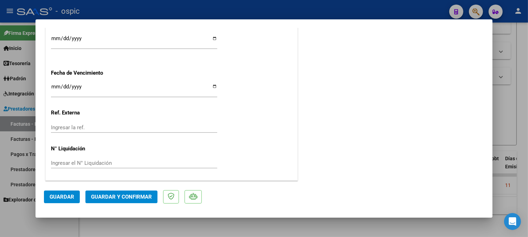
scroll to position [0, 0]
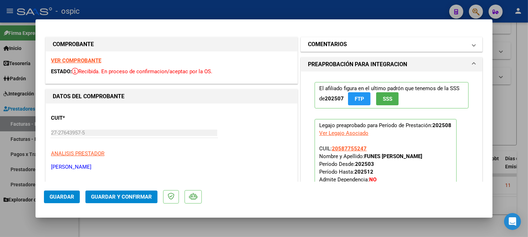
click at [340, 43] on h1 "COMENTARIOS" at bounding box center [327, 44] width 39 height 8
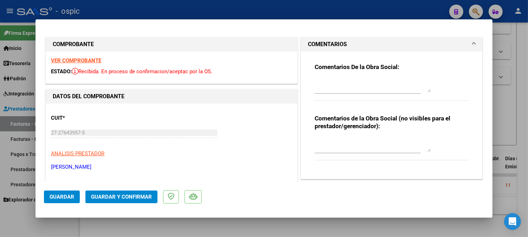
click at [345, 141] on textarea at bounding box center [373, 145] width 116 height 14
type textarea "PSICO 8 SESIONES"
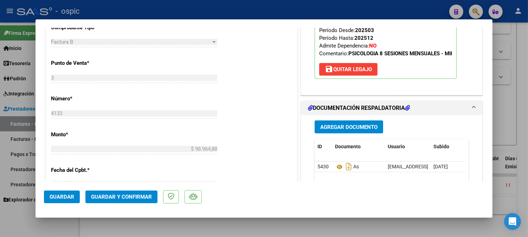
scroll to position [254, 0]
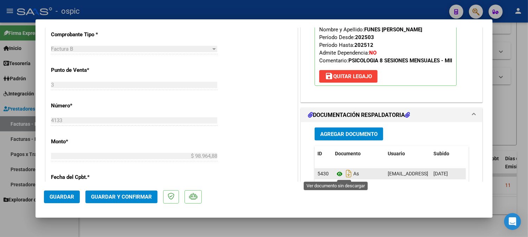
click at [337, 173] on icon at bounding box center [339, 174] width 9 height 8
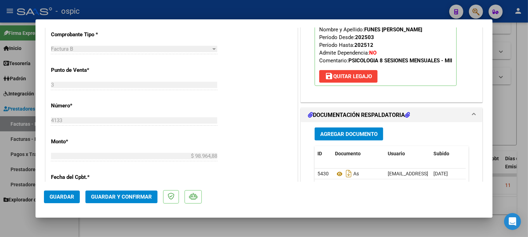
click at [140, 201] on button "Guardar y Confirmar" at bounding box center [121, 196] width 72 height 13
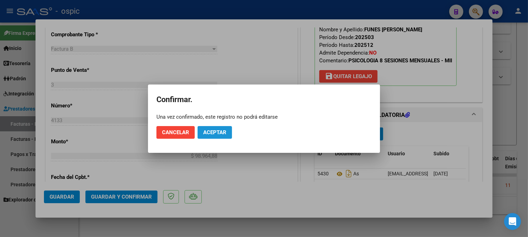
click at [221, 129] on span "Aceptar" at bounding box center [214, 132] width 23 height 6
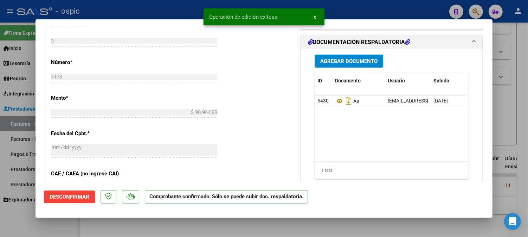
type input "$ 0,00"
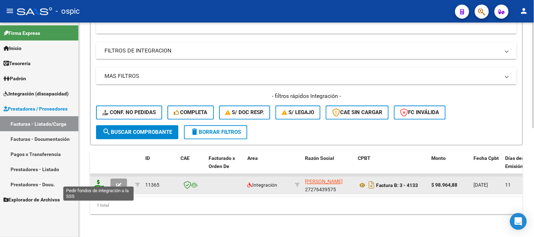
click at [99, 180] on icon at bounding box center [98, 185] width 11 height 10
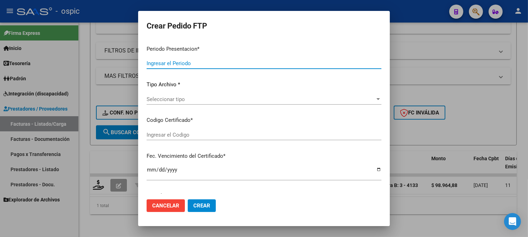
type input "202508"
type input "$ 98.964,88"
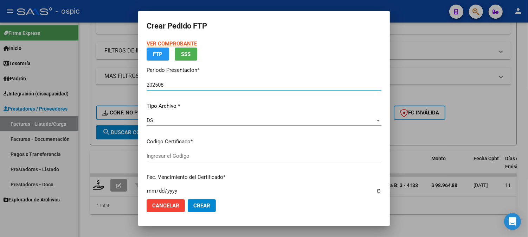
type input "2002150959"
type input "2030-03-28"
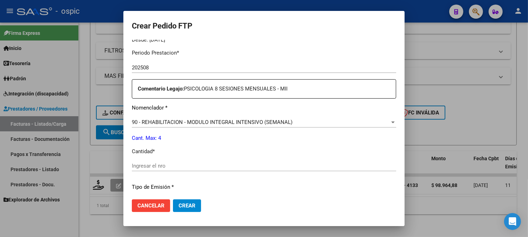
scroll to position [233, 0]
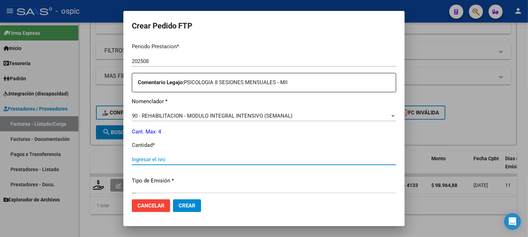
click at [289, 157] on input "Ingresar el nro" at bounding box center [264, 159] width 265 height 6
type input "4"
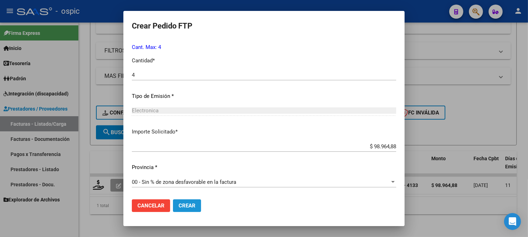
click at [185, 208] on span "Crear" at bounding box center [187, 205] width 17 height 6
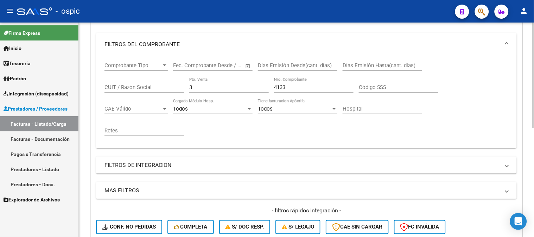
scroll to position [64, 0]
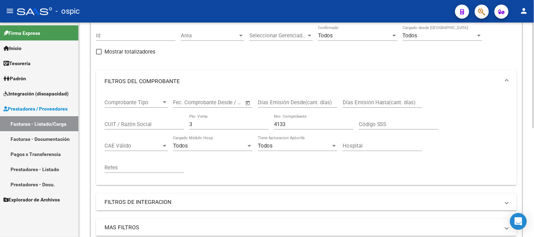
click at [141, 126] on div "Comprobante Tipo Comprobante Tipo Fecha inicio – Fecha fin Fec. Comprobante Des…" at bounding box center [306, 136] width 404 height 87
type input "2"
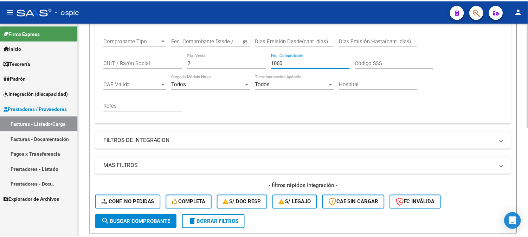
scroll to position [220, 0]
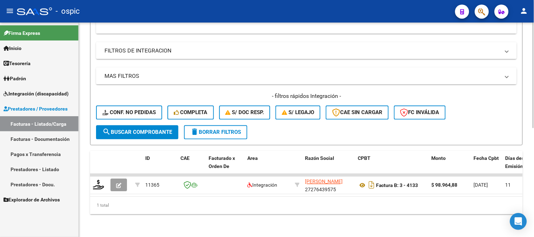
type input "1060"
click at [146, 129] on span "search Buscar Comprobante" at bounding box center [137, 132] width 70 height 6
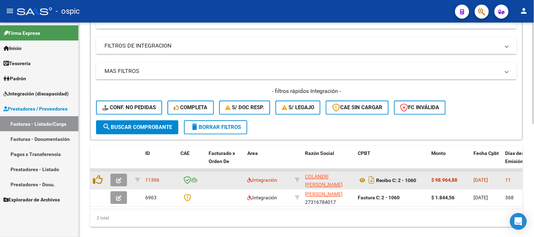
click at [122, 178] on button "button" at bounding box center [118, 180] width 17 height 13
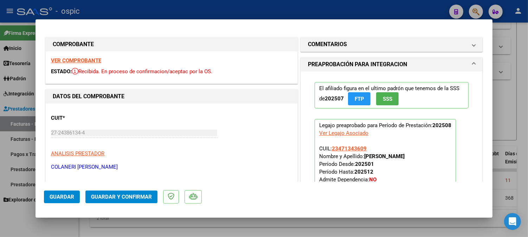
type input "$ 0,00"
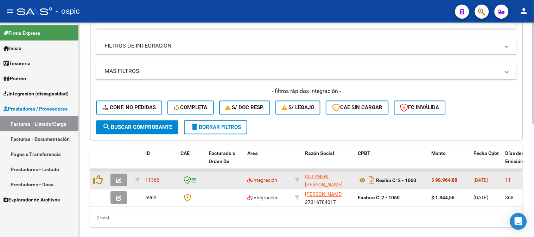
click at [119, 176] on button "button" at bounding box center [118, 180] width 17 height 13
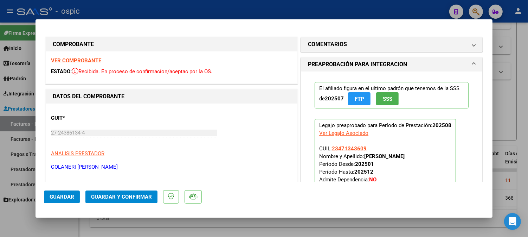
type input "$ 0,00"
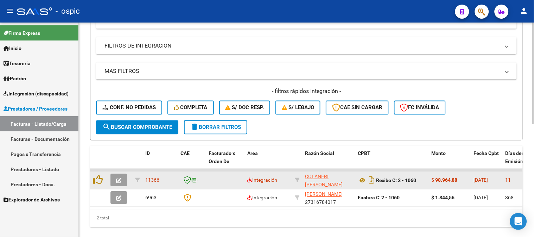
click at [121, 180] on icon "button" at bounding box center [118, 180] width 5 height 5
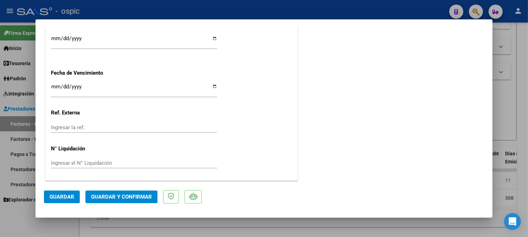
scroll to position [0, 0]
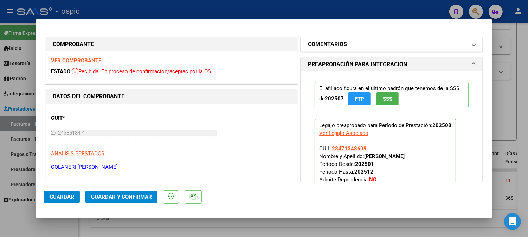
click at [382, 38] on mat-expansion-panel-header "COMENTARIOS" at bounding box center [392, 44] width 182 height 14
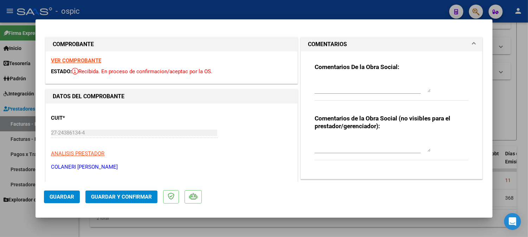
drag, startPoint x: 365, startPoint y: 144, endPoint x: 372, endPoint y: 144, distance: 7.0
click at [368, 144] on textarea at bounding box center [373, 145] width 116 height 14
type textarea "PSICO 8 SESIONES"
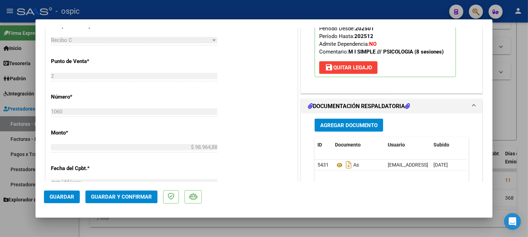
scroll to position [295, 0]
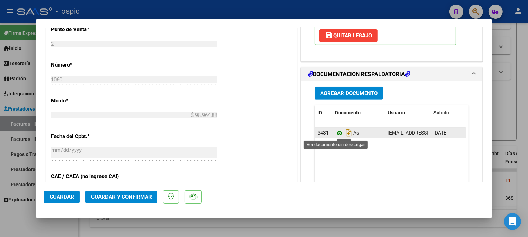
click at [337, 133] on icon at bounding box center [339, 133] width 9 height 8
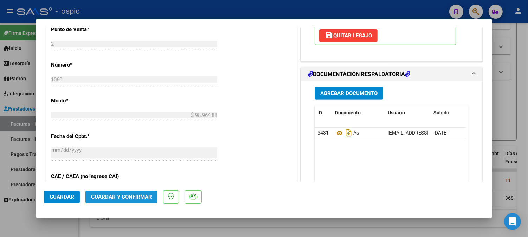
click at [135, 195] on span "Guardar y Confirmar" at bounding box center [121, 196] width 61 height 6
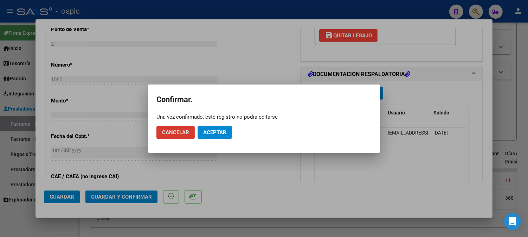
click at [214, 133] on span "Aceptar" at bounding box center [214, 132] width 23 height 6
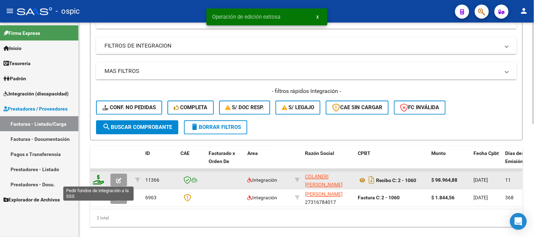
click at [99, 178] on icon at bounding box center [98, 180] width 11 height 10
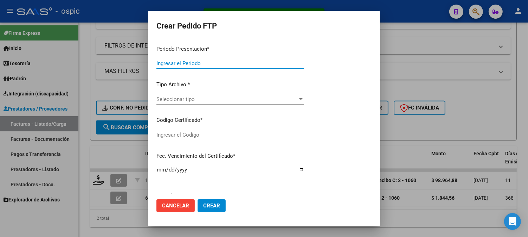
type input "202508"
type input "$ 98.964,88"
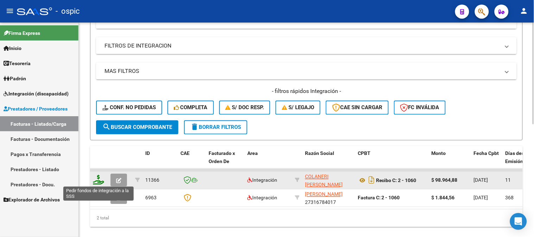
click at [98, 175] on icon at bounding box center [98, 180] width 11 height 10
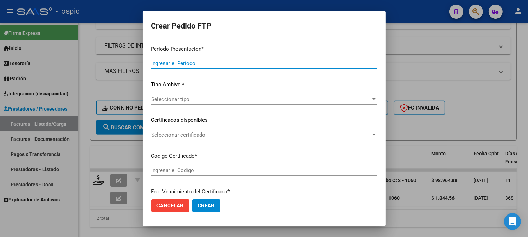
type input "202508"
type input "$ 98.964,88"
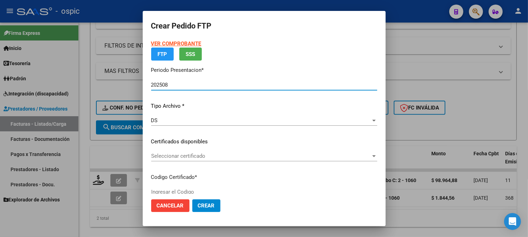
type input "0000000000000000000000000000000808125659"
type input "2026-08-03"
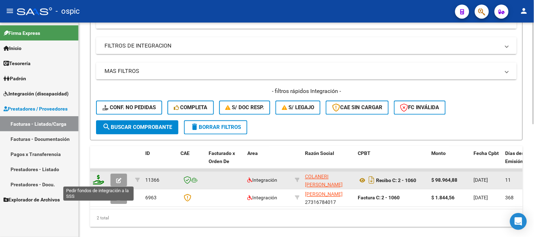
click at [100, 178] on icon at bounding box center [98, 180] width 11 height 10
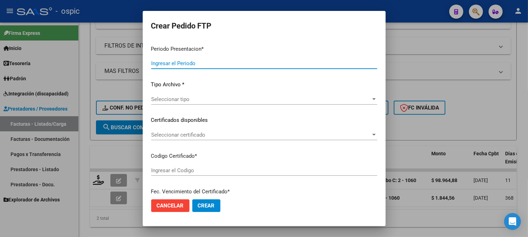
type input "202508"
type input "$ 98.964,88"
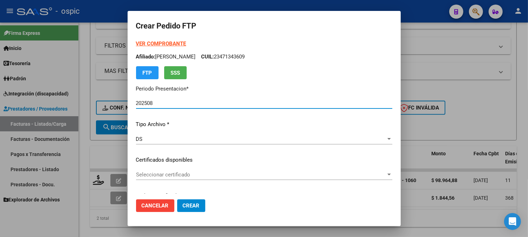
type input "0000000000000000000000000000000808125659"
type input "2026-08-03"
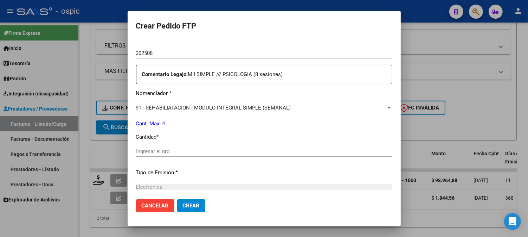
scroll to position [242, 0]
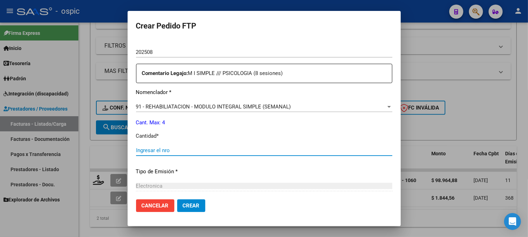
click at [243, 147] on input "Ingresar el nro" at bounding box center [264, 150] width 256 height 6
type input "4"
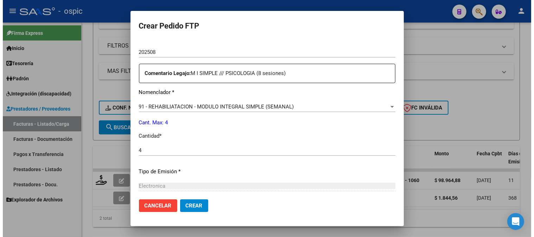
scroll to position [317, 0]
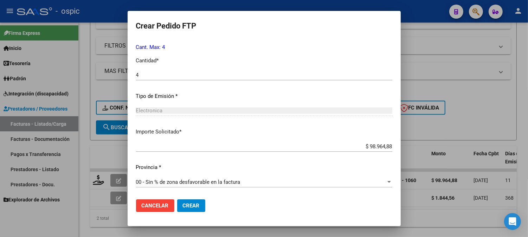
click at [184, 204] on span "Crear" at bounding box center [191, 205] width 17 height 6
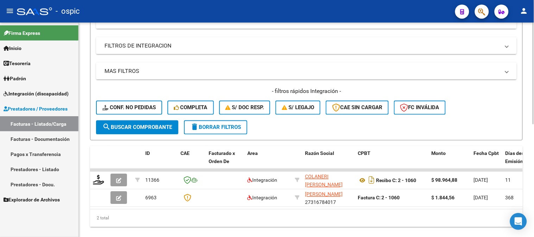
click at [246, 127] on button "delete Borrar Filtros" at bounding box center [215, 127] width 63 height 14
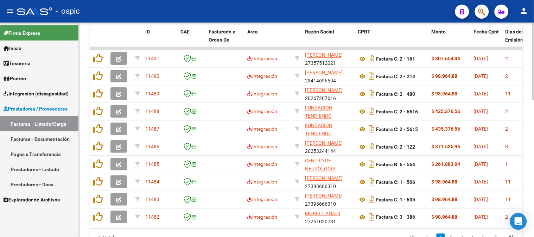
scroll to position [339, 0]
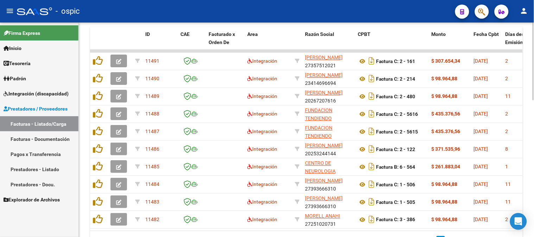
drag, startPoint x: 532, startPoint y: 115, endPoint x: 533, endPoint y: 127, distance: 12.3
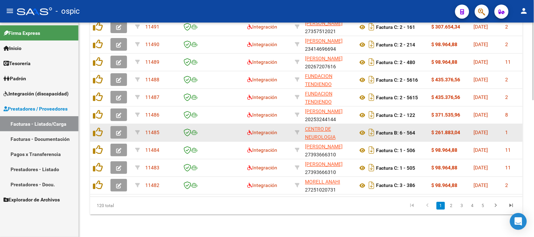
scroll to position [378, 0]
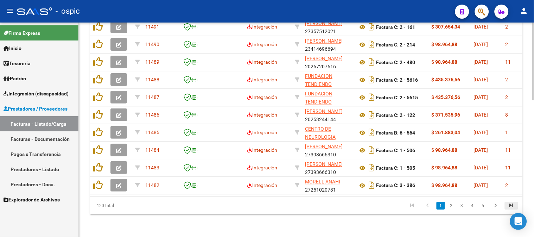
click at [509, 204] on icon "go to last page" at bounding box center [511, 206] width 9 height 8
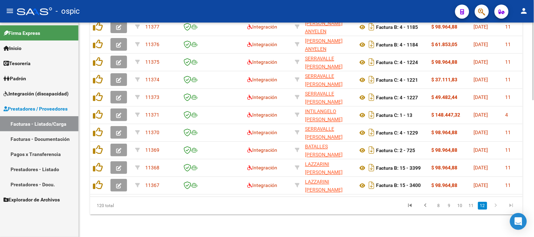
drag, startPoint x: 329, startPoint y: 231, endPoint x: 366, endPoint y: 227, distance: 37.1
click at [331, 204] on datatable-pager "8 9 10 11 12" at bounding box center [349, 205] width 340 height 12
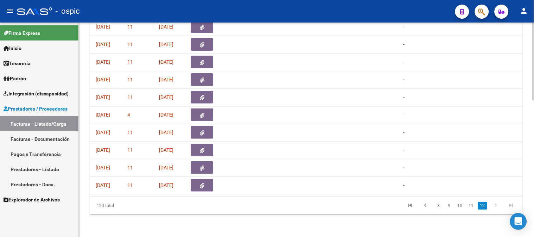
scroll to position [0, 0]
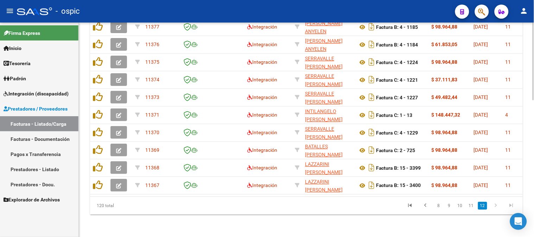
click at [100, 205] on div "120 total" at bounding box center [132, 206] width 85 height 18
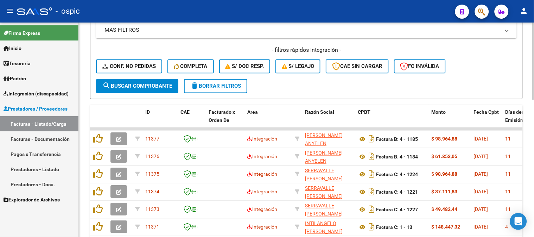
drag, startPoint x: 219, startPoint y: 85, endPoint x: 232, endPoint y: 85, distance: 13.4
click at [220, 85] on span "delete Borrar Filtros" at bounding box center [215, 86] width 51 height 6
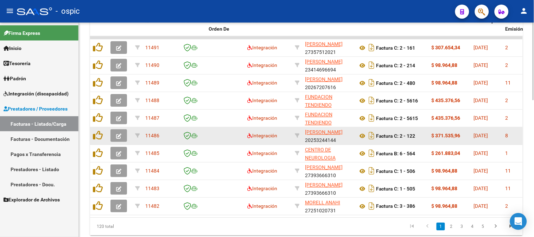
scroll to position [339, 0]
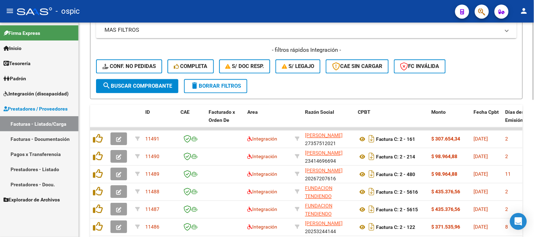
click at [236, 87] on span "delete Borrar Filtros" at bounding box center [215, 86] width 51 height 6
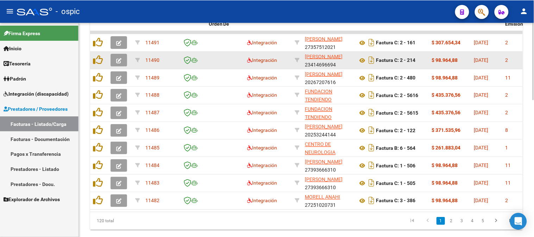
scroll to position [339, 0]
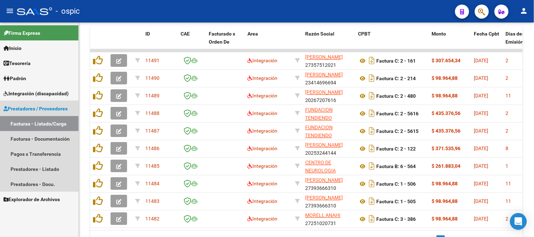
click at [51, 108] on span "Prestadores / Proveedores" at bounding box center [36, 109] width 64 height 8
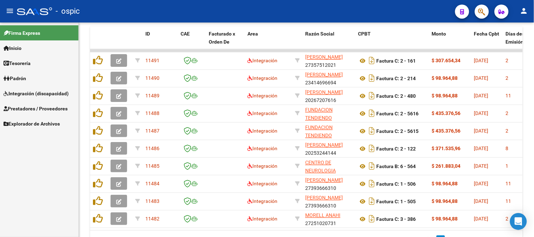
click at [25, 108] on span "Prestadores / Proveedores" at bounding box center [36, 109] width 64 height 8
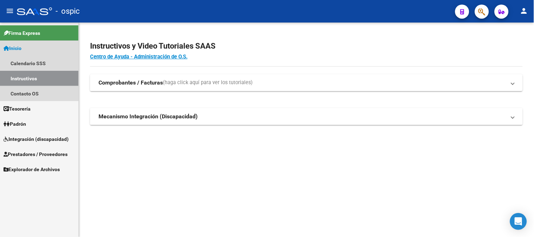
click at [32, 47] on link "Inicio" at bounding box center [39, 47] width 78 height 15
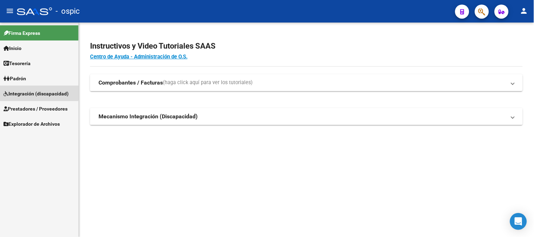
click at [33, 92] on span "Integración (discapacidad)" at bounding box center [36, 94] width 65 height 8
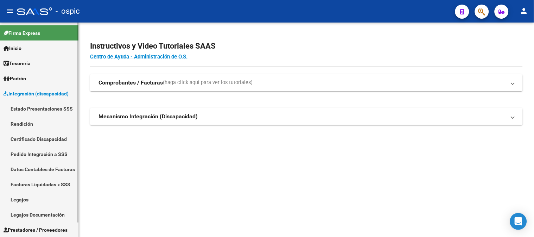
click at [32, 151] on link "Pedido Integración a SSS" at bounding box center [39, 153] width 78 height 15
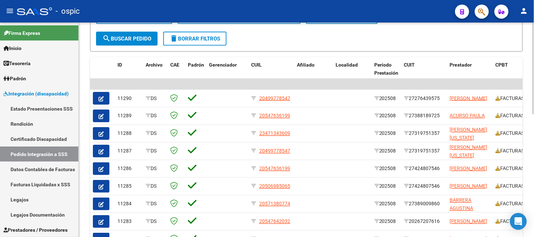
scroll to position [248, 0]
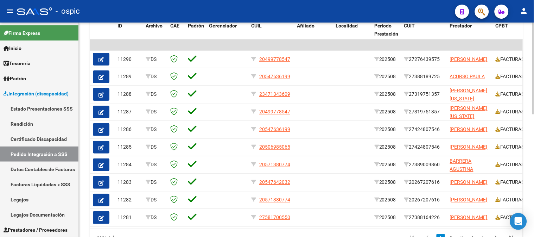
click at [244, 227] on datatable-selection "| | 11290 DS 20499778547 202508 27276439575 [PERSON_NAME] FACTURAS B : 3 - 4132…" at bounding box center [306, 225] width 433 height 6
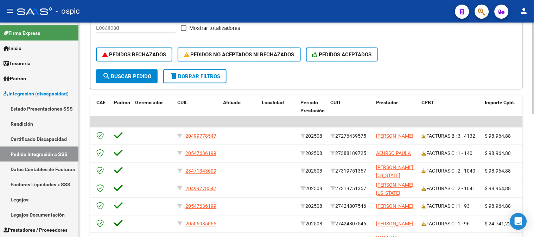
scroll to position [170, 0]
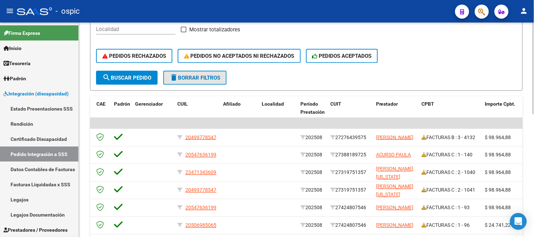
click at [196, 79] on span "delete Borrar Filtros" at bounding box center [195, 78] width 51 height 6
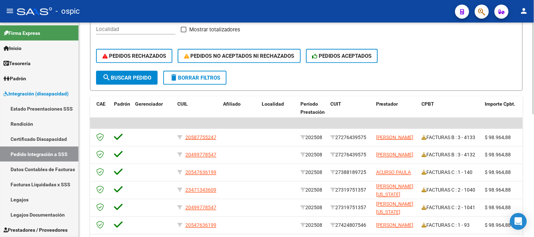
click at [216, 72] on button "delete Borrar Filtros" at bounding box center [194, 78] width 63 height 14
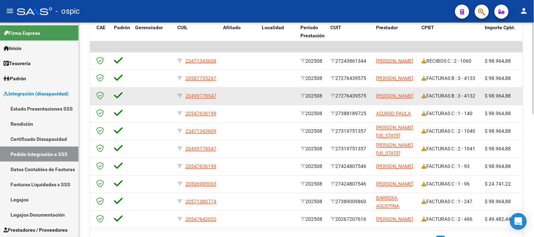
scroll to position [285, 0]
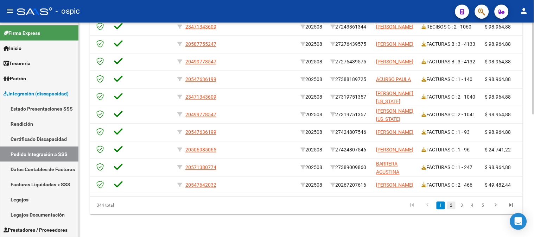
click at [451, 208] on link "2" at bounding box center [451, 206] width 8 height 8
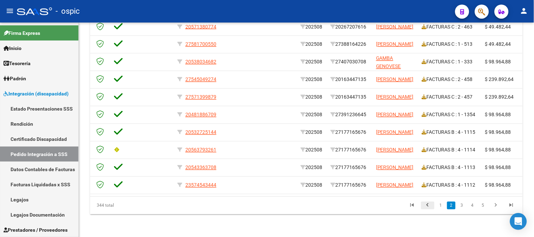
click at [426, 205] on icon "go to previous page" at bounding box center [427, 206] width 9 height 8
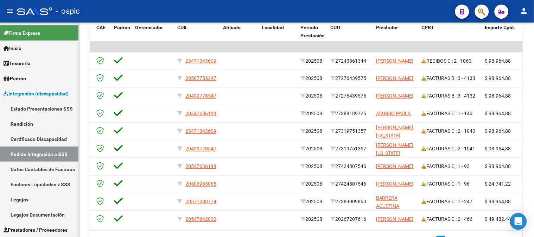
scroll to position [258, 0]
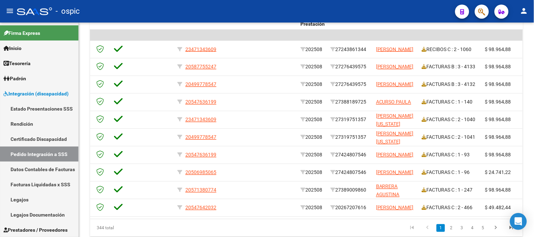
click at [533, 185] on div at bounding box center [534, 181] width 2 height 92
